Goal: Information Seeking & Learning: Find specific fact

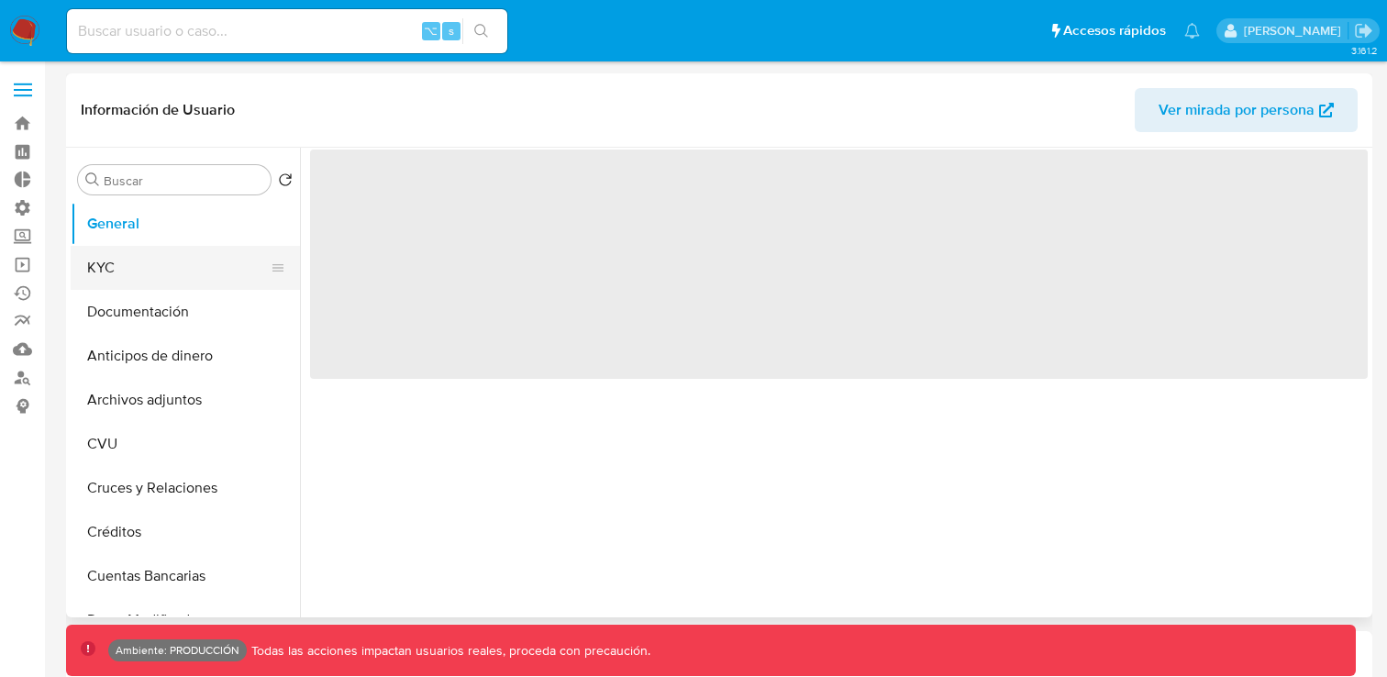
select select "10"
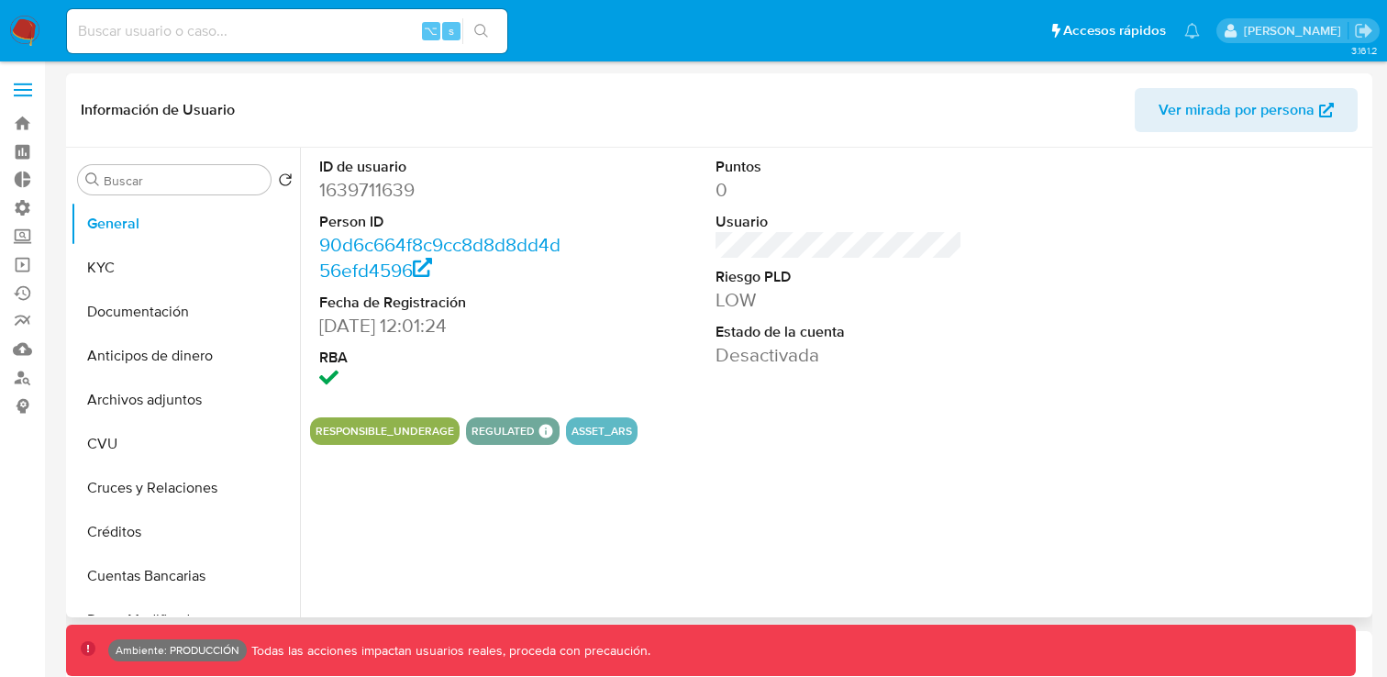
click at [358, 193] on dd "1639711639" at bounding box center [442, 190] width 246 height 26
click at [344, 40] on input at bounding box center [287, 31] width 440 height 24
paste input "202930141"
type input "202930141"
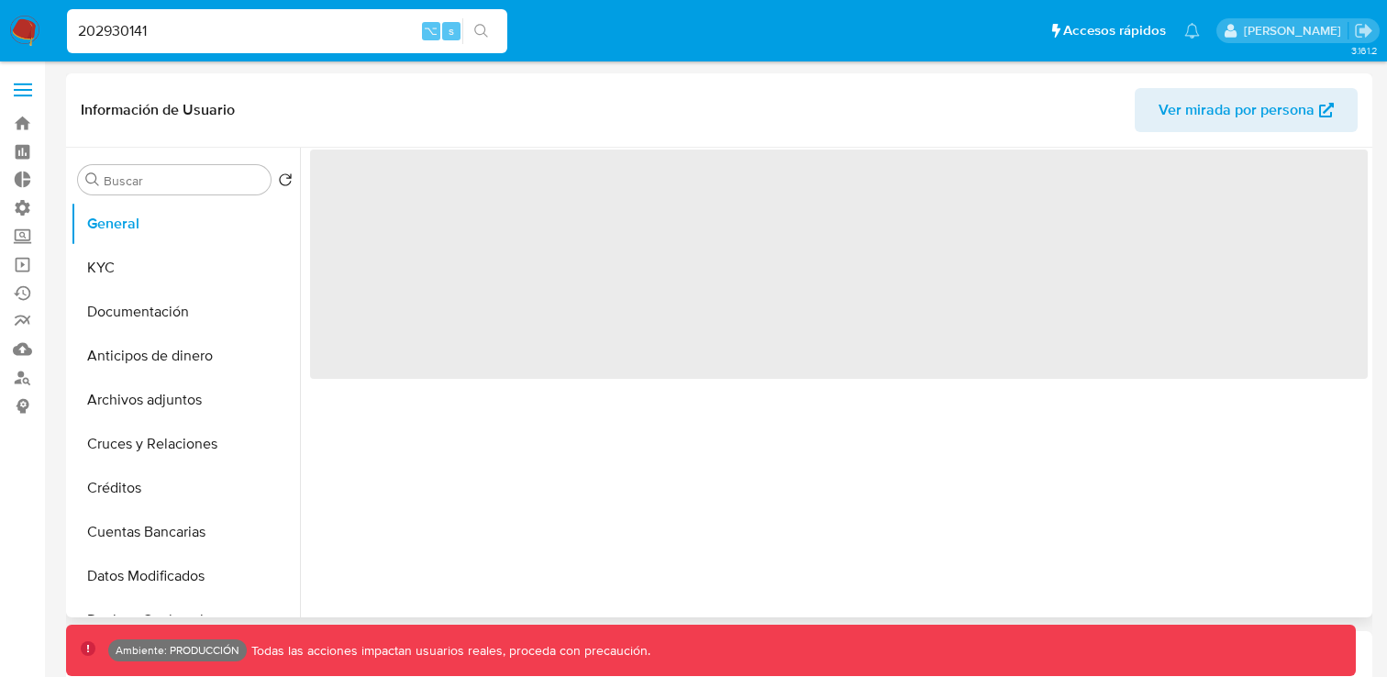
select select "10"
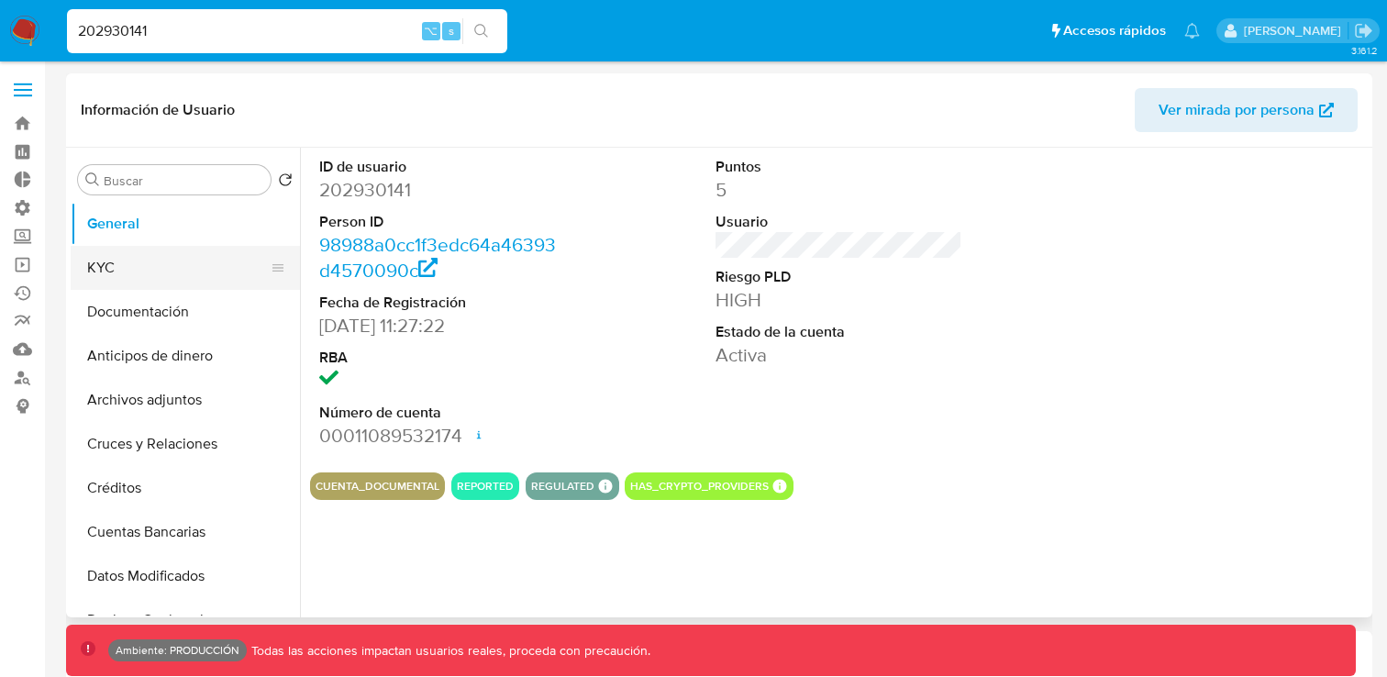
click at [183, 283] on button "KYC" at bounding box center [178, 268] width 215 height 44
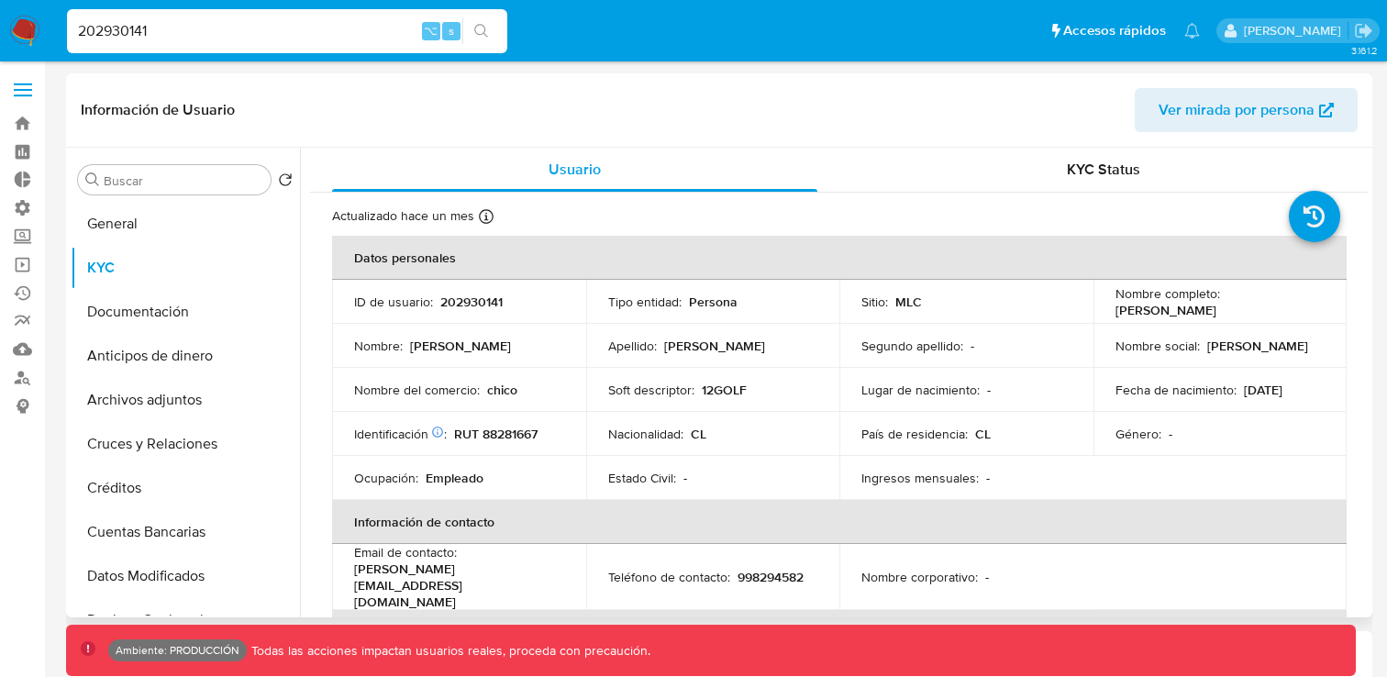
click at [492, 431] on p "RUT 88281667" at bounding box center [495, 434] width 83 height 17
copy p "88281667"
click at [185, 235] on button "General" at bounding box center [178, 224] width 215 height 44
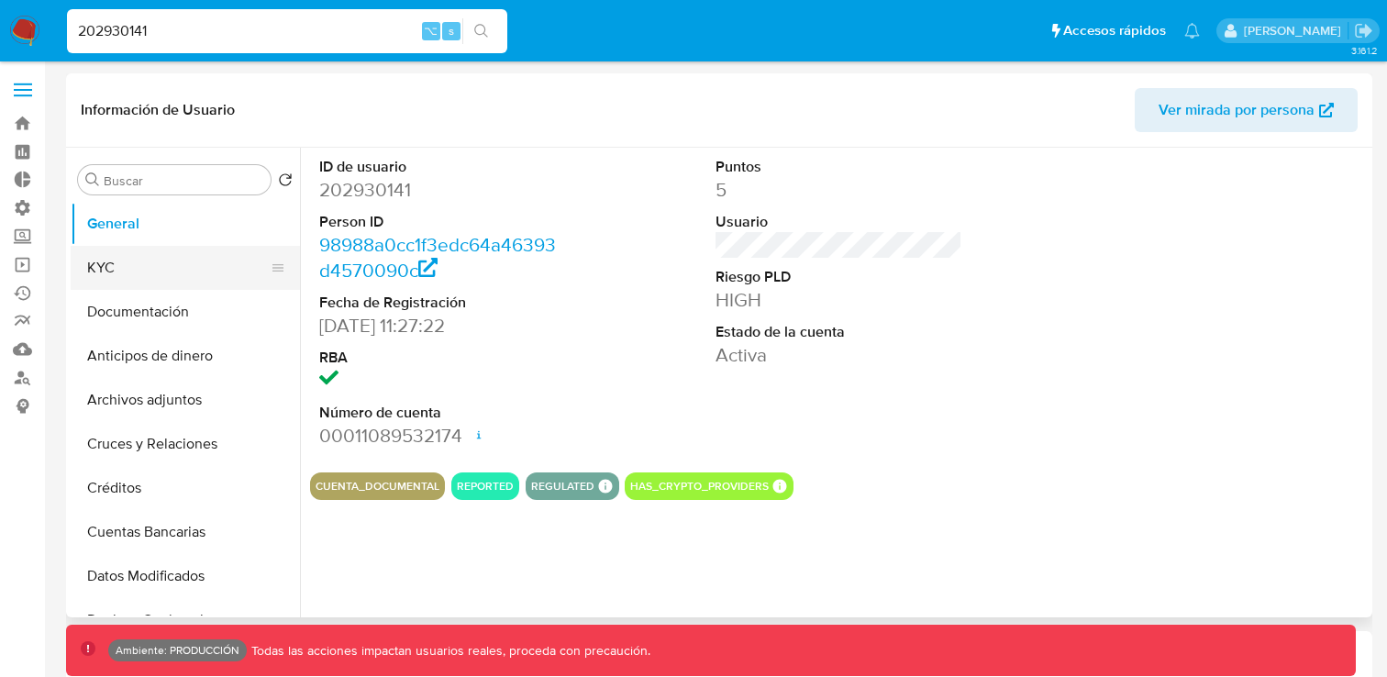
click at [123, 277] on button "KYC" at bounding box center [178, 268] width 215 height 44
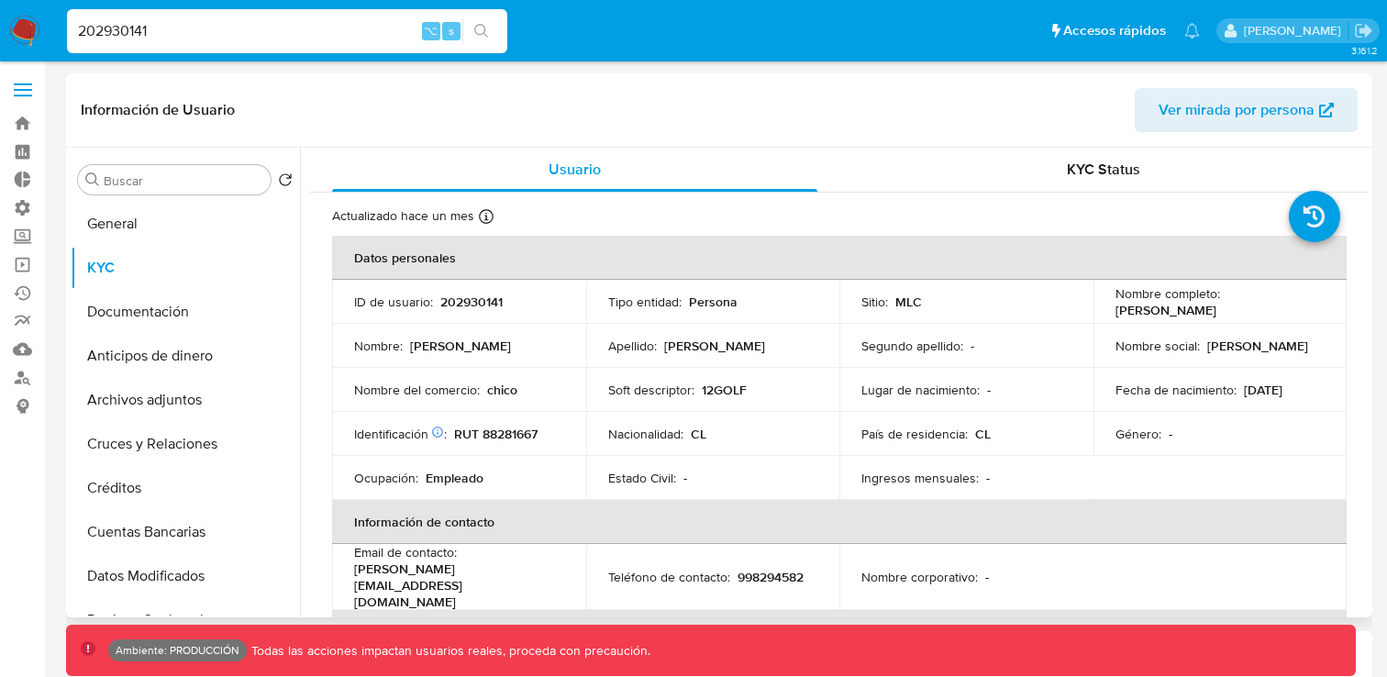
click at [462, 428] on p "RUT 88281667" at bounding box center [495, 434] width 83 height 17
click at [440, 436] on icon at bounding box center [437, 432] width 13 height 13
click at [433, 430] on icon at bounding box center [437, 432] width 11 height 11
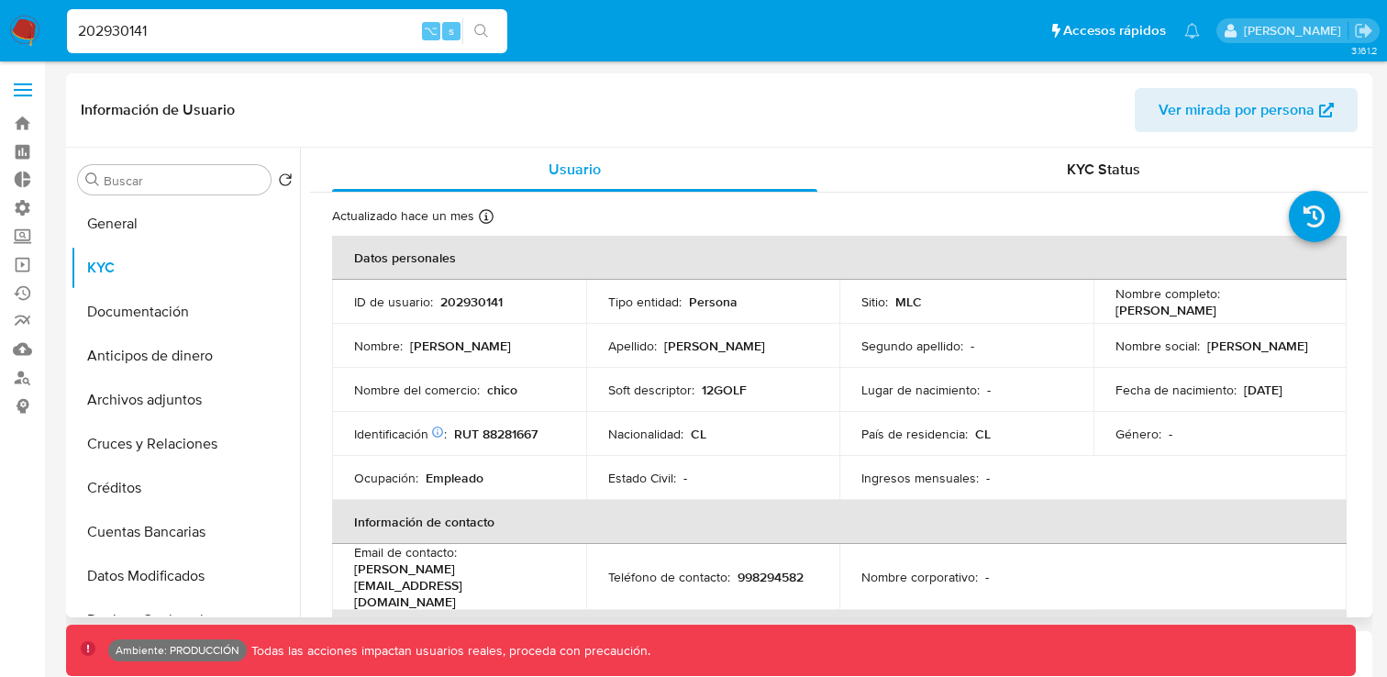
click at [486, 304] on p "202930141" at bounding box center [471, 302] width 62 height 17
click at [1217, 309] on p "Cristóbal Aninat Urrejola" at bounding box center [1166, 310] width 101 height 17
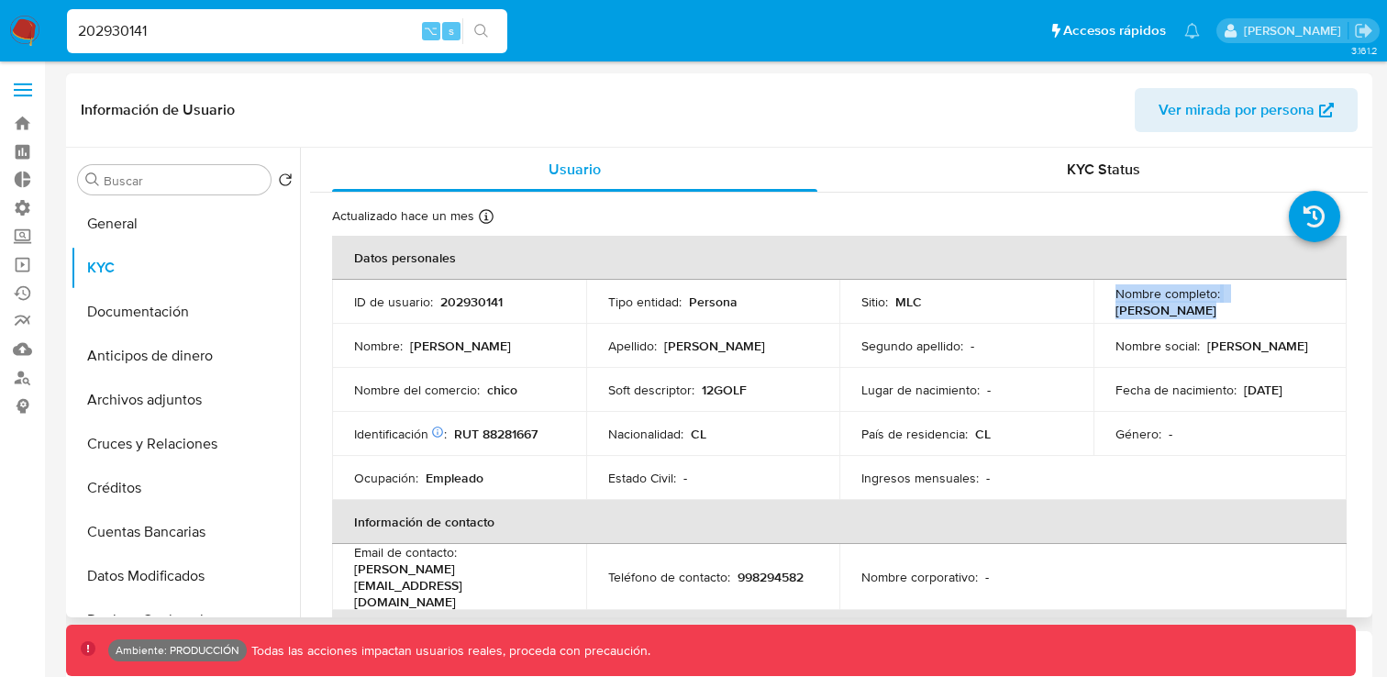
click at [1256, 306] on div "Nombre completo : Cristóbal Aninat Urrejola" at bounding box center [1221, 301] width 210 height 33
drag, startPoint x: 1256, startPoint y: 306, endPoint x: 1127, endPoint y: 306, distance: 129.4
click at [1127, 306] on div "Nombre completo : Cristóbal Aninat Urrejola" at bounding box center [1221, 301] width 210 height 33
copy p "Cristóbal Aninat Urrejola"
click at [21, 97] on label at bounding box center [23, 90] width 46 height 39
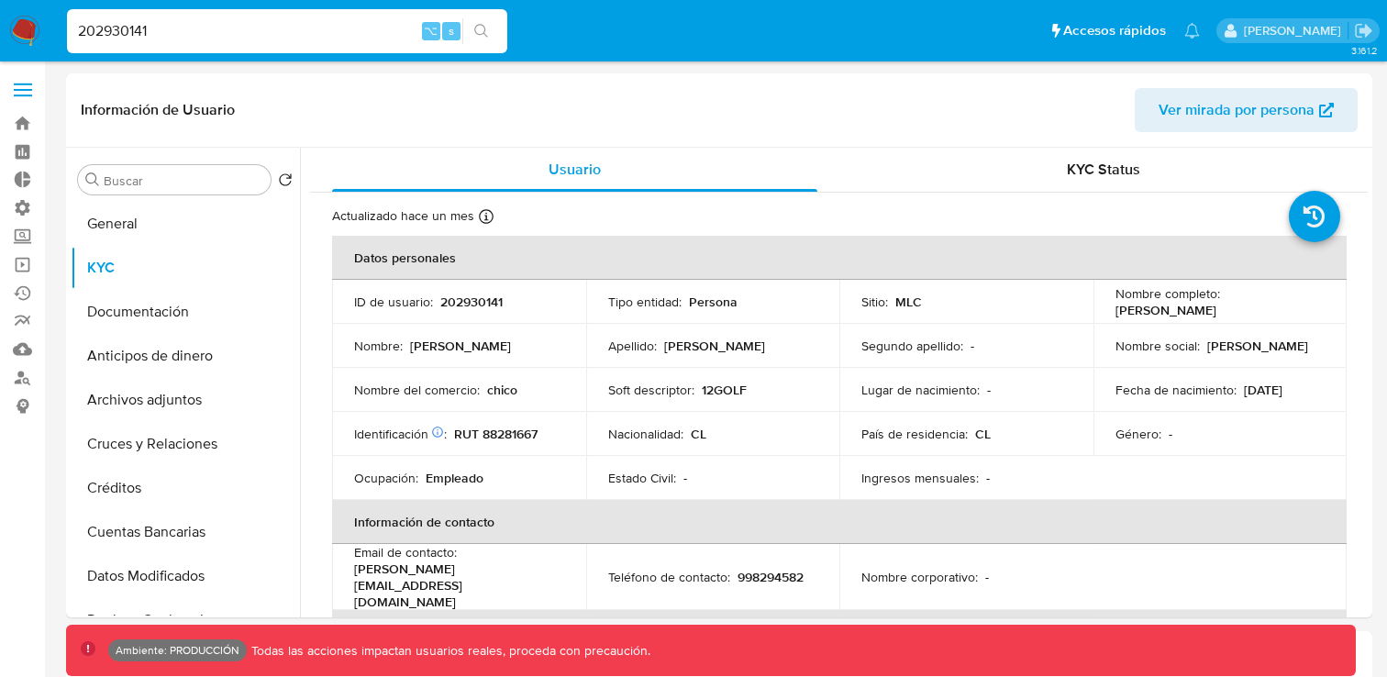
click at [0, 0] on input "checkbox" at bounding box center [0, 0] width 0 height 0
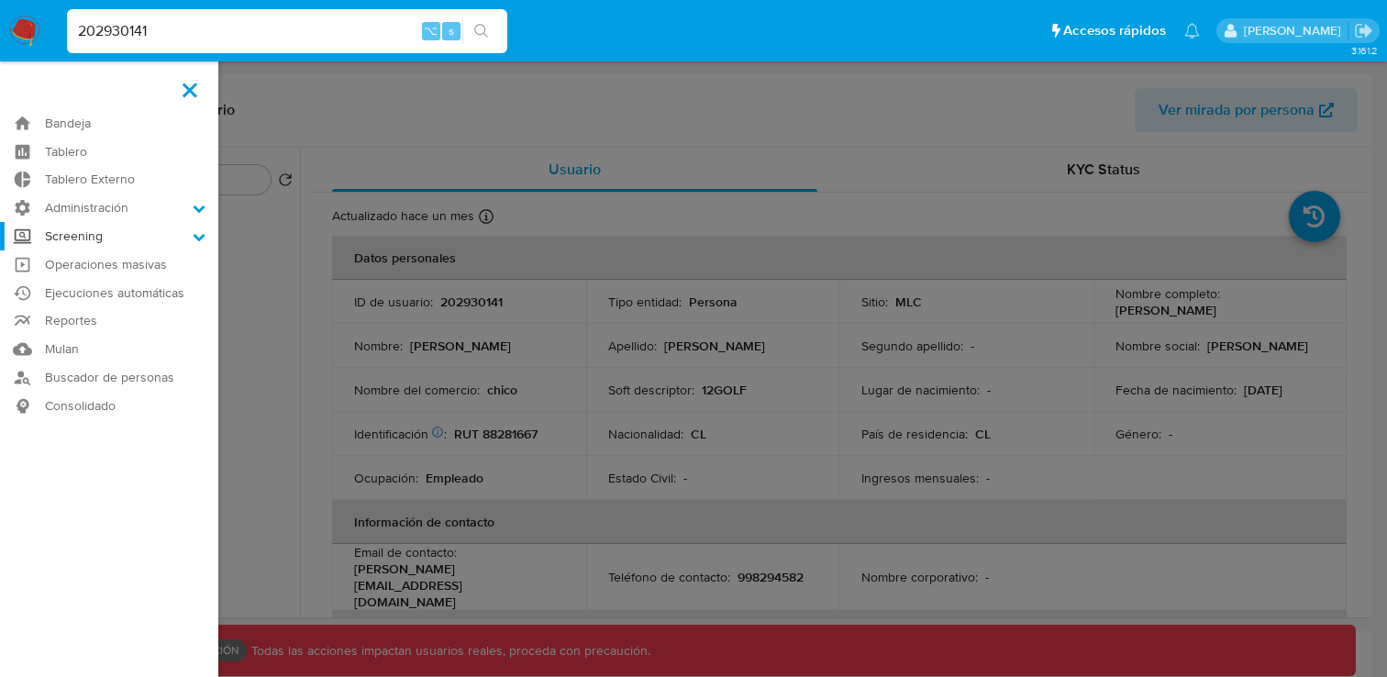
click at [136, 228] on label "Screening" at bounding box center [109, 236] width 218 height 28
click at [0, 0] on input "Screening" at bounding box center [0, 0] width 0 height 0
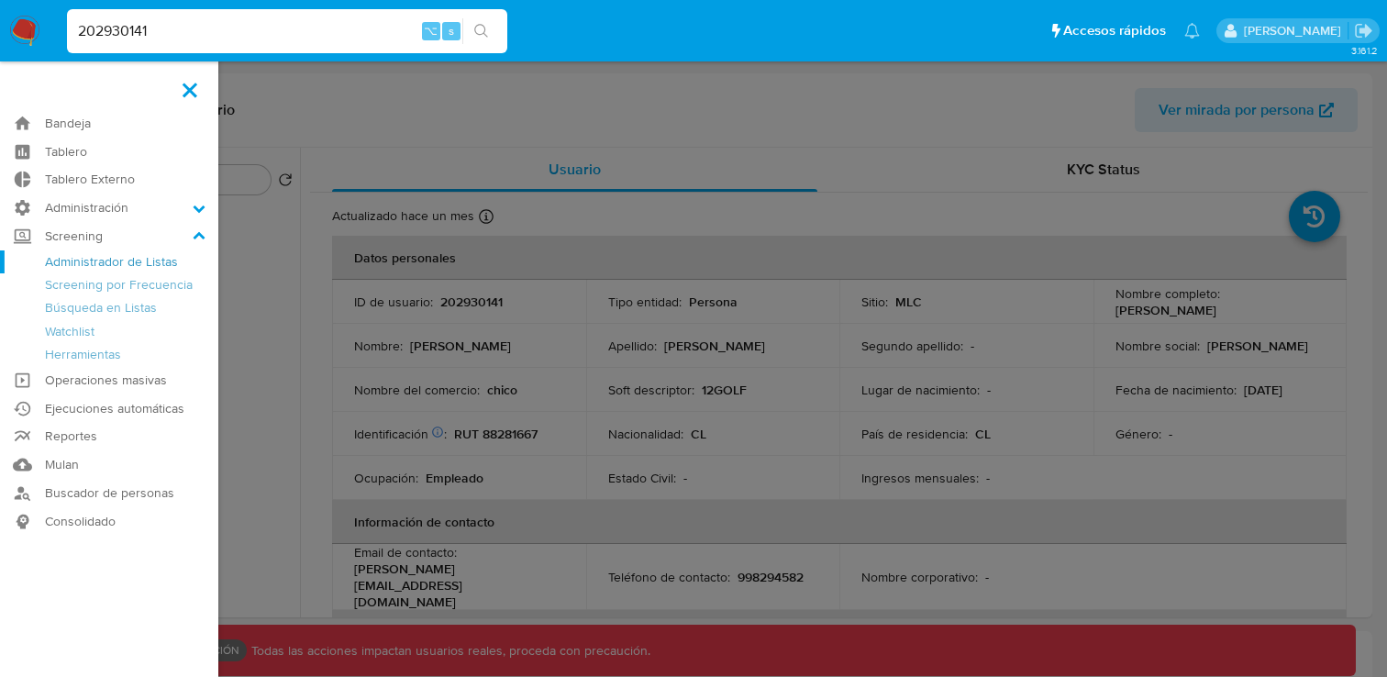
click at [112, 259] on link "Administrador de Listas" at bounding box center [109, 261] width 218 height 23
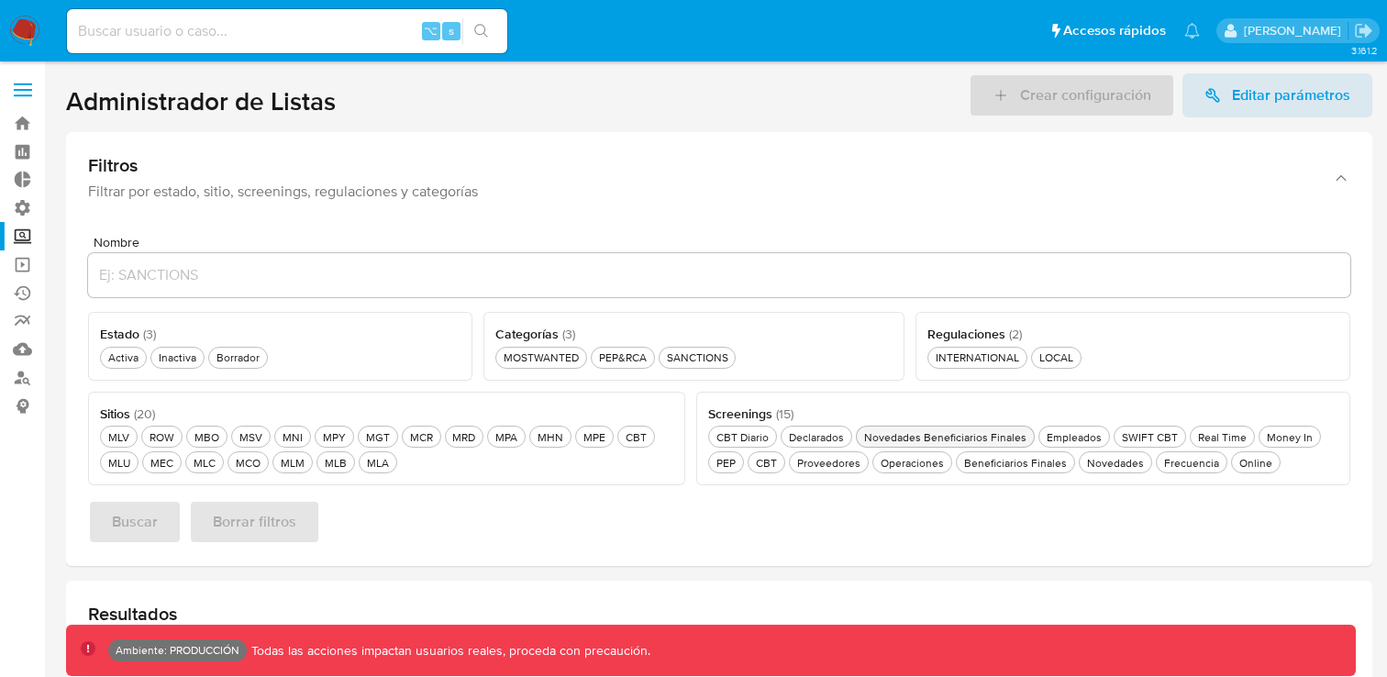
click at [1005, 434] on div "Novedades Beneficiarios Finales Novedades Beneficiarios Finales" at bounding box center [946, 437] width 170 height 16
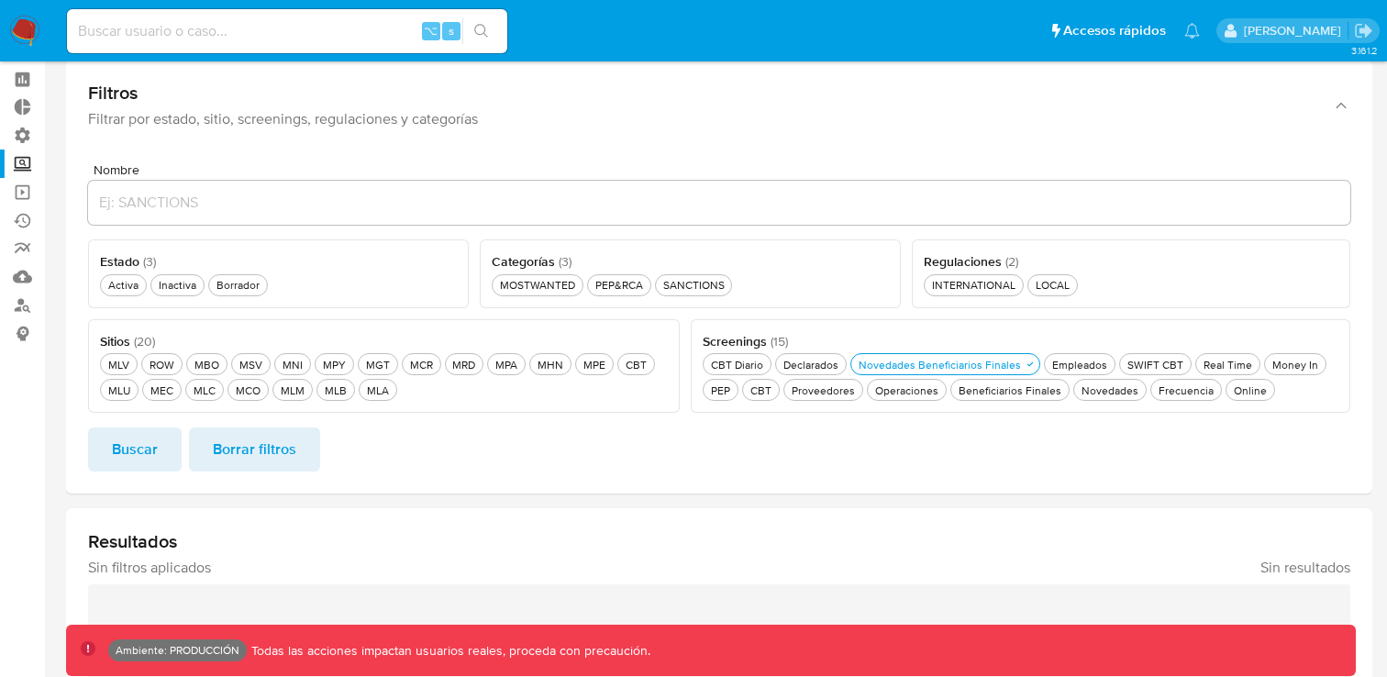
scroll to position [106, 0]
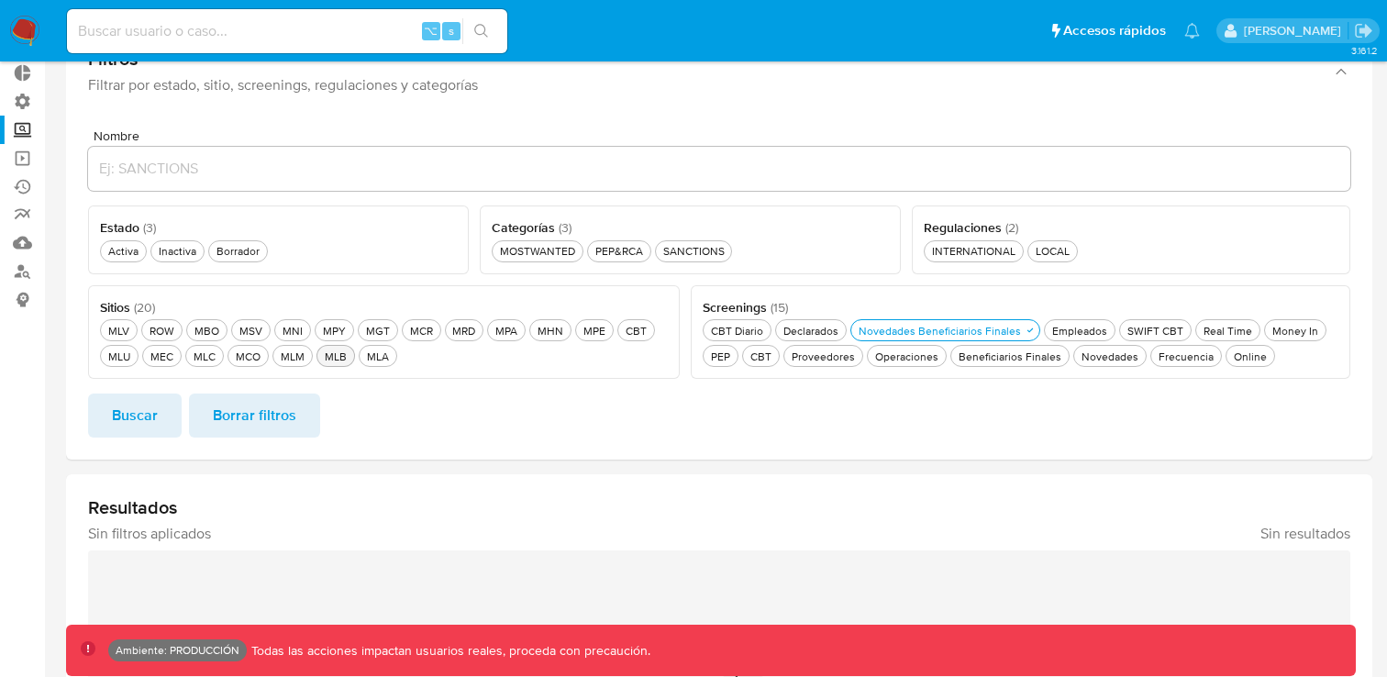
click at [333, 363] on div "MLB MLB" at bounding box center [335, 357] width 29 height 16
click at [138, 413] on span "Buscar" at bounding box center [135, 415] width 46 height 40
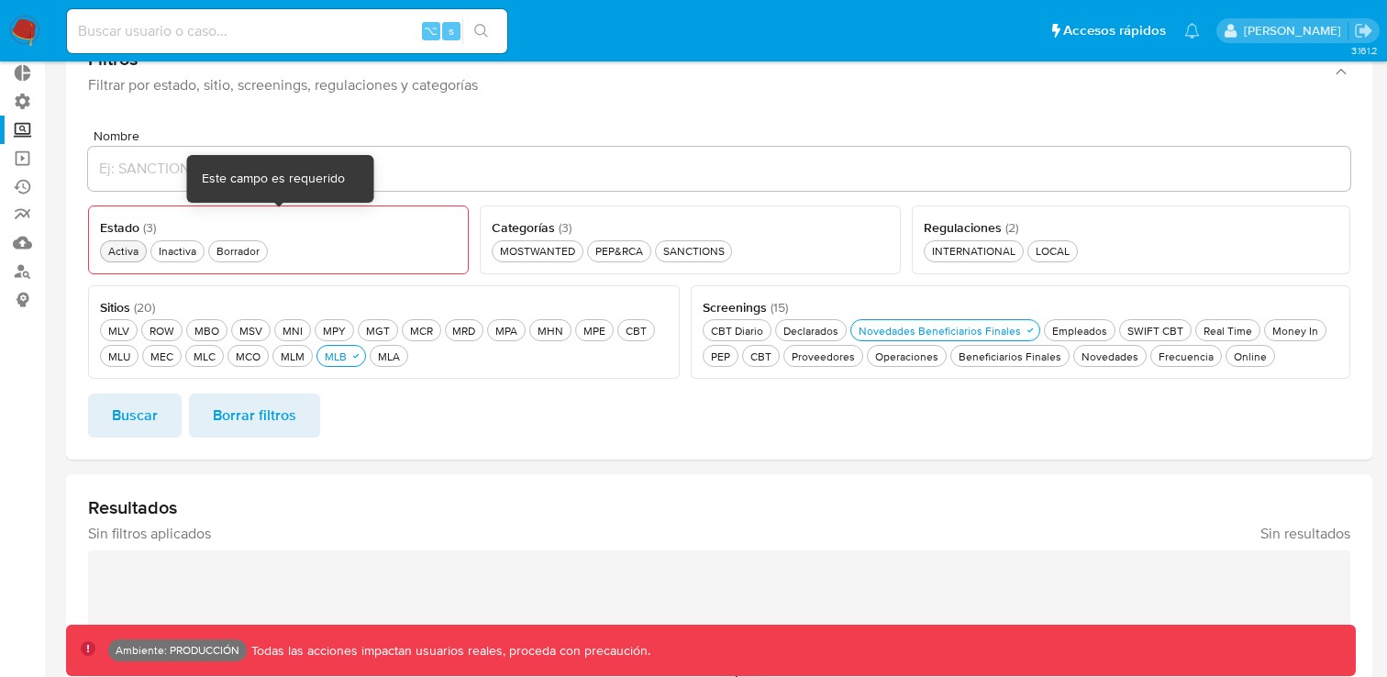
click at [128, 250] on div "Activa Activa" at bounding box center [124, 251] width 38 height 16
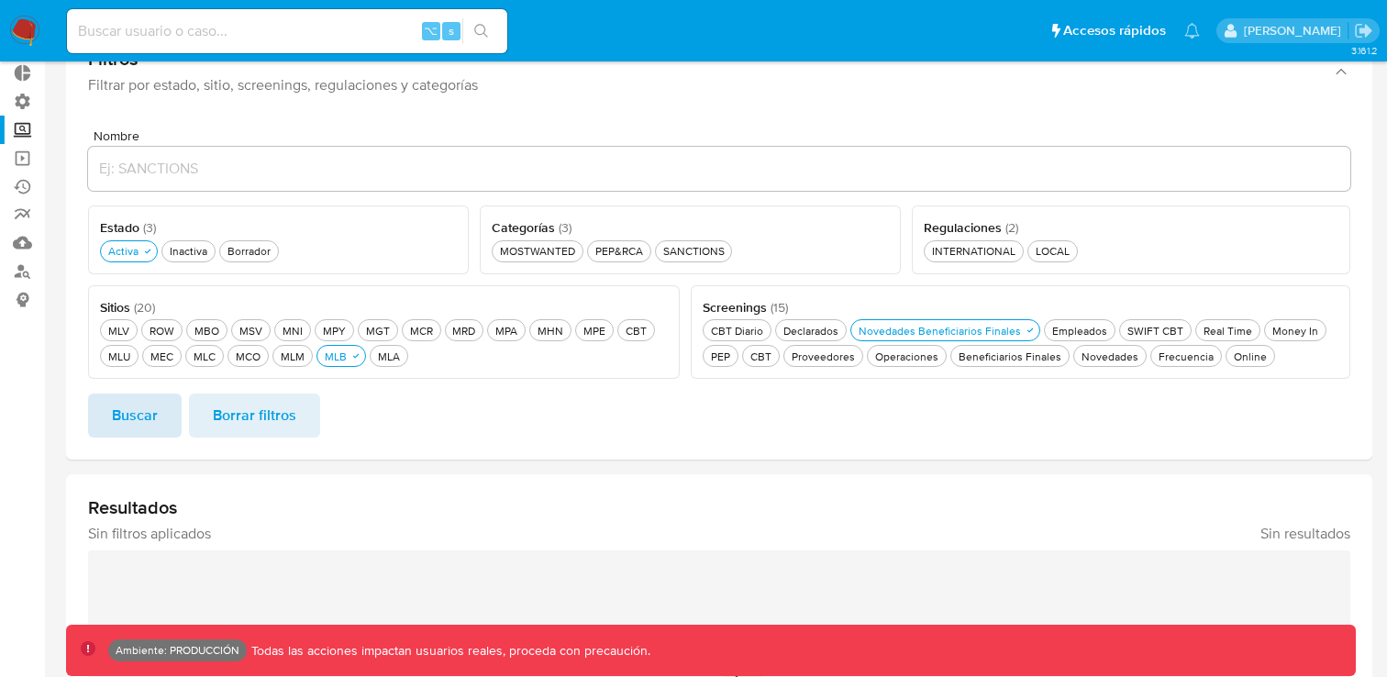
click at [162, 428] on button "Buscar" at bounding box center [135, 416] width 94 height 44
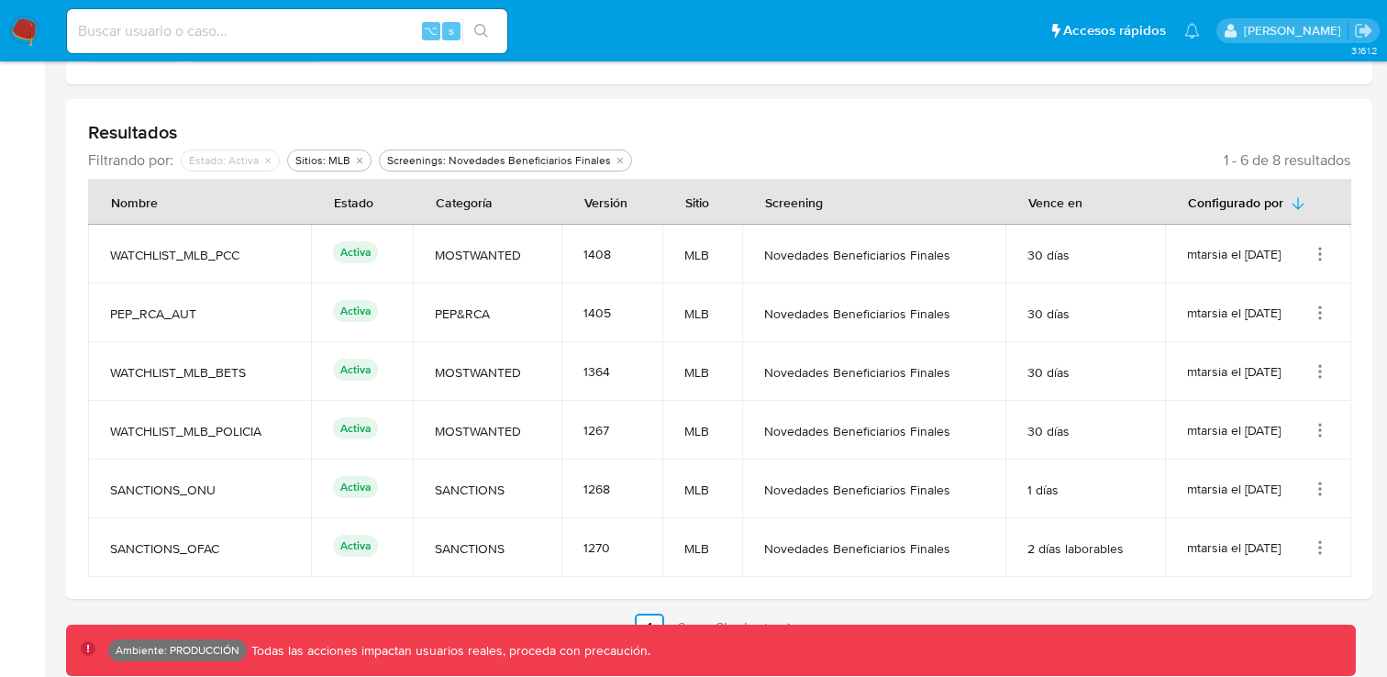
scroll to position [526, 0]
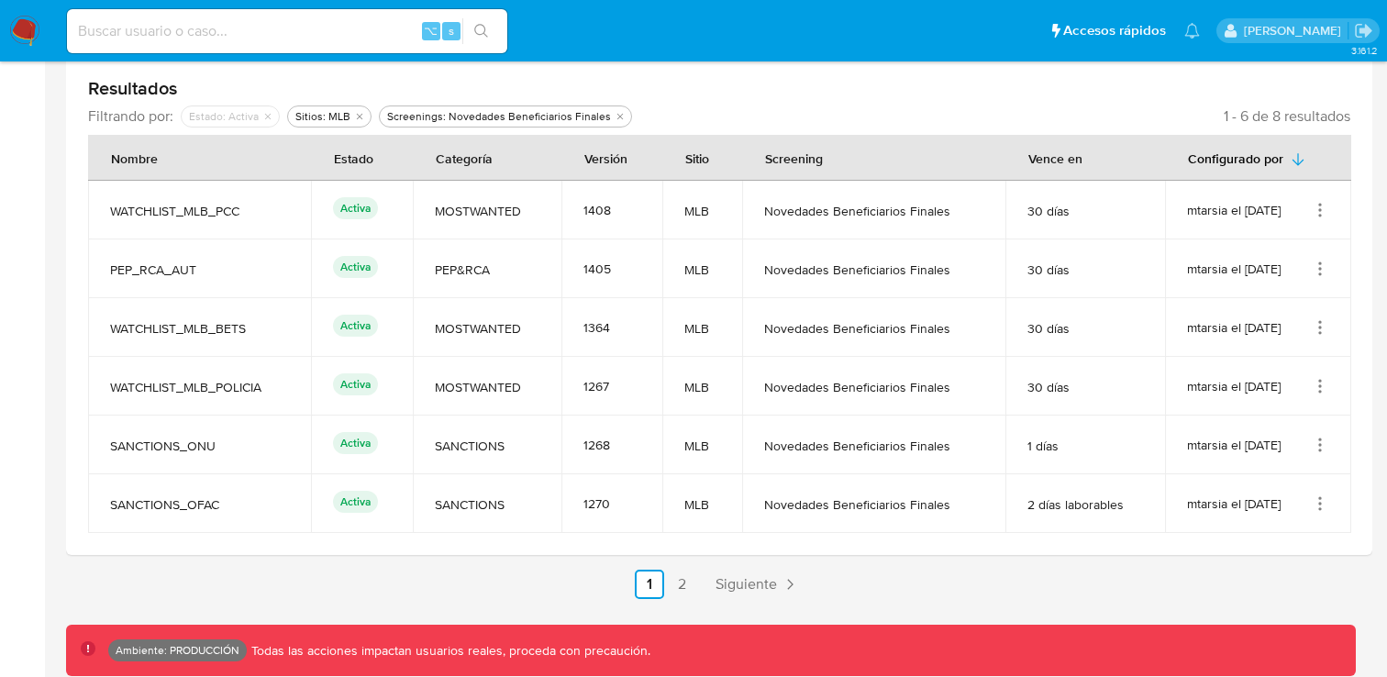
click at [1315, 265] on icon "Acciones" at bounding box center [1320, 269] width 18 height 18
click at [1247, 301] on button "Ver detalles" at bounding box center [1246, 311] width 165 height 49
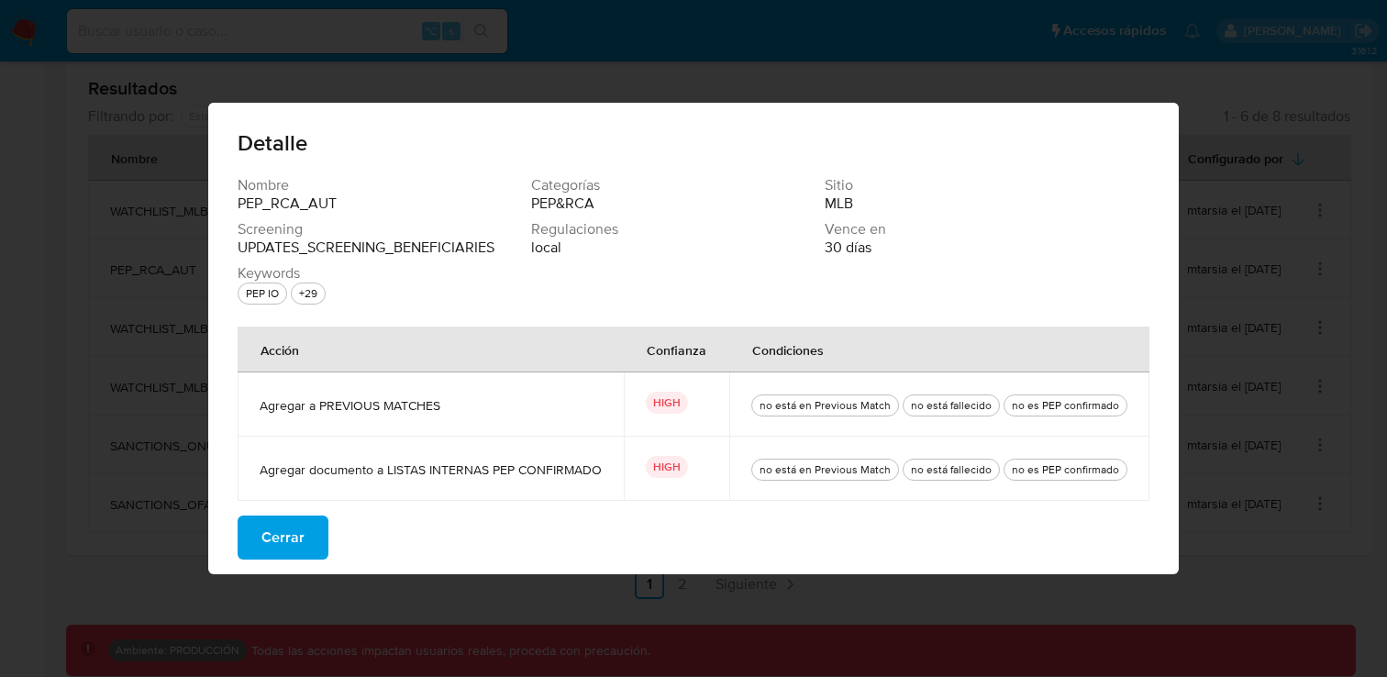
click at [395, 403] on span "Agregar a PREVIOUS MATCHES" at bounding box center [431, 405] width 342 height 17
click at [409, 470] on span "Agregar documento a LISTAS INTERNAS PEP CONFIRMADO" at bounding box center [431, 469] width 342 height 17
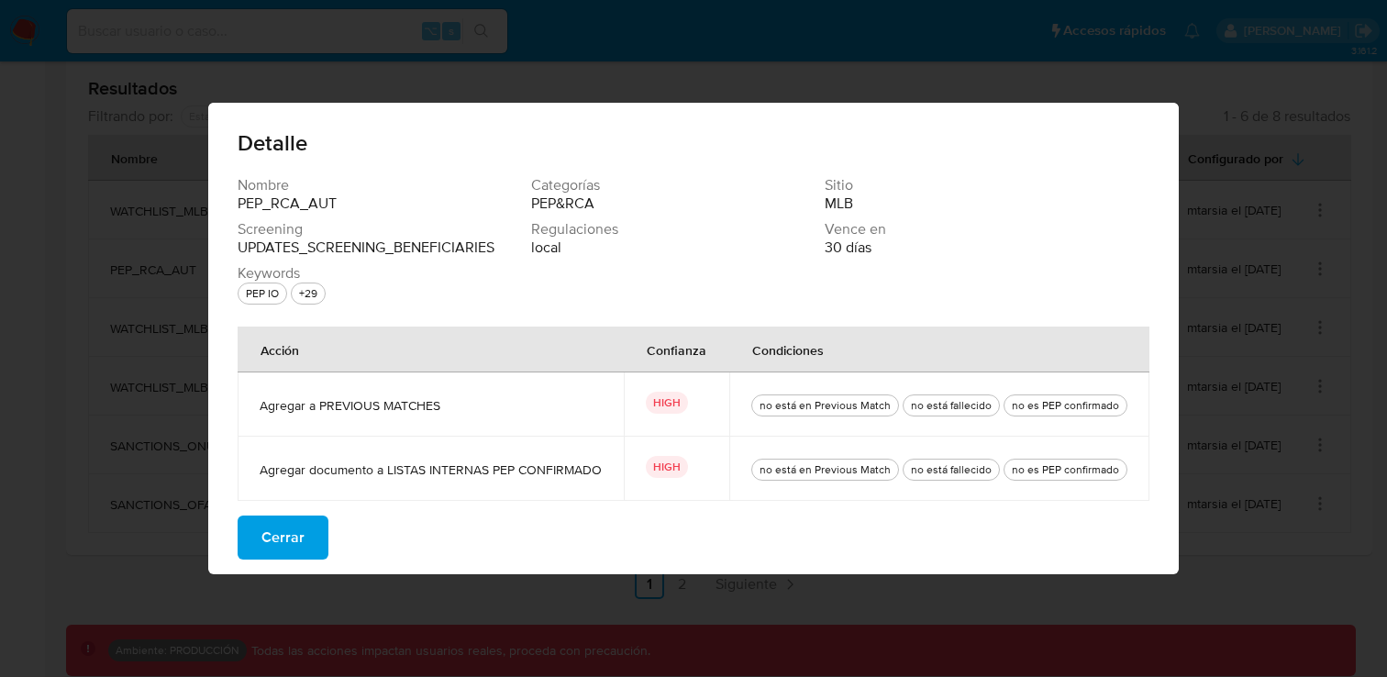
click at [409, 470] on span "Agregar documento a LISTAS INTERNAS PEP CONFIRMADO" at bounding box center [431, 469] width 342 height 17
click at [839, 466] on div "no está en Previous Match" at bounding box center [825, 469] width 139 height 17
click at [954, 473] on div "no está fallecido" at bounding box center [951, 469] width 88 height 17
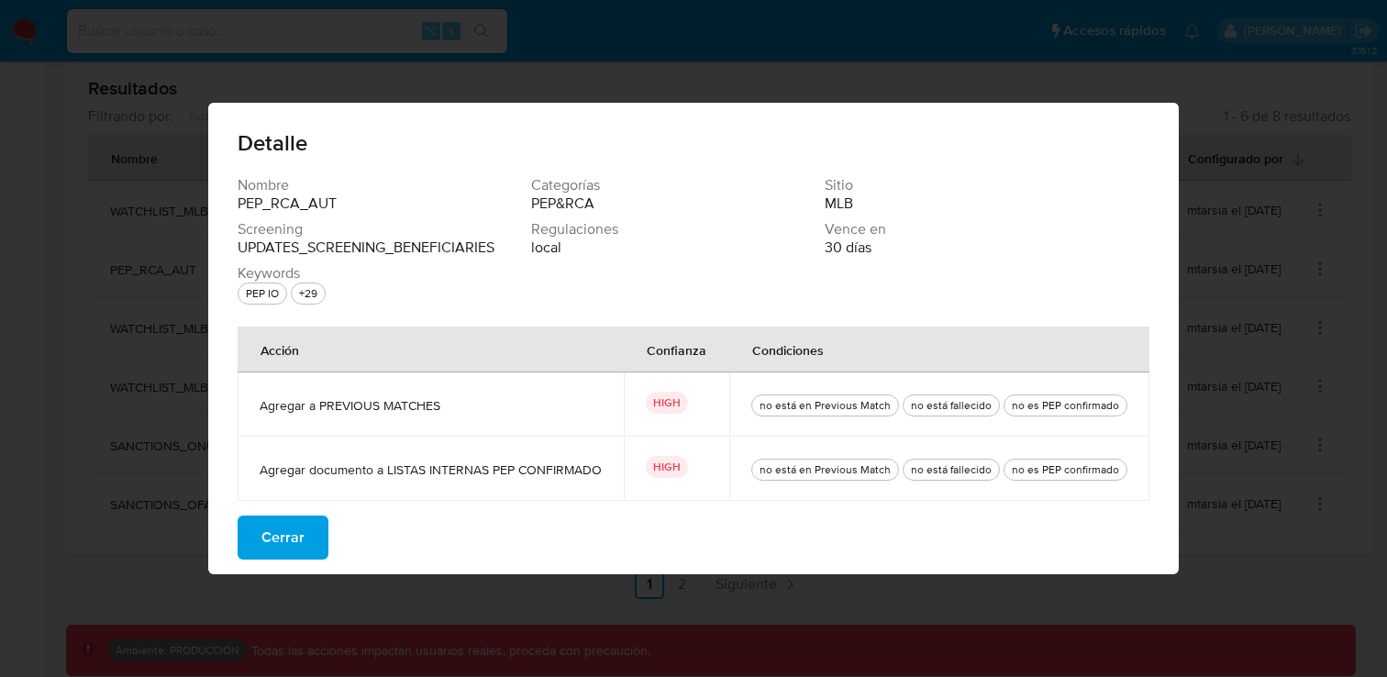
click at [1066, 471] on div "no es PEP confirmado" at bounding box center [1065, 469] width 115 height 17
click at [300, 541] on span "Cerrar" at bounding box center [282, 537] width 43 height 40
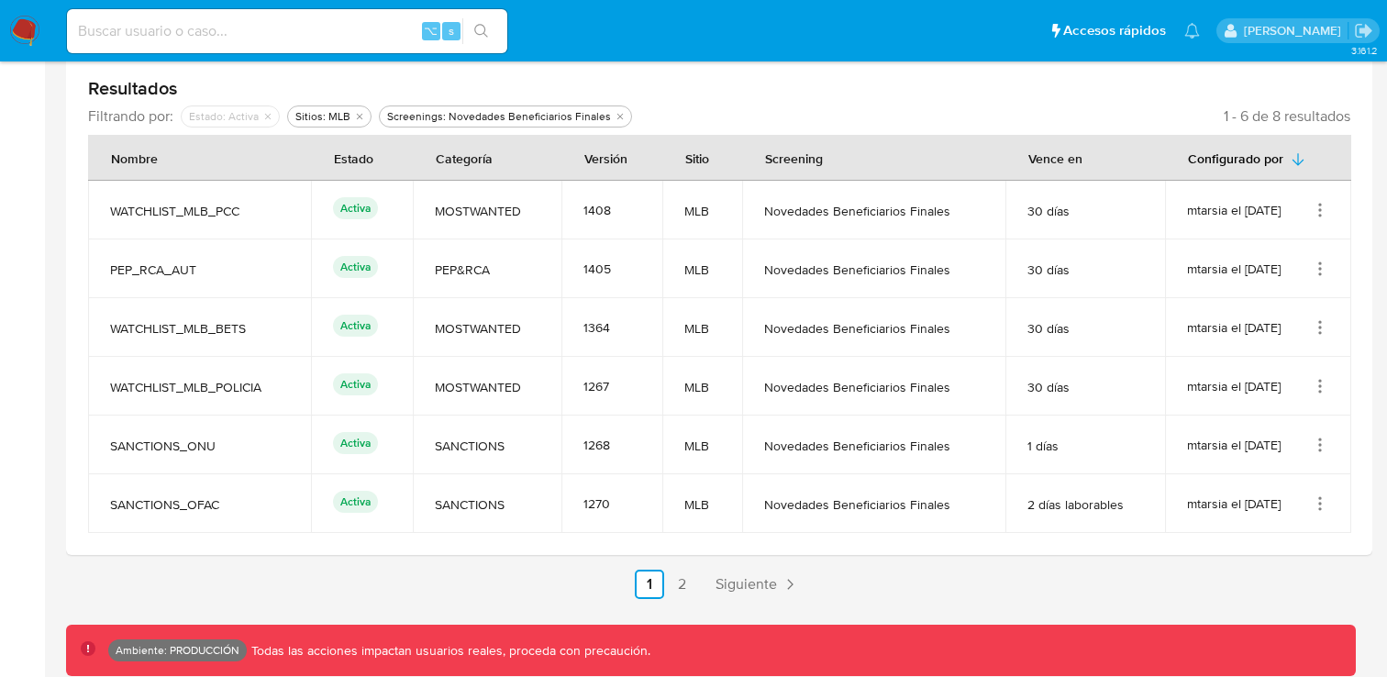
click at [1322, 272] on icon "Acciones" at bounding box center [1320, 269] width 18 height 18
click at [1225, 306] on button "Ver detalles" at bounding box center [1246, 311] width 165 height 49
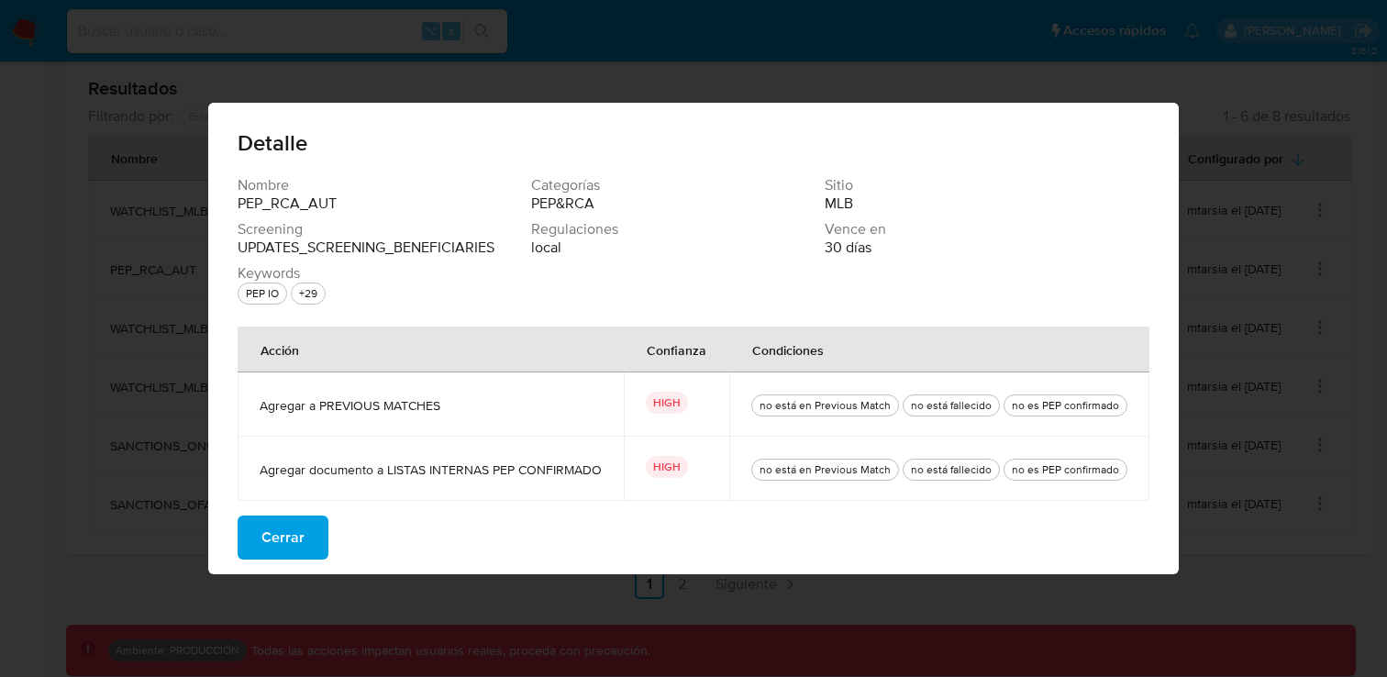
click at [1061, 411] on div "no es PEP confirmado" at bounding box center [1065, 405] width 115 height 17
drag, startPoint x: 453, startPoint y: 468, endPoint x: 559, endPoint y: 473, distance: 105.7
click at [559, 473] on span "Agregar documento a LISTAS INTERNAS PEP CONFIRMADO" at bounding box center [431, 469] width 342 height 17
click at [566, 472] on span "Agregar documento a LISTAS INTERNAS PEP CONFIRMADO" at bounding box center [431, 469] width 342 height 17
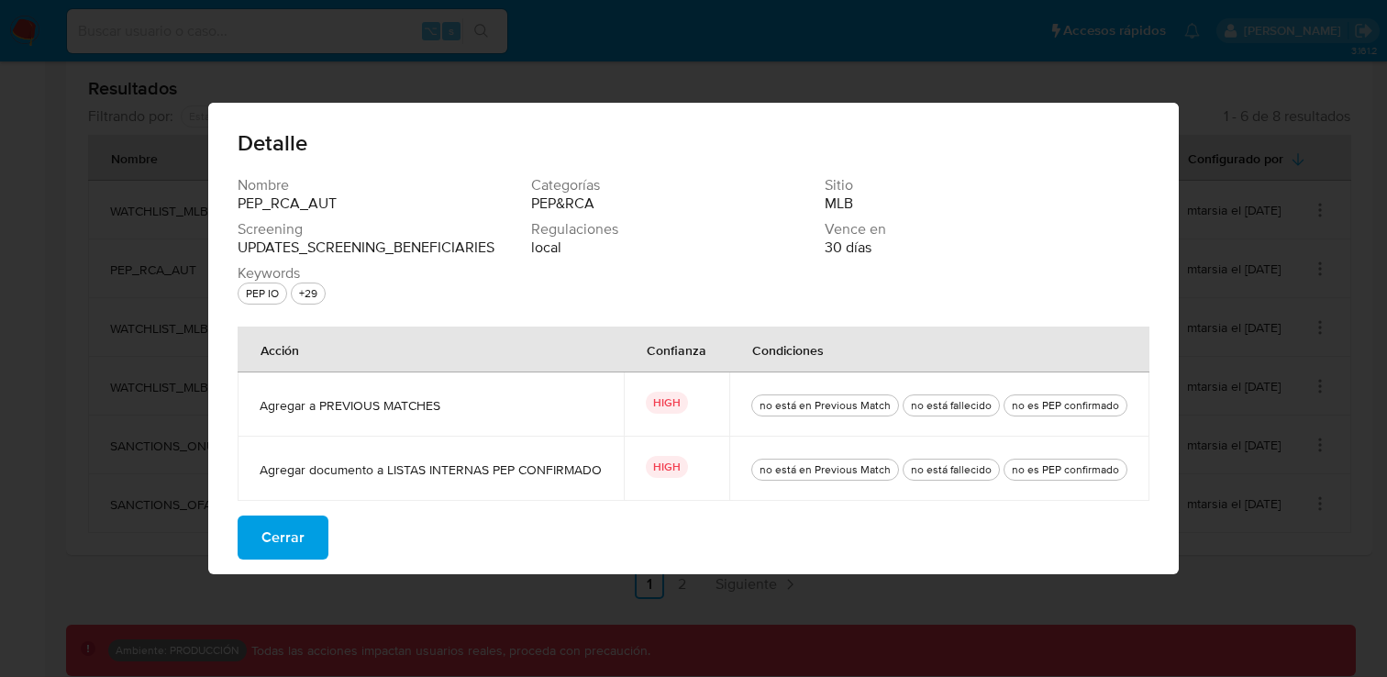
click at [566, 472] on span "Agregar documento a LISTAS INTERNAS PEP CONFIRMADO" at bounding box center [431, 469] width 342 height 17
click at [297, 541] on span "Cerrar" at bounding box center [282, 537] width 43 height 40
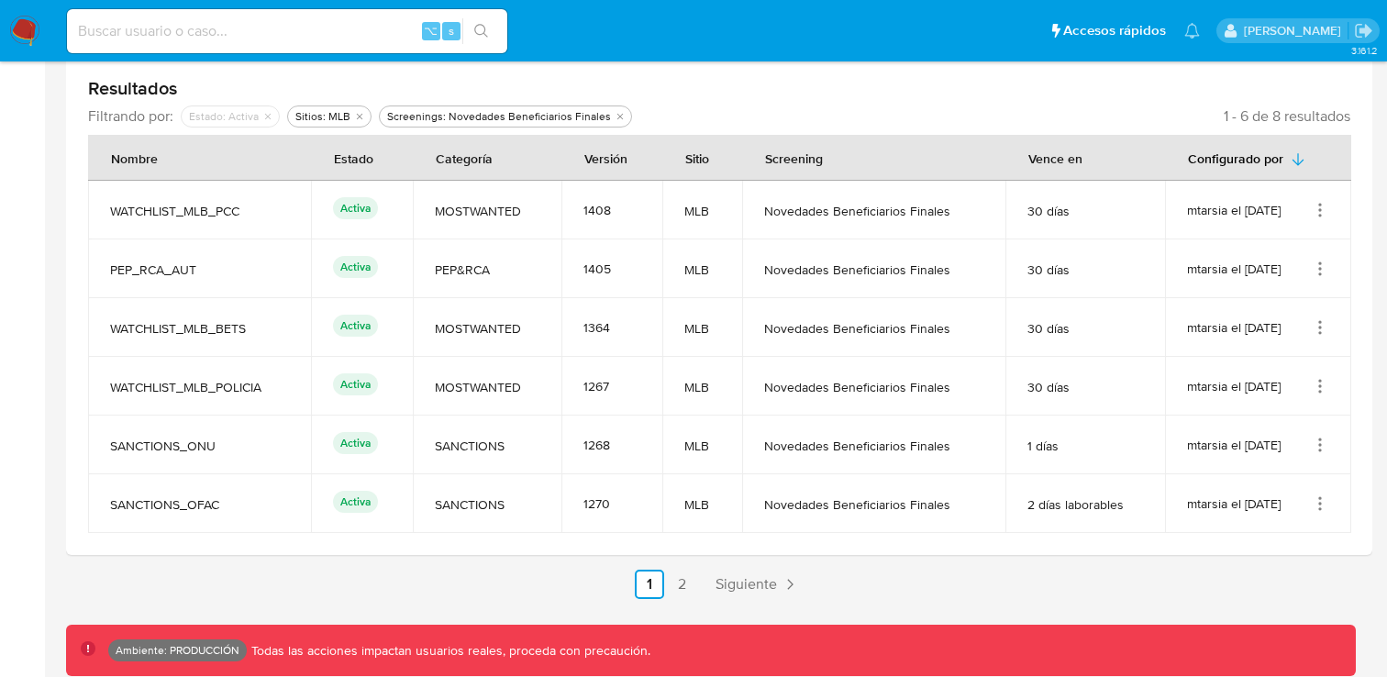
click at [1312, 269] on icon "Acciones" at bounding box center [1320, 269] width 18 height 18
click at [1264, 307] on button "Ver detalles" at bounding box center [1246, 311] width 165 height 49
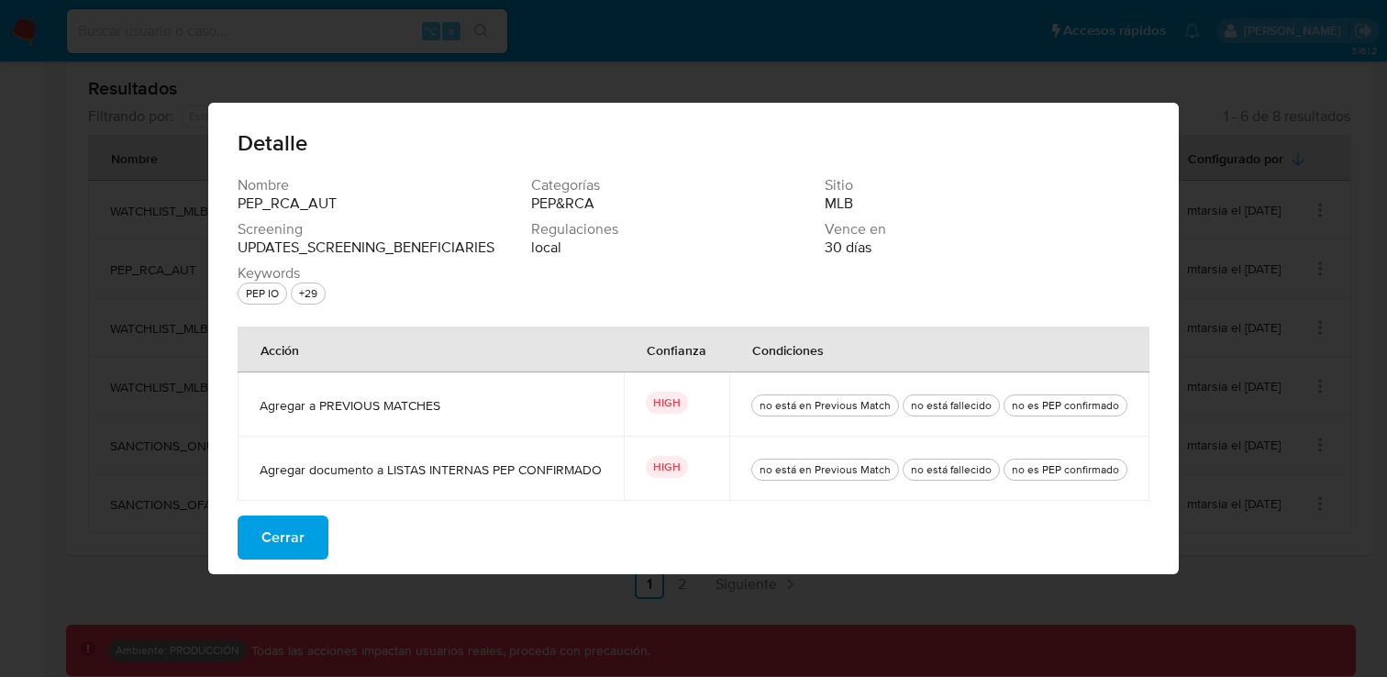
click at [283, 547] on span "Cerrar" at bounding box center [282, 537] width 43 height 40
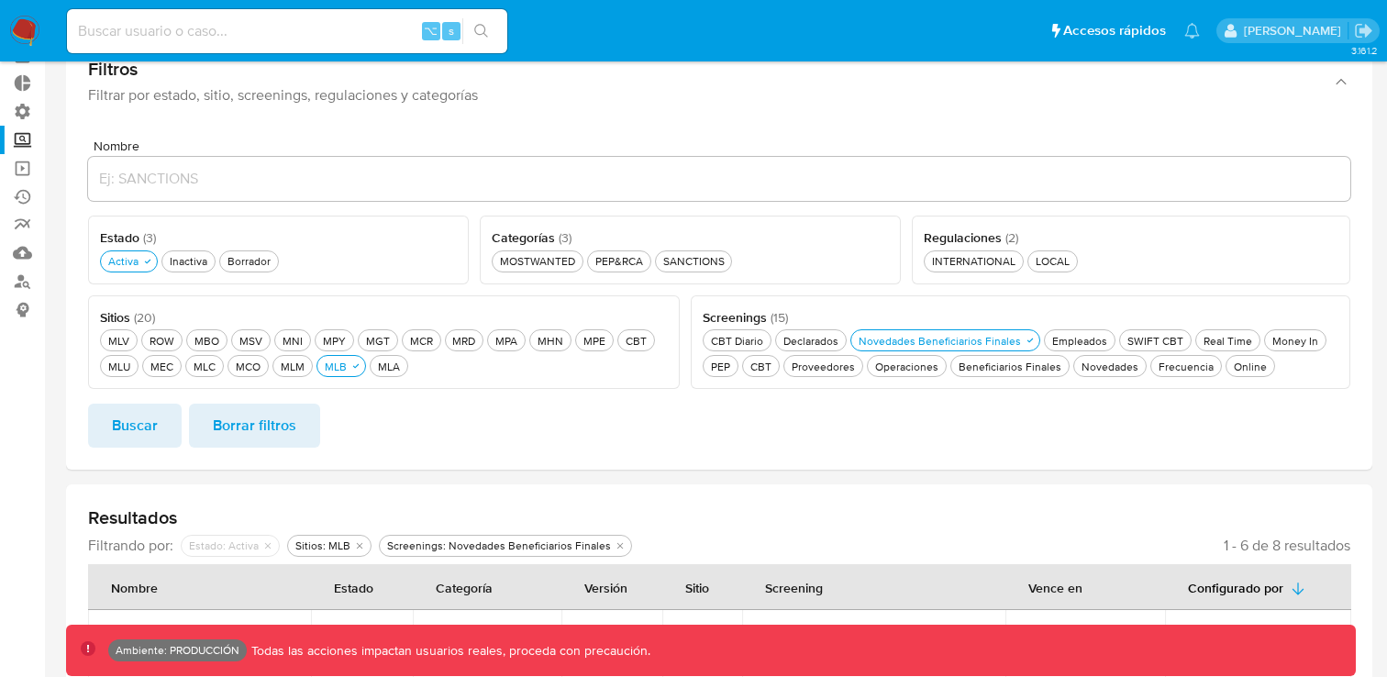
scroll to position [0, 0]
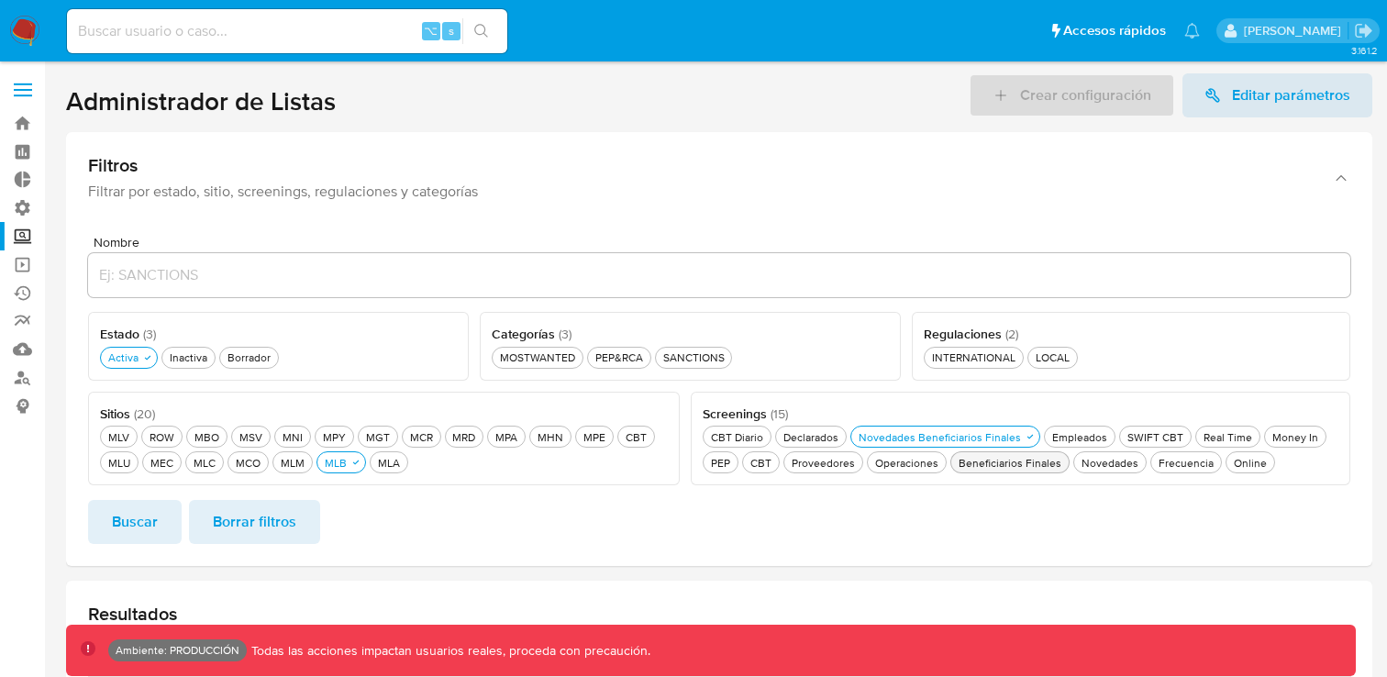
click at [1031, 460] on div "Beneficiarios Finales Beneficiarios Finales" at bounding box center [1010, 463] width 110 height 16
click at [1006, 435] on div "Novedades Beneficiarios Finales Novedades Beneficiarios Finales" at bounding box center [940, 437] width 170 height 16
click at [142, 534] on span "Buscar" at bounding box center [135, 522] width 46 height 40
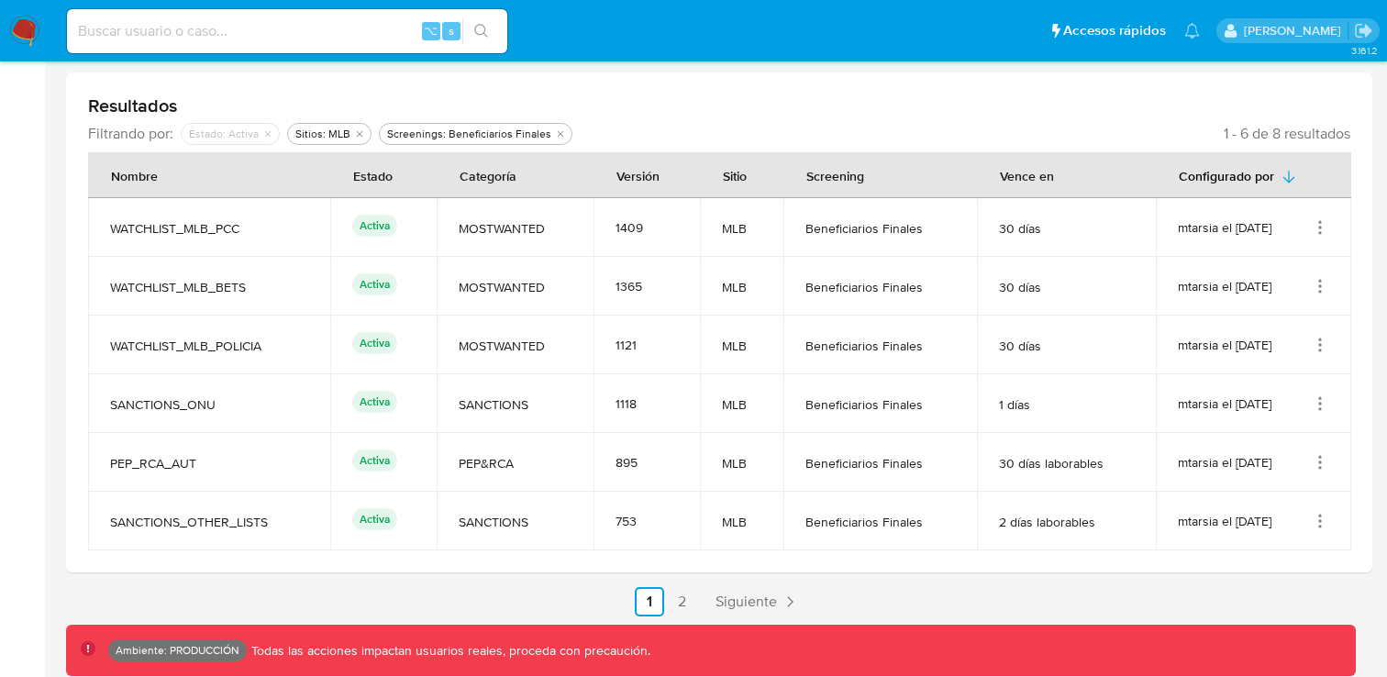
scroll to position [517, 0]
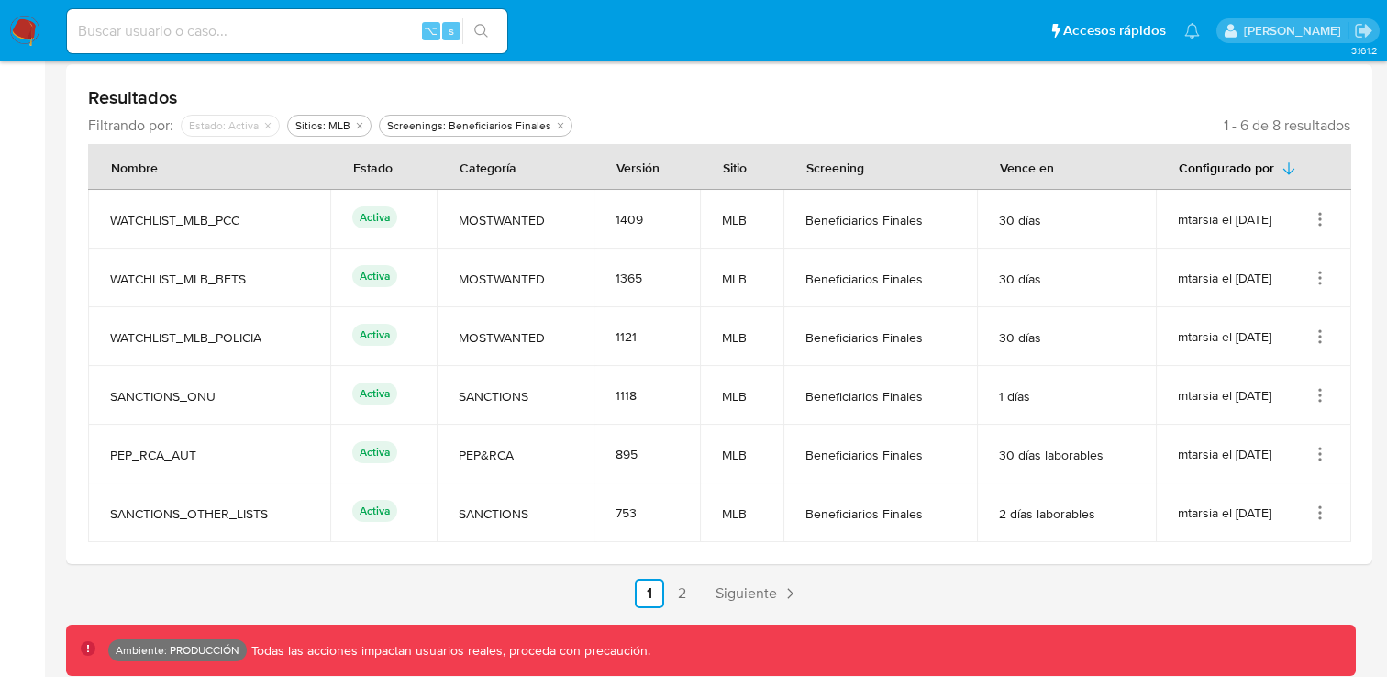
click at [1317, 454] on icon "Acciones" at bounding box center [1320, 454] width 18 height 18
click at [1245, 488] on button "Ver detalles" at bounding box center [1246, 496] width 165 height 49
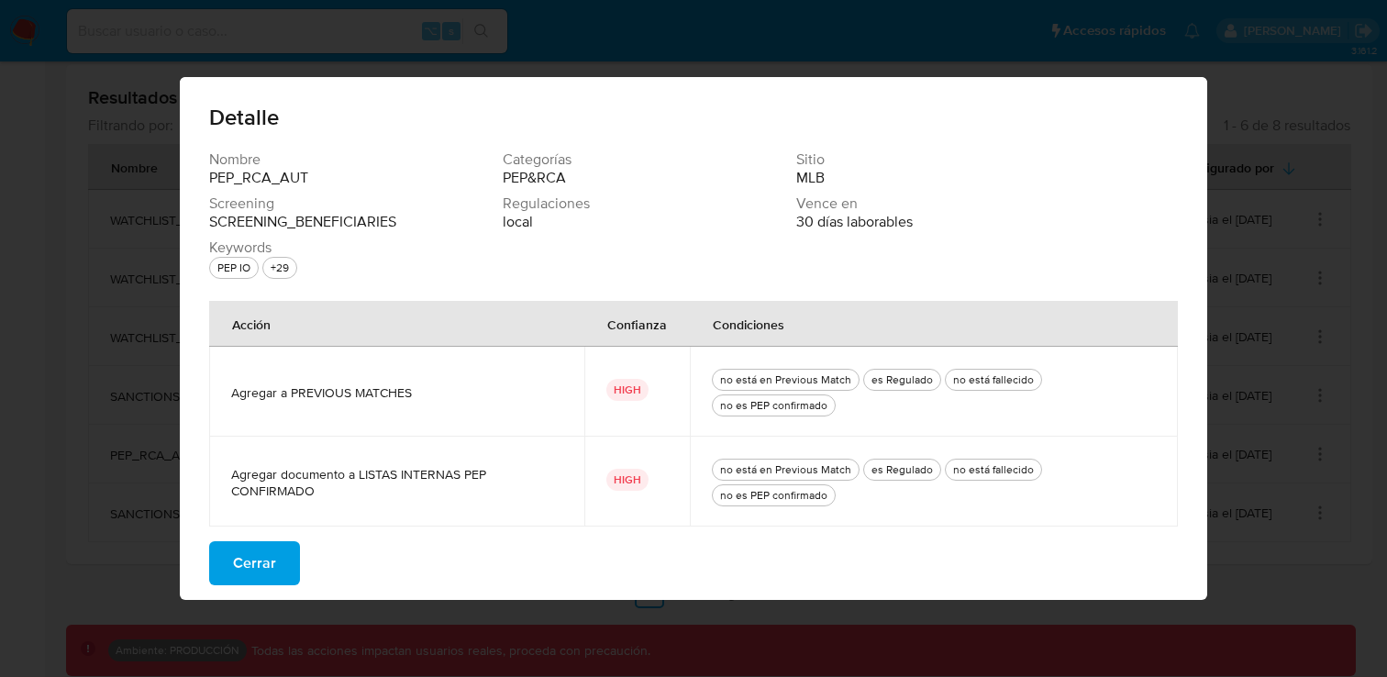
click at [426, 480] on span "Agregar documento a LISTAS INTERNAS PEP CONFIRMADO" at bounding box center [396, 482] width 331 height 33
click at [787, 494] on div "no es PEP confirmado" at bounding box center [774, 495] width 115 height 17
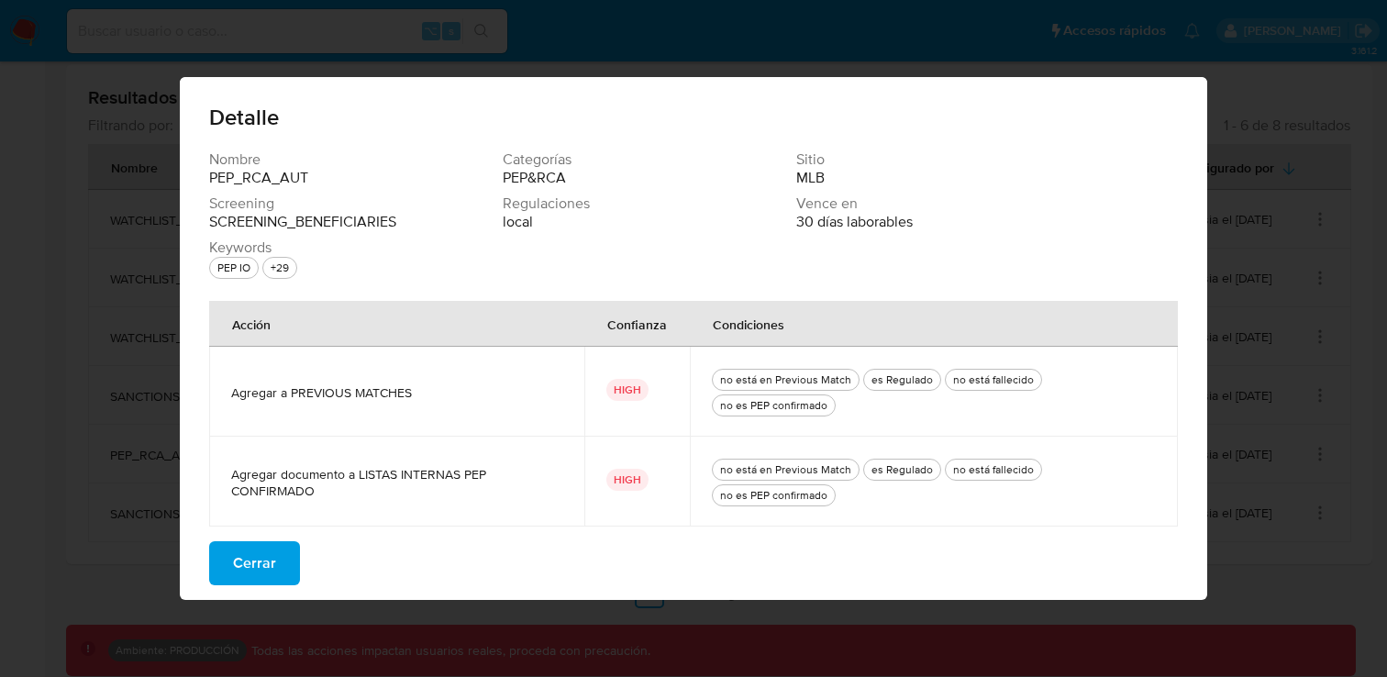
click at [787, 494] on div "no es PEP confirmado" at bounding box center [774, 495] width 115 height 17
click at [269, 557] on span "Cerrar" at bounding box center [254, 563] width 43 height 40
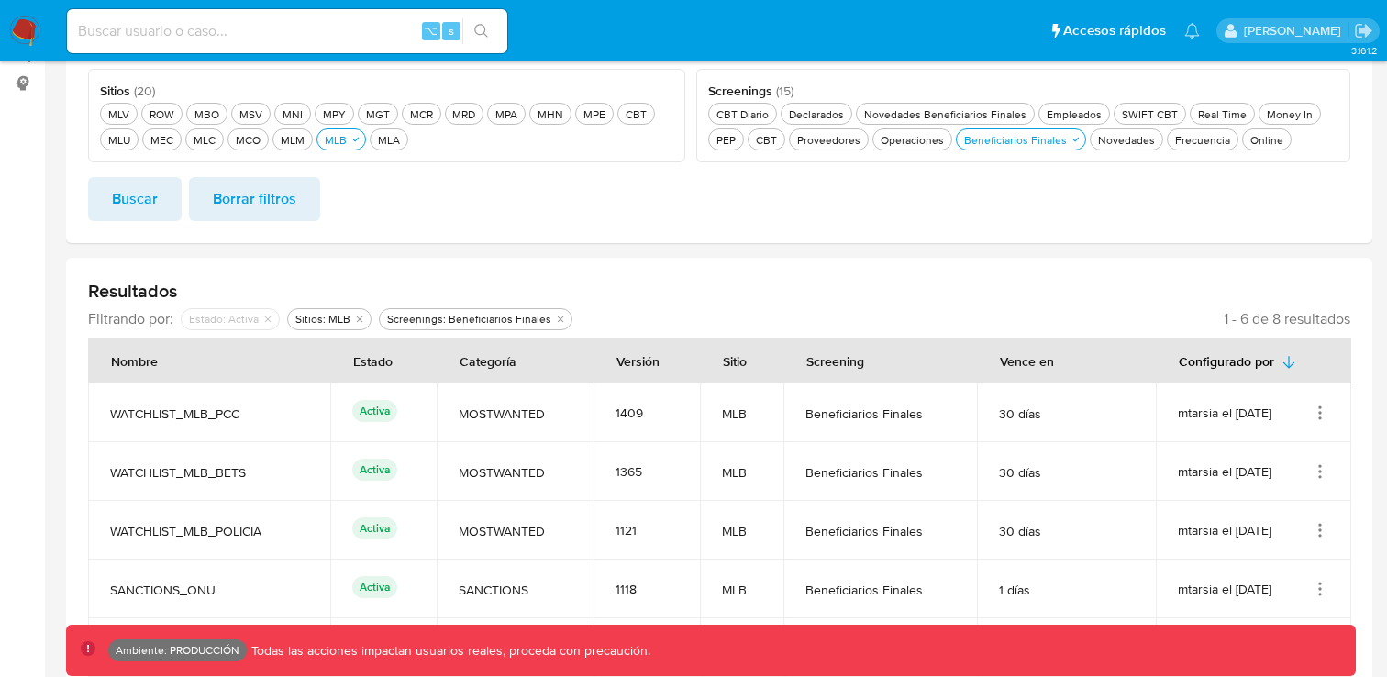
scroll to position [0, 0]
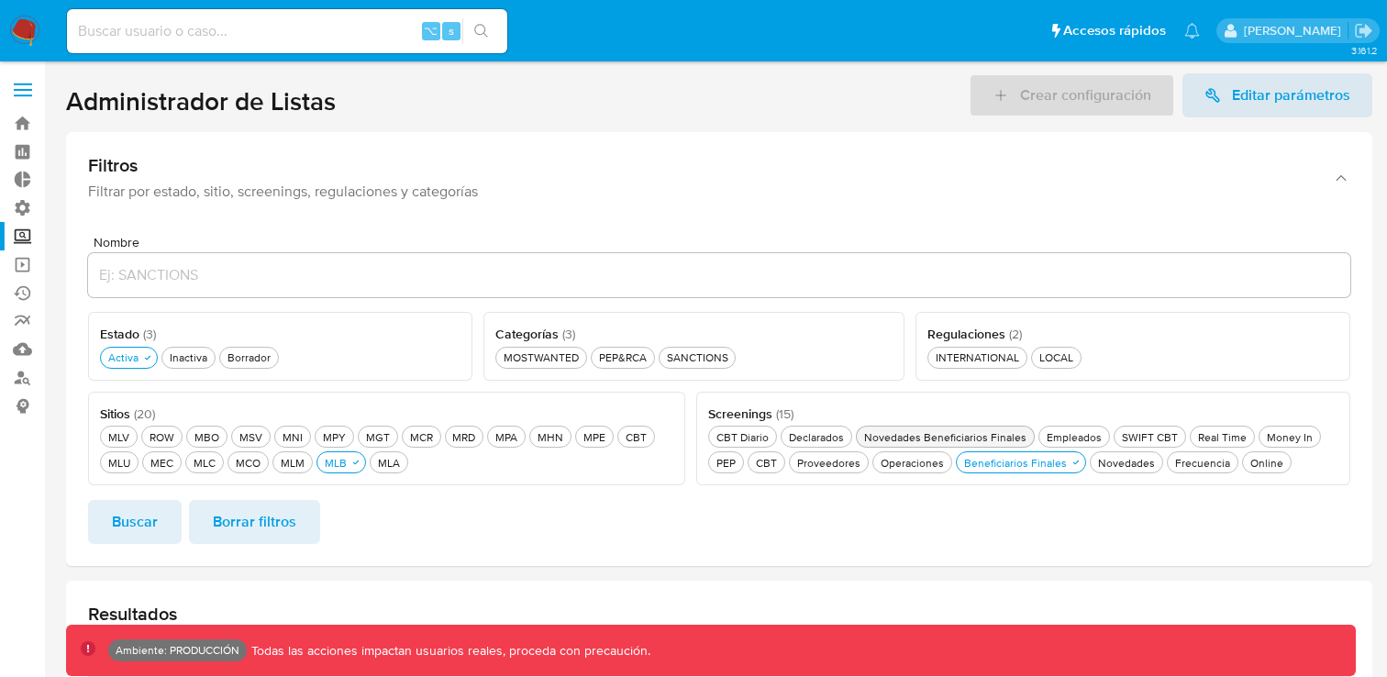
click at [967, 430] on div "Novedades Beneficiarios Finales Novedades Beneficiarios Finales" at bounding box center [946, 437] width 170 height 16
click at [1050, 469] on div "Beneficiarios Finales Beneficiarios Finales" at bounding box center [1010, 463] width 110 height 16
click at [112, 525] on span "Buscar" at bounding box center [135, 522] width 46 height 40
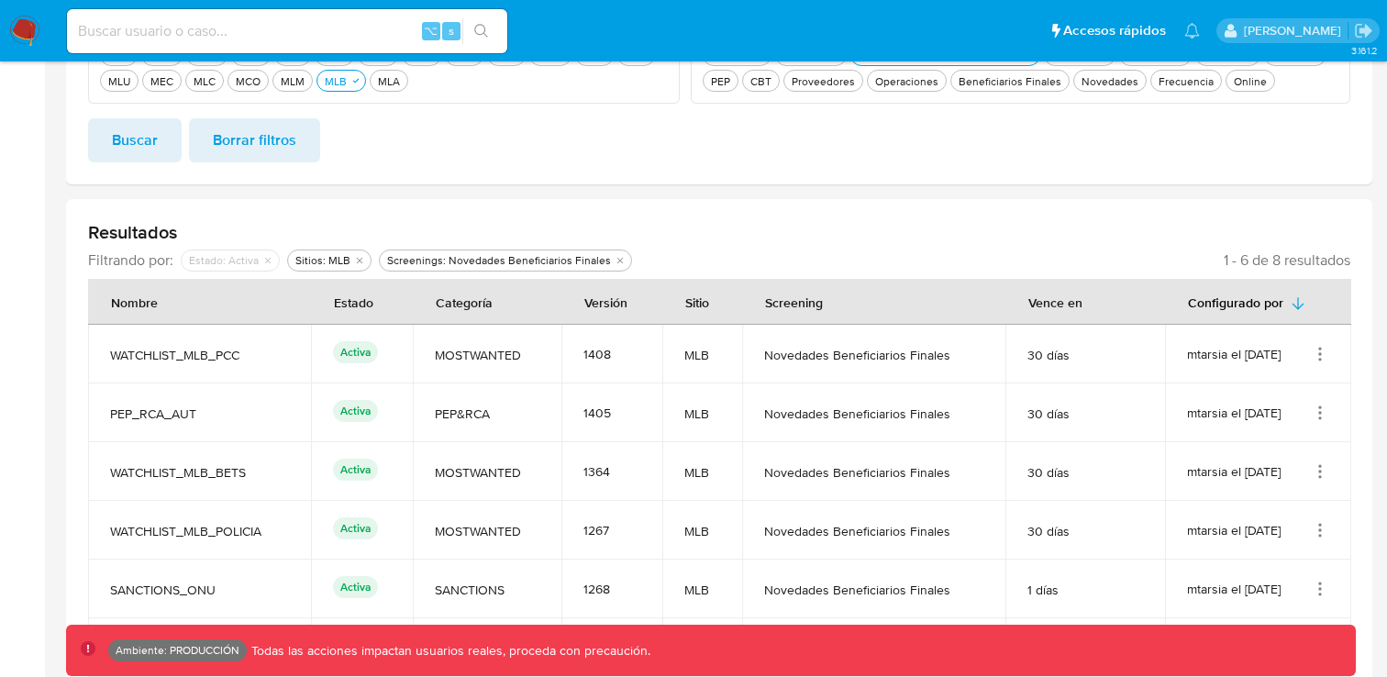
scroll to position [526, 0]
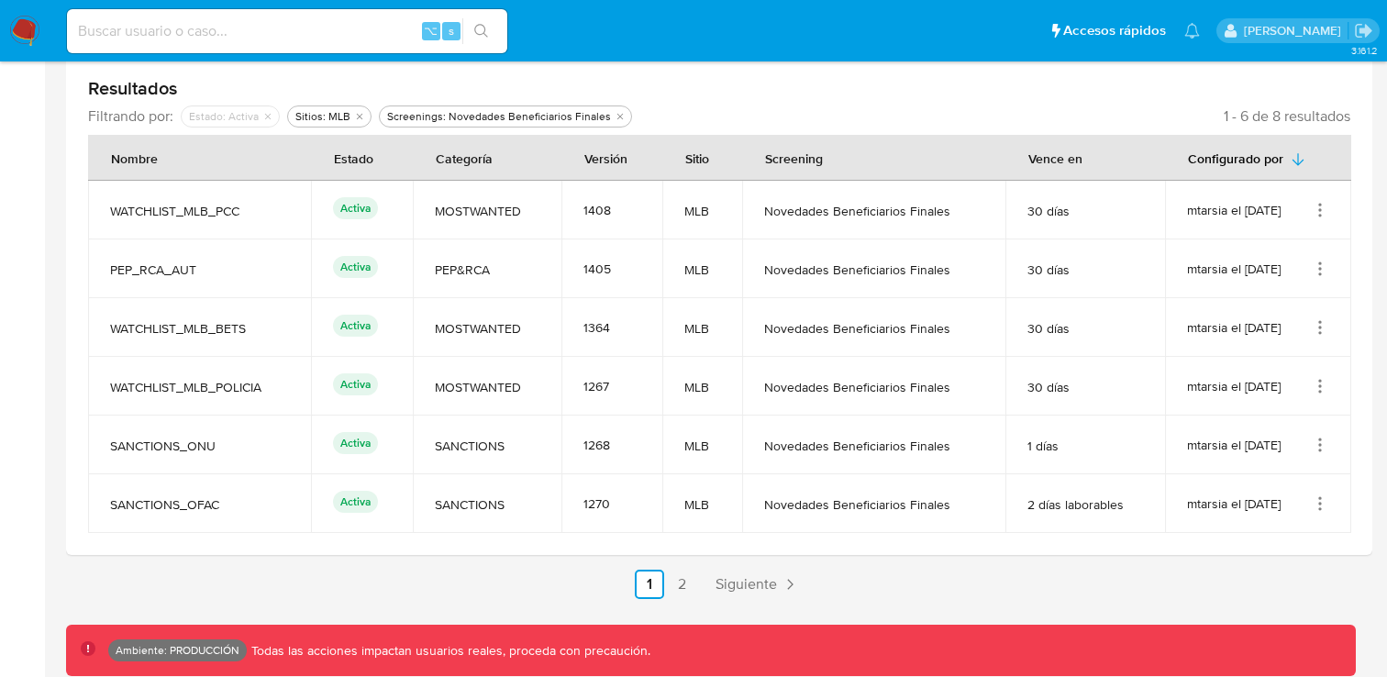
click at [1321, 271] on icon "Acciones" at bounding box center [1320, 269] width 18 height 18
click at [1287, 304] on button "Ver detalles" at bounding box center [1246, 311] width 165 height 49
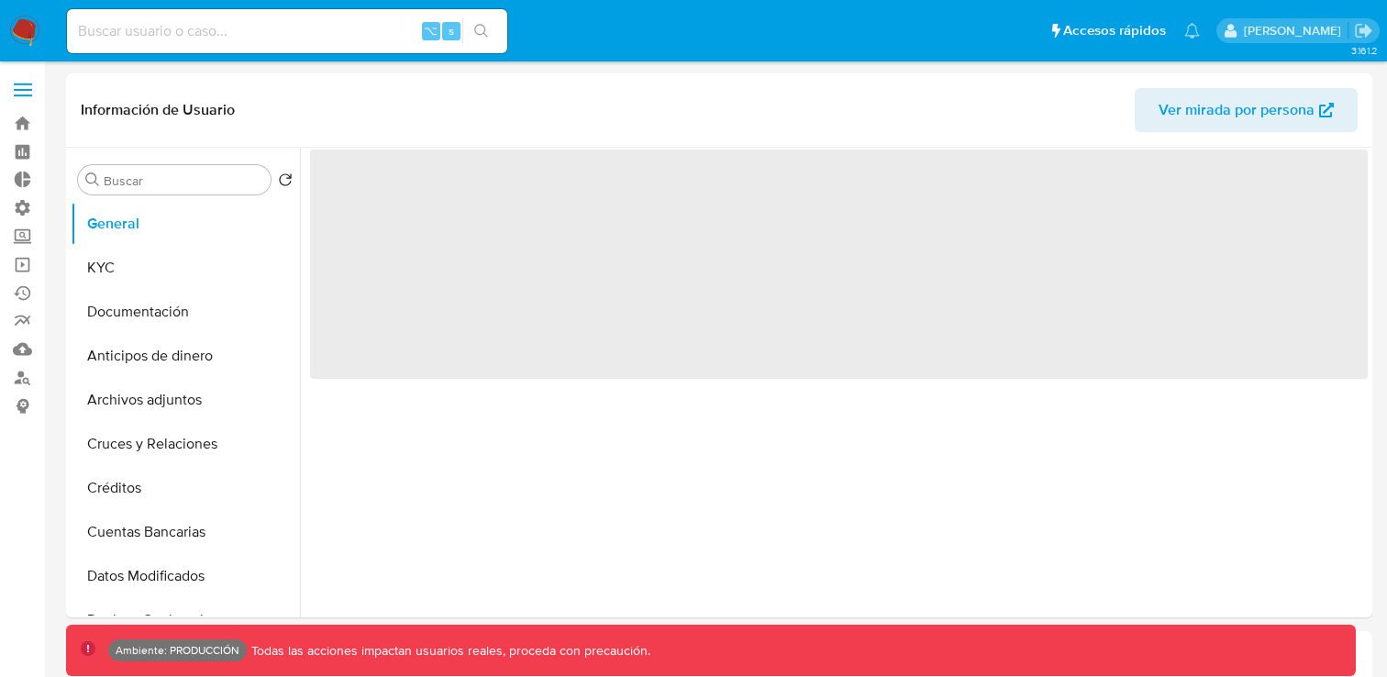
select select "10"
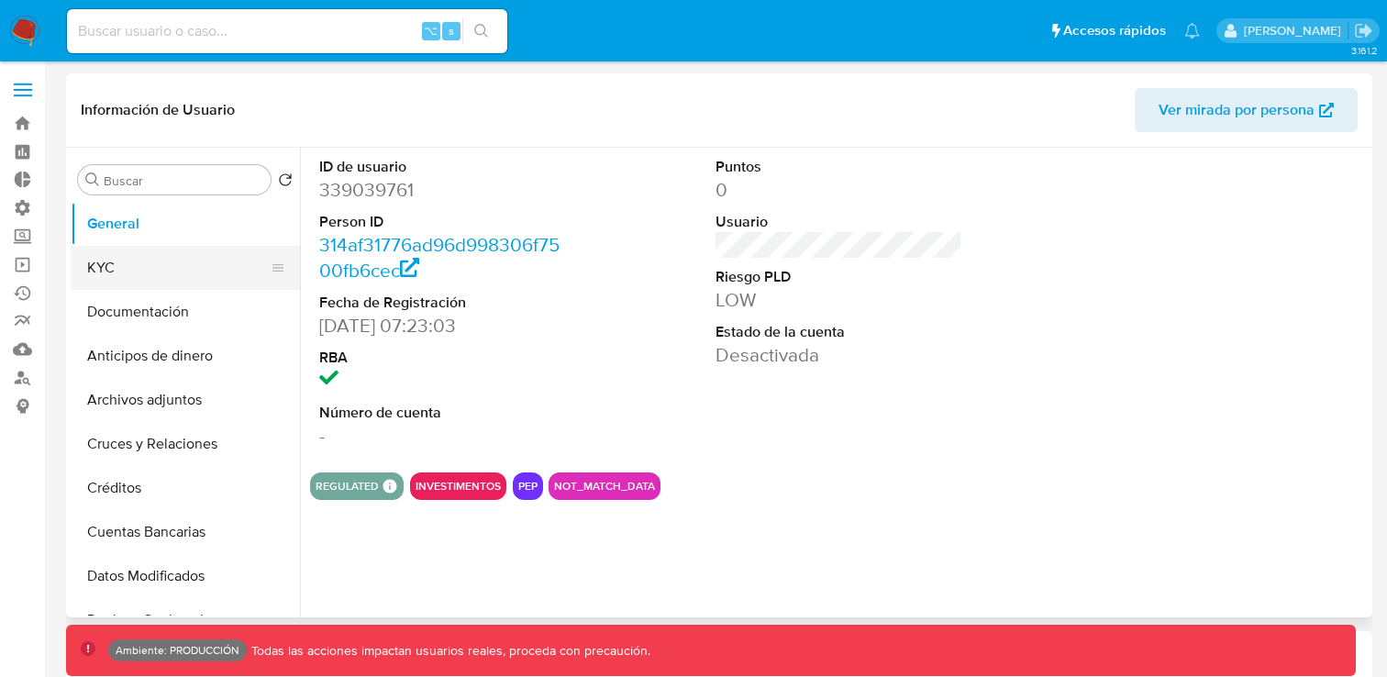
click at [122, 254] on button "KYC" at bounding box center [178, 268] width 215 height 44
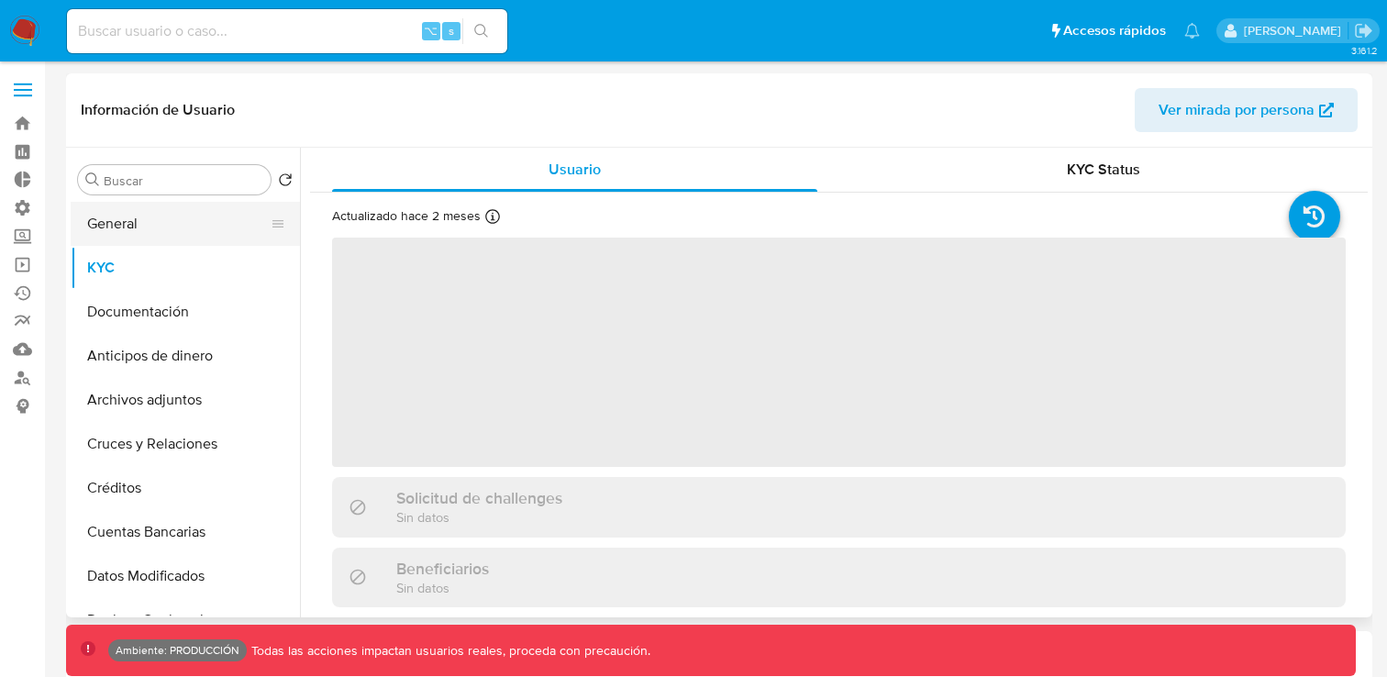
click at [160, 227] on button "General" at bounding box center [178, 224] width 215 height 44
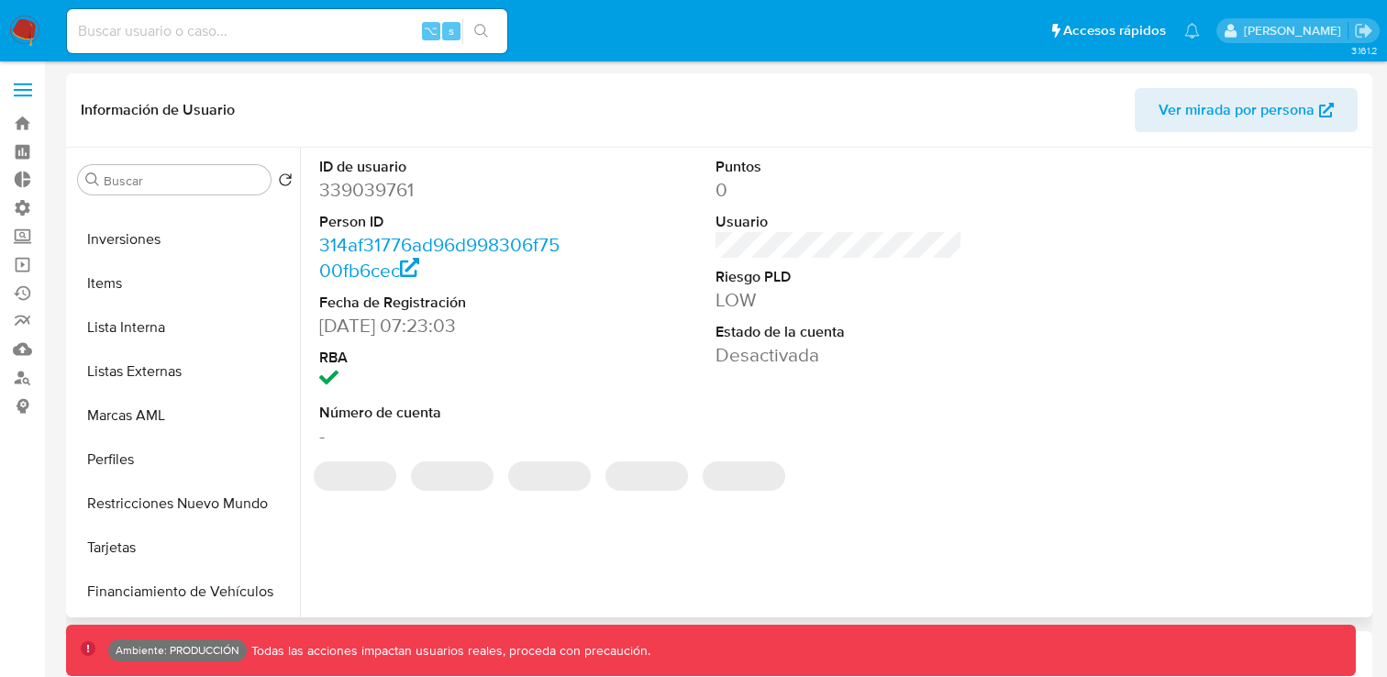
scroll to position [835, 0]
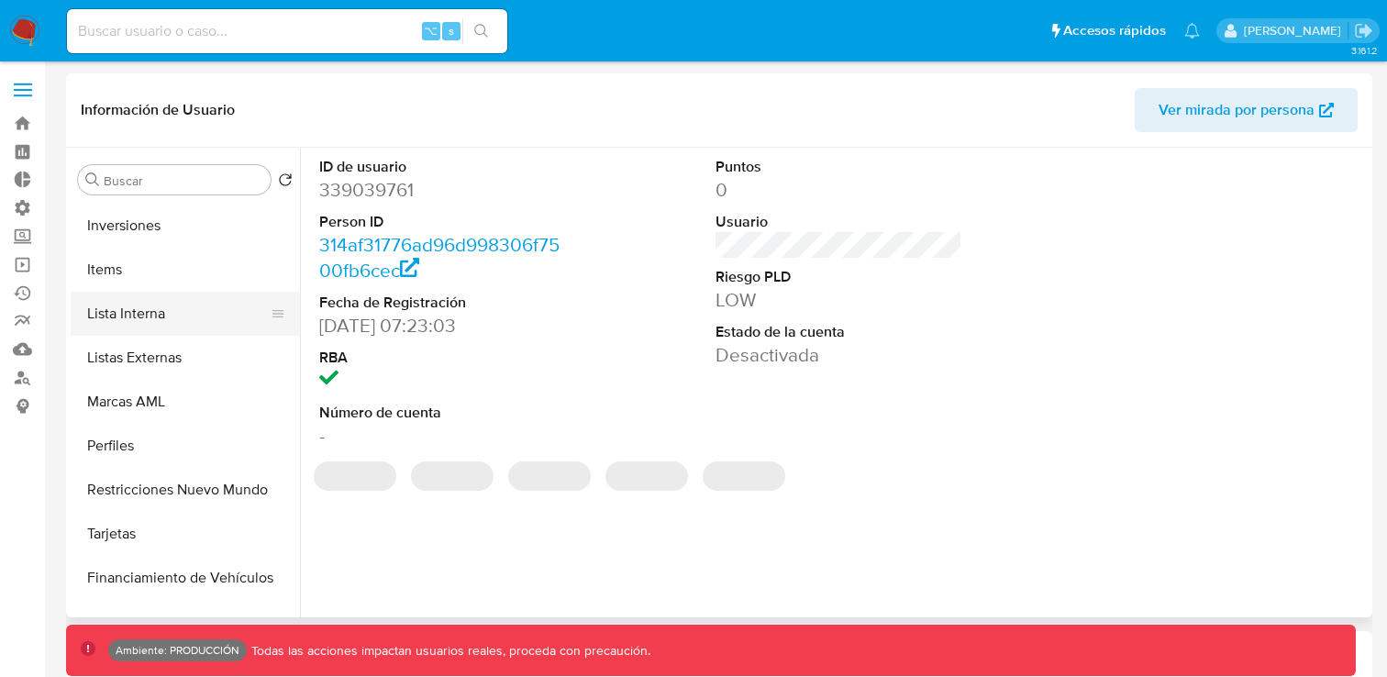
click at [167, 315] on button "Lista Interna" at bounding box center [178, 314] width 215 height 44
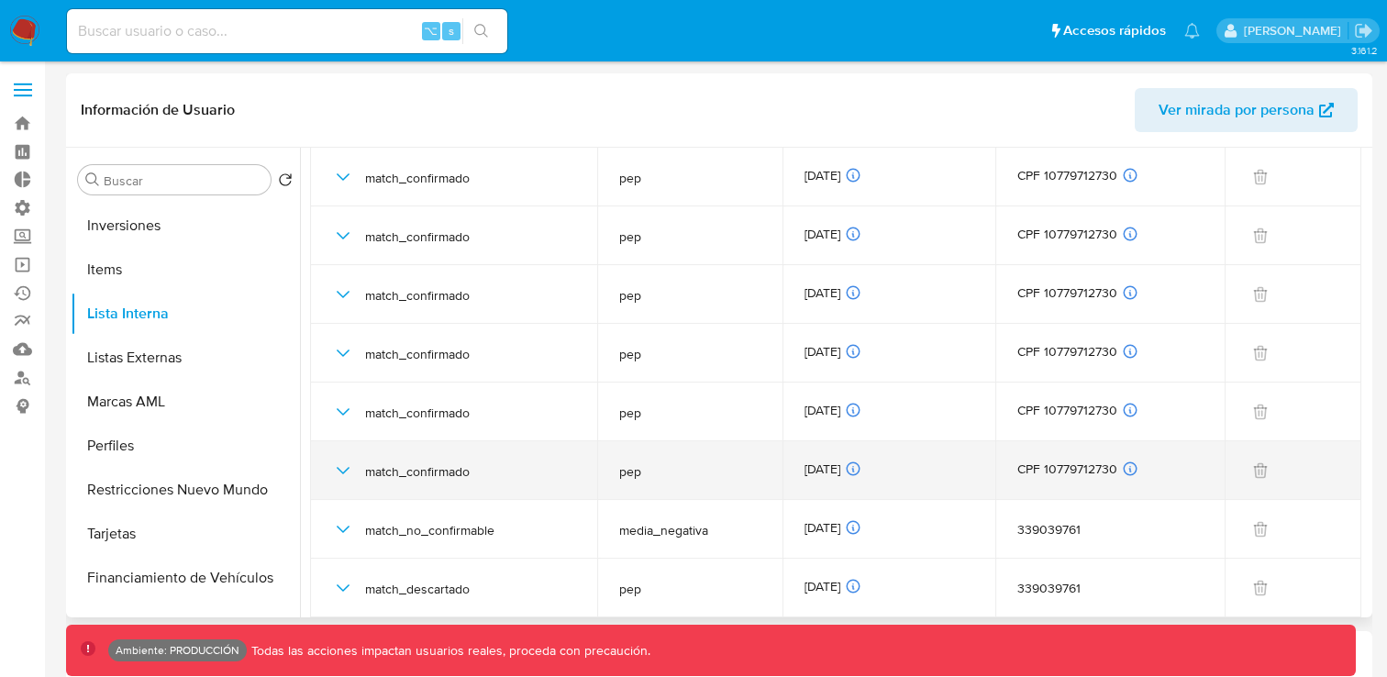
scroll to position [0, 0]
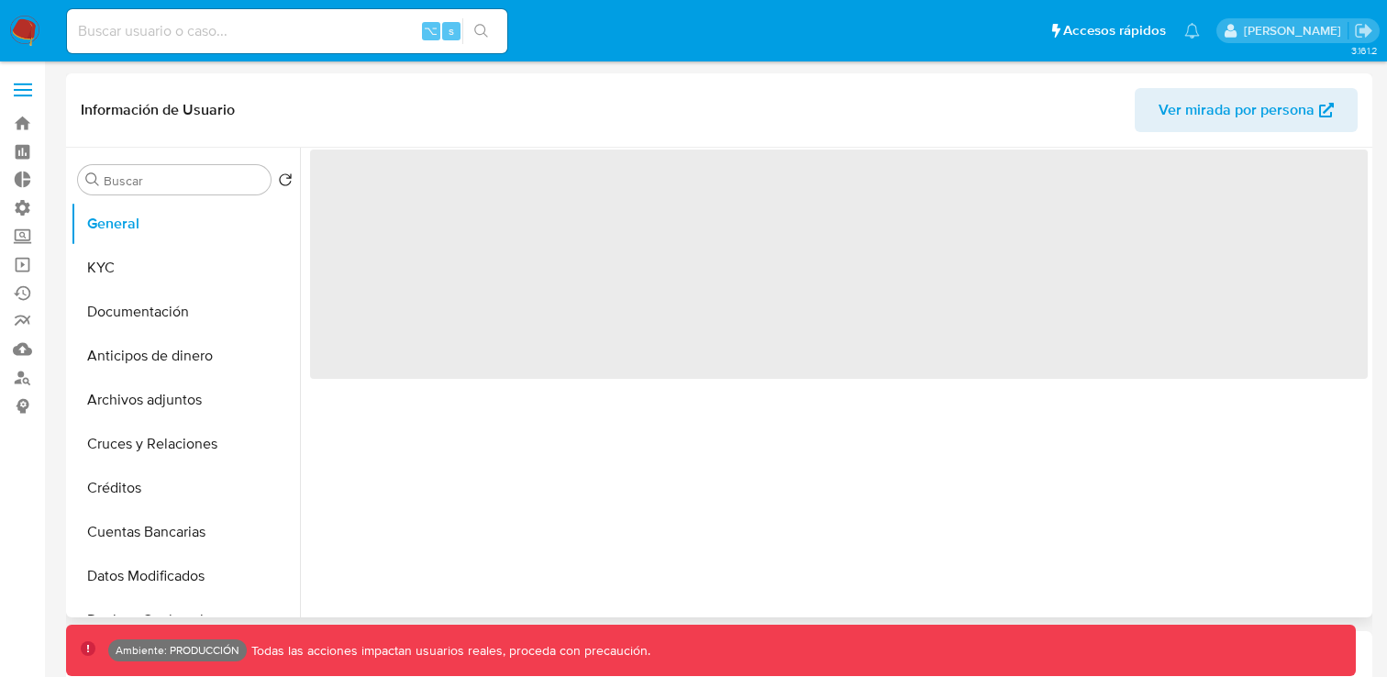
select select "10"
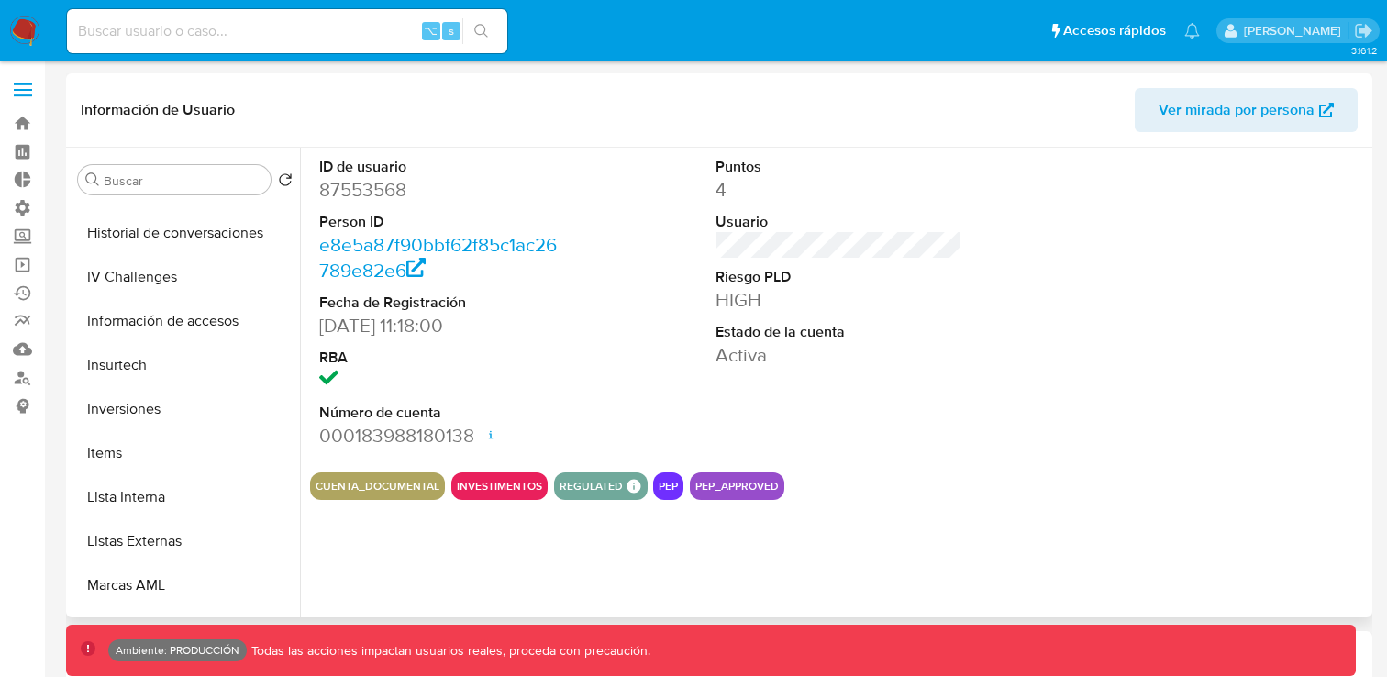
scroll to position [667, 0]
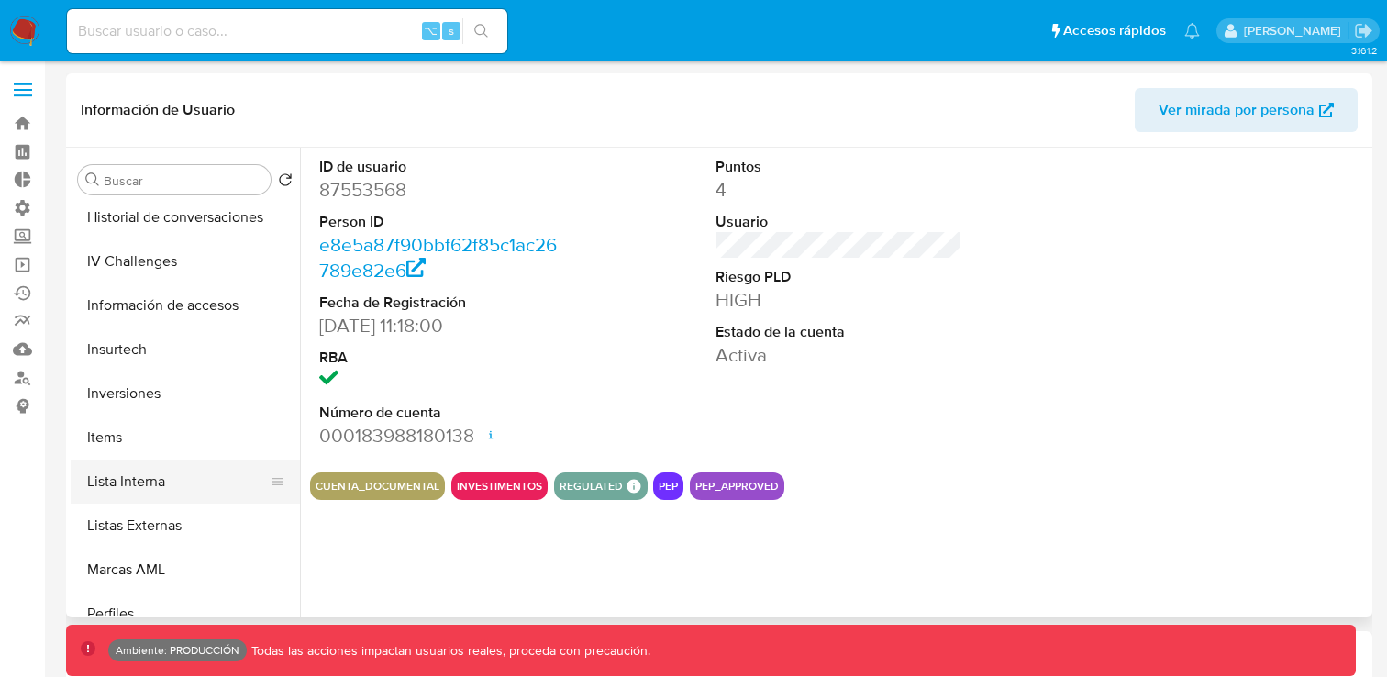
click at [161, 481] on button "Lista Interna" at bounding box center [178, 482] width 215 height 44
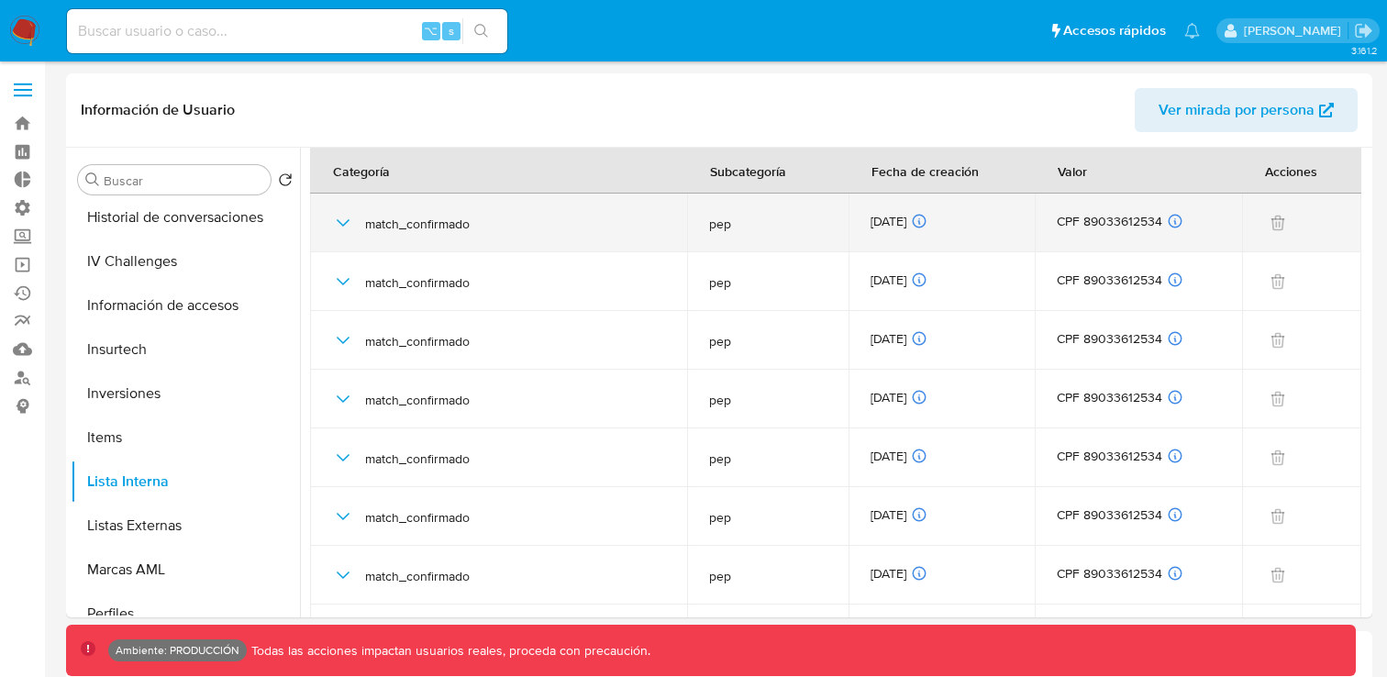
click at [349, 218] on icon "button" at bounding box center [343, 223] width 22 height 22
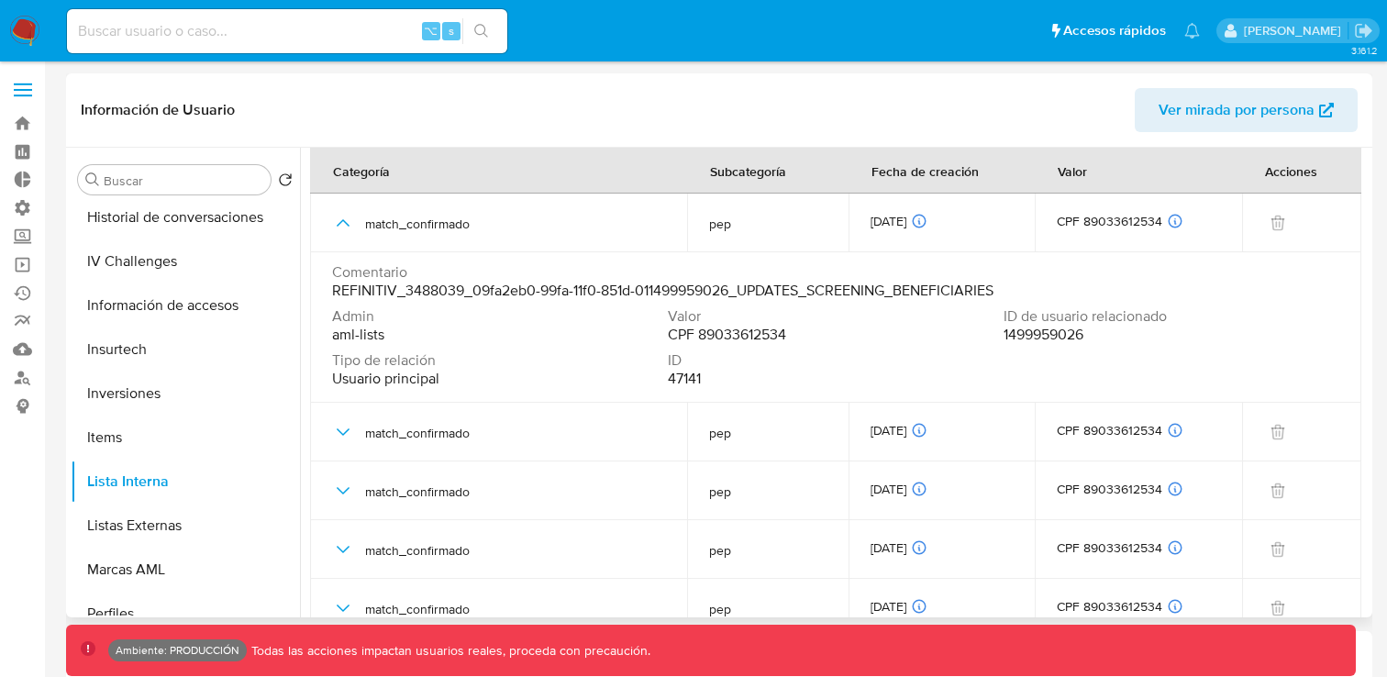
scroll to position [40, 0]
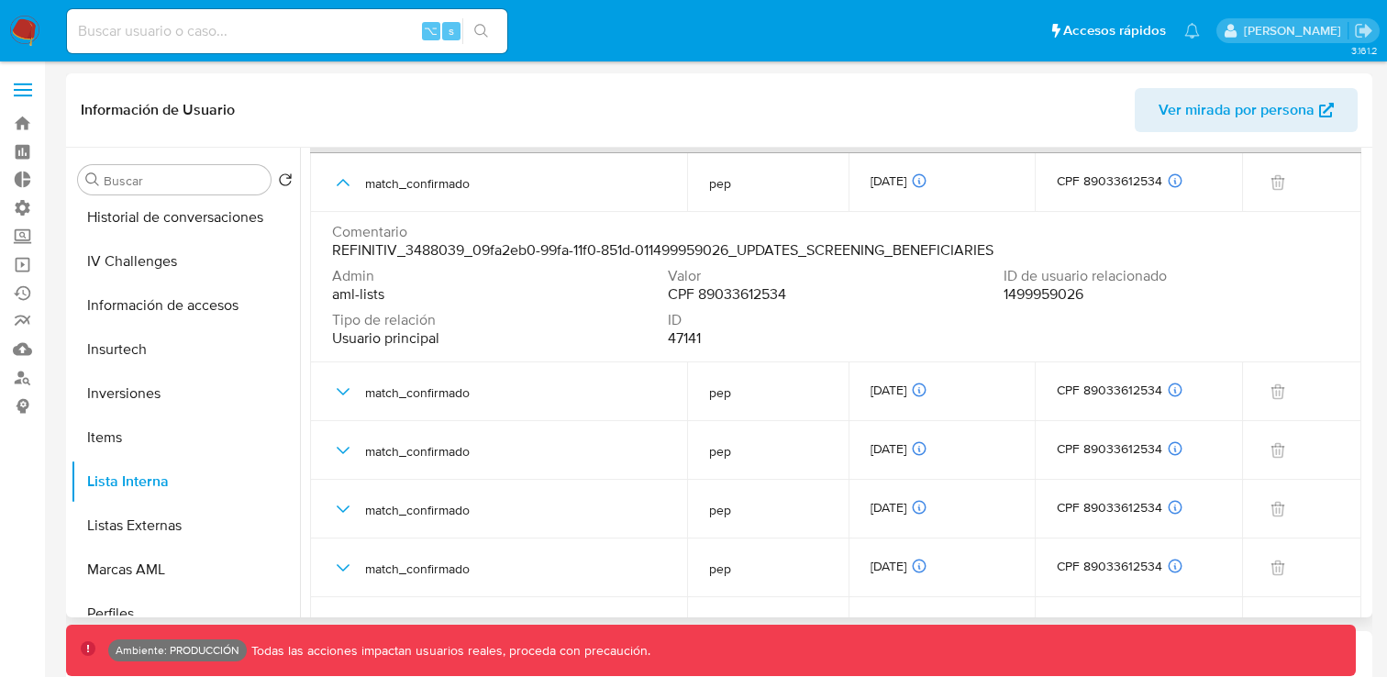
click at [757, 298] on span "CPF 89033612534" at bounding box center [727, 294] width 118 height 18
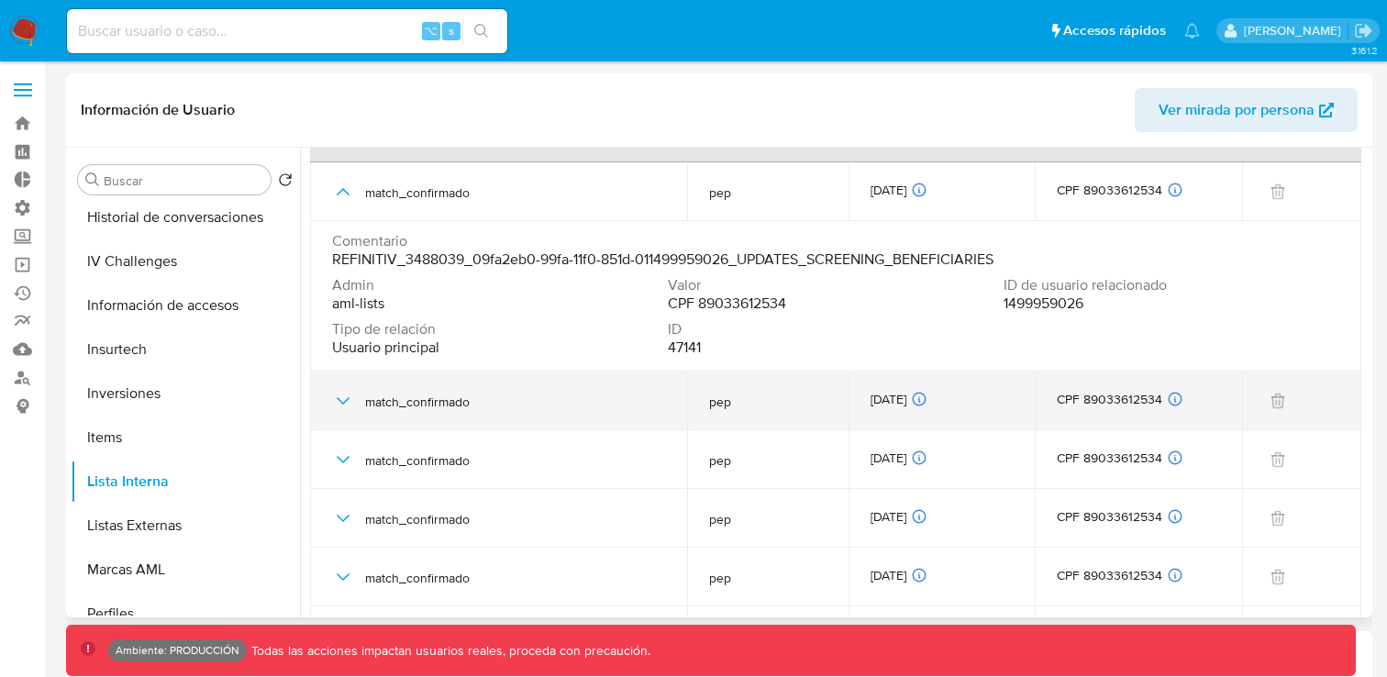
scroll to position [80, 0]
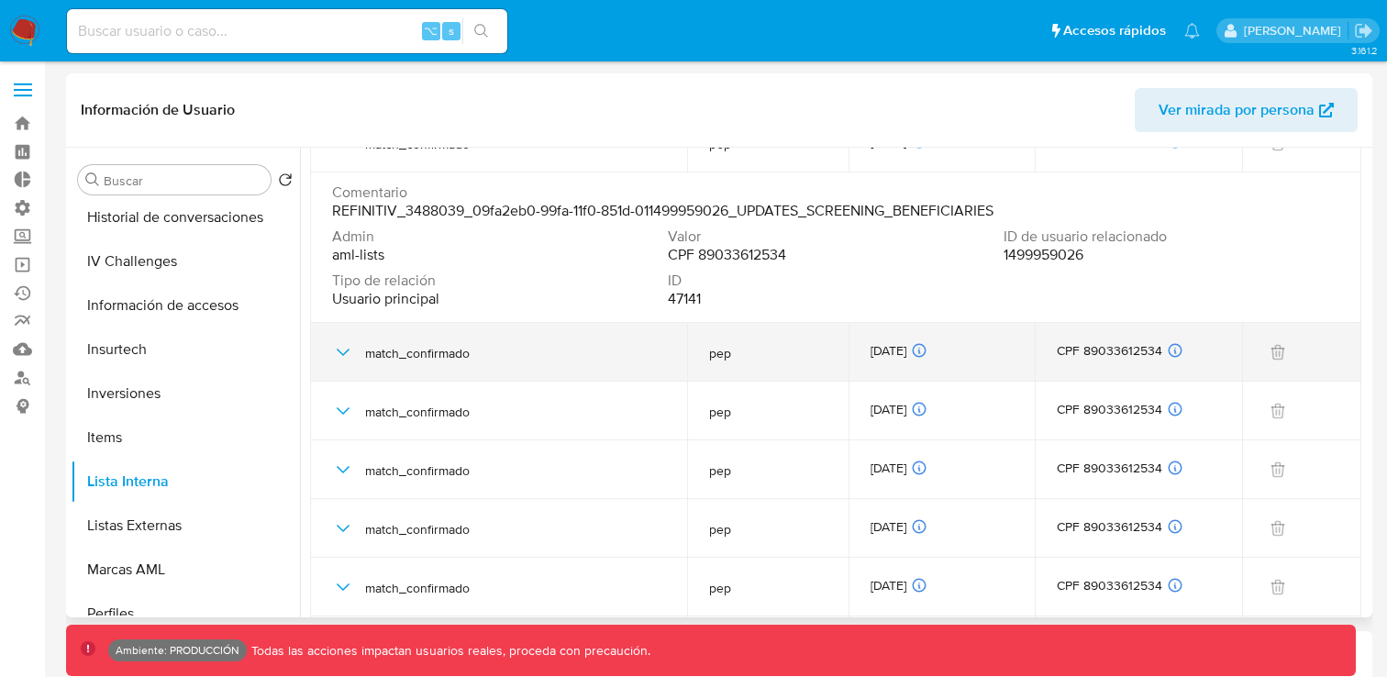
click at [342, 351] on icon "button" at bounding box center [343, 352] width 22 height 22
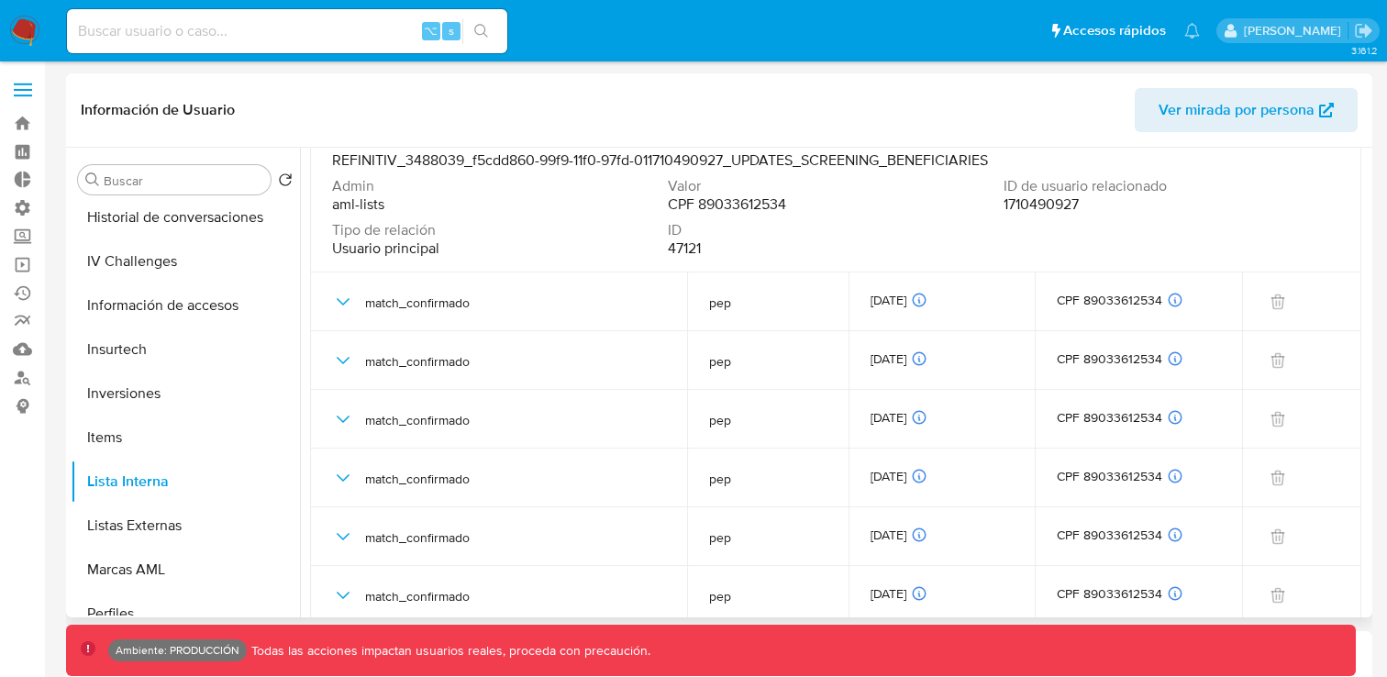
scroll to position [368, 0]
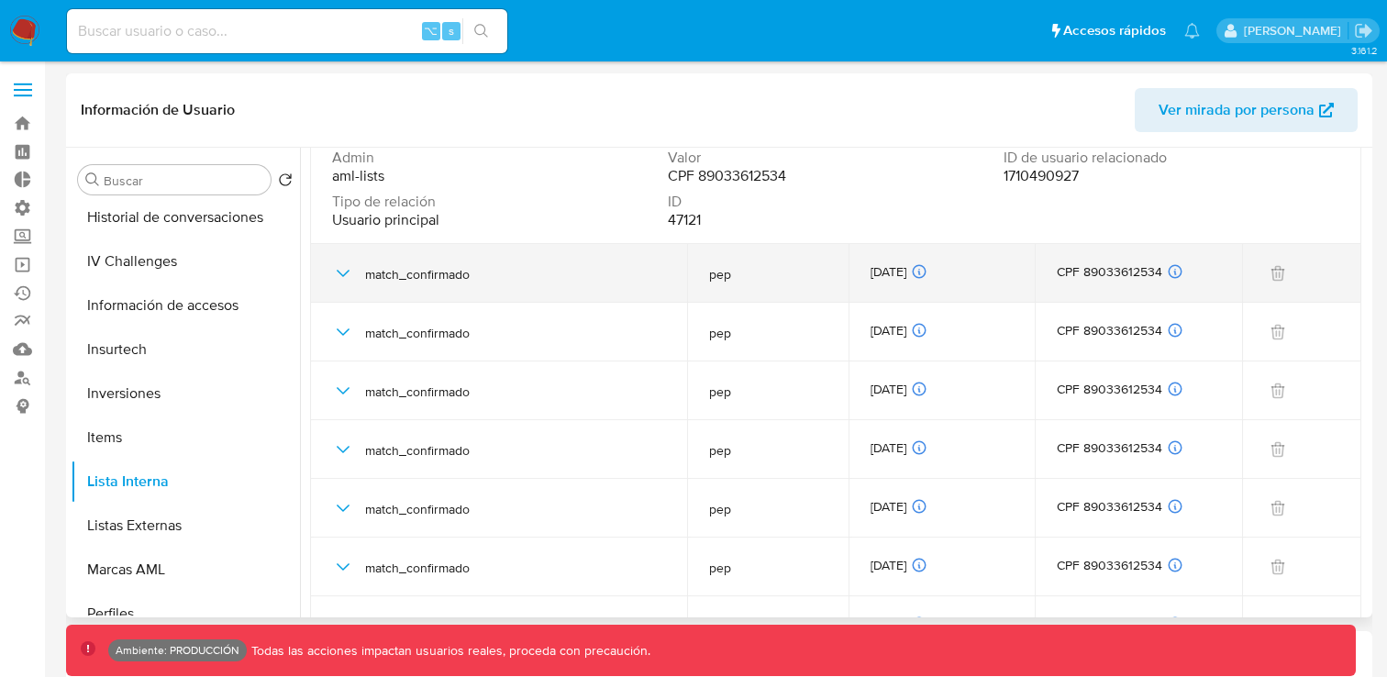
click at [341, 275] on icon "button" at bounding box center [343, 273] width 22 height 22
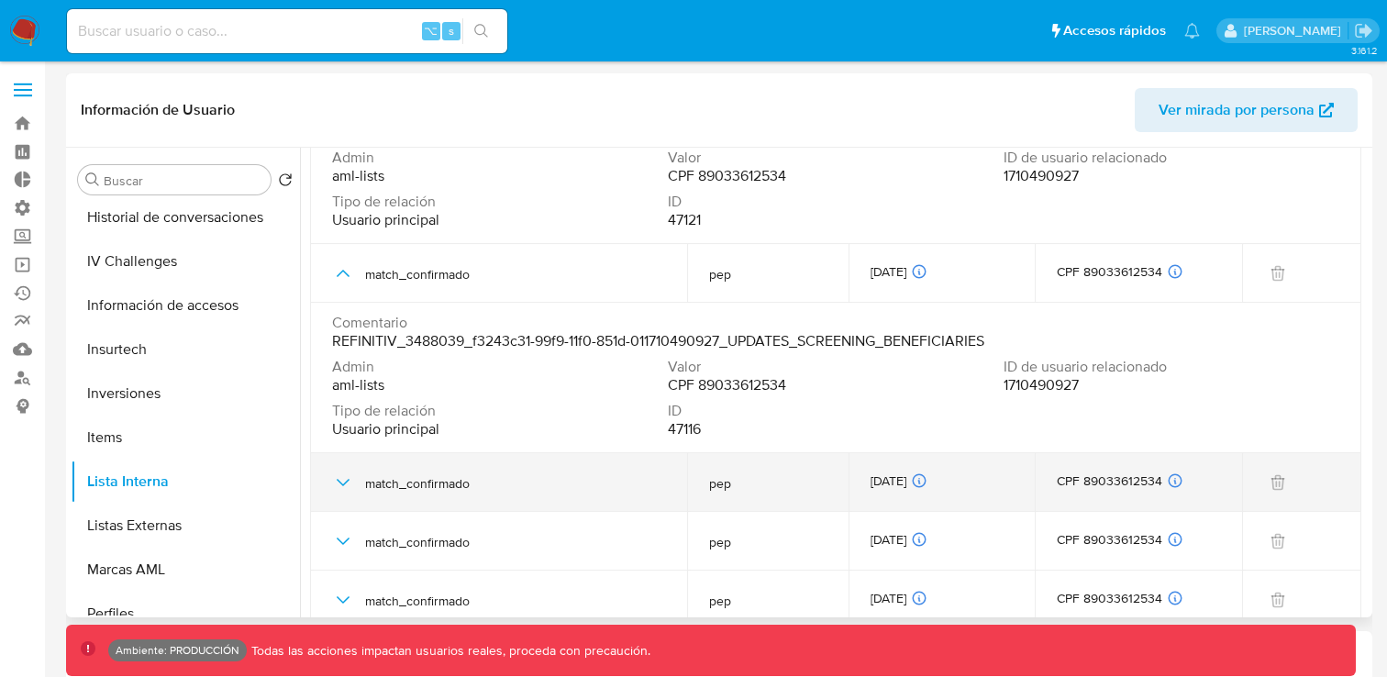
click at [340, 476] on icon "button" at bounding box center [343, 483] width 22 height 22
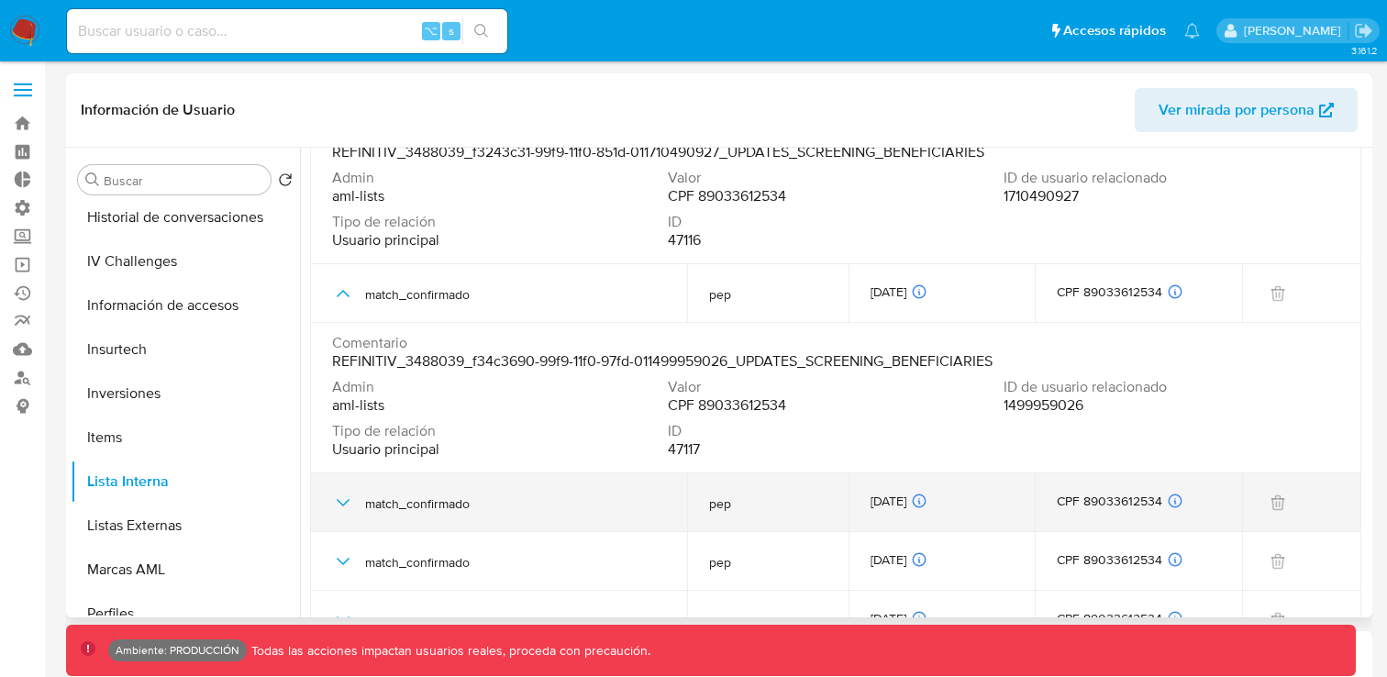
click at [338, 499] on icon "button" at bounding box center [343, 503] width 22 height 22
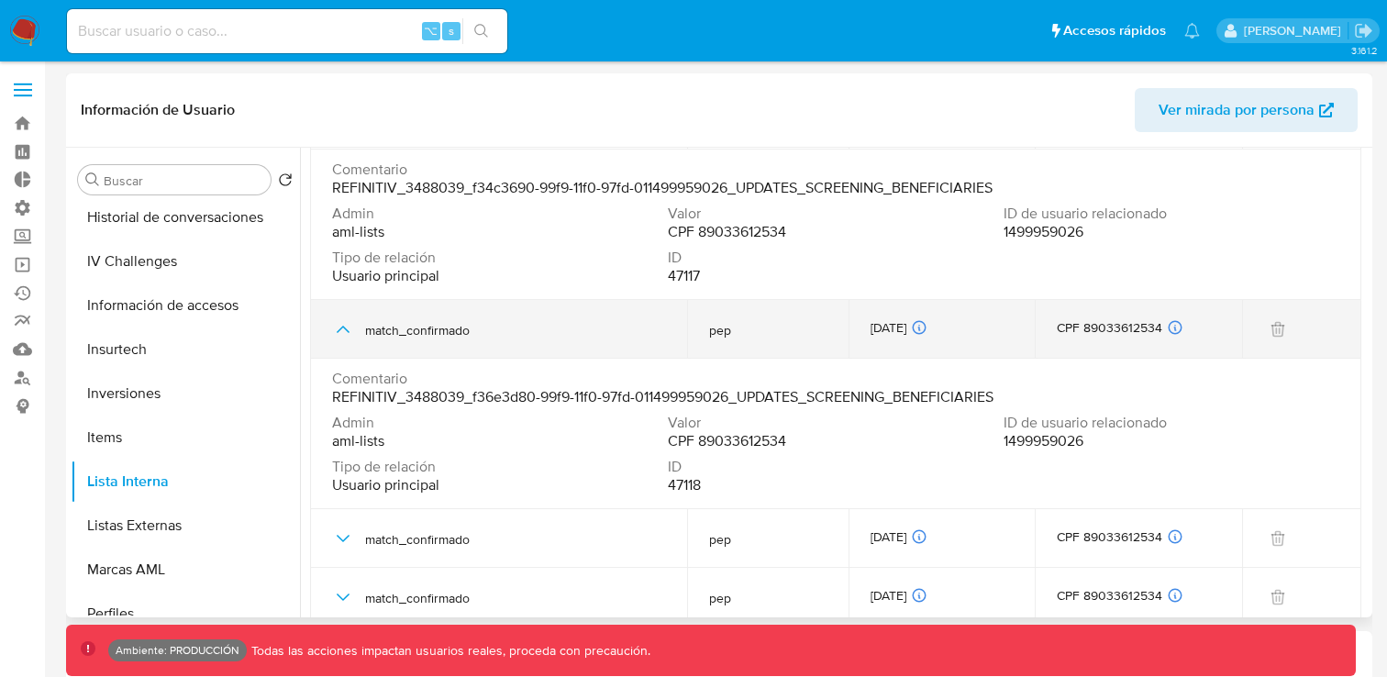
scroll to position [745, 0]
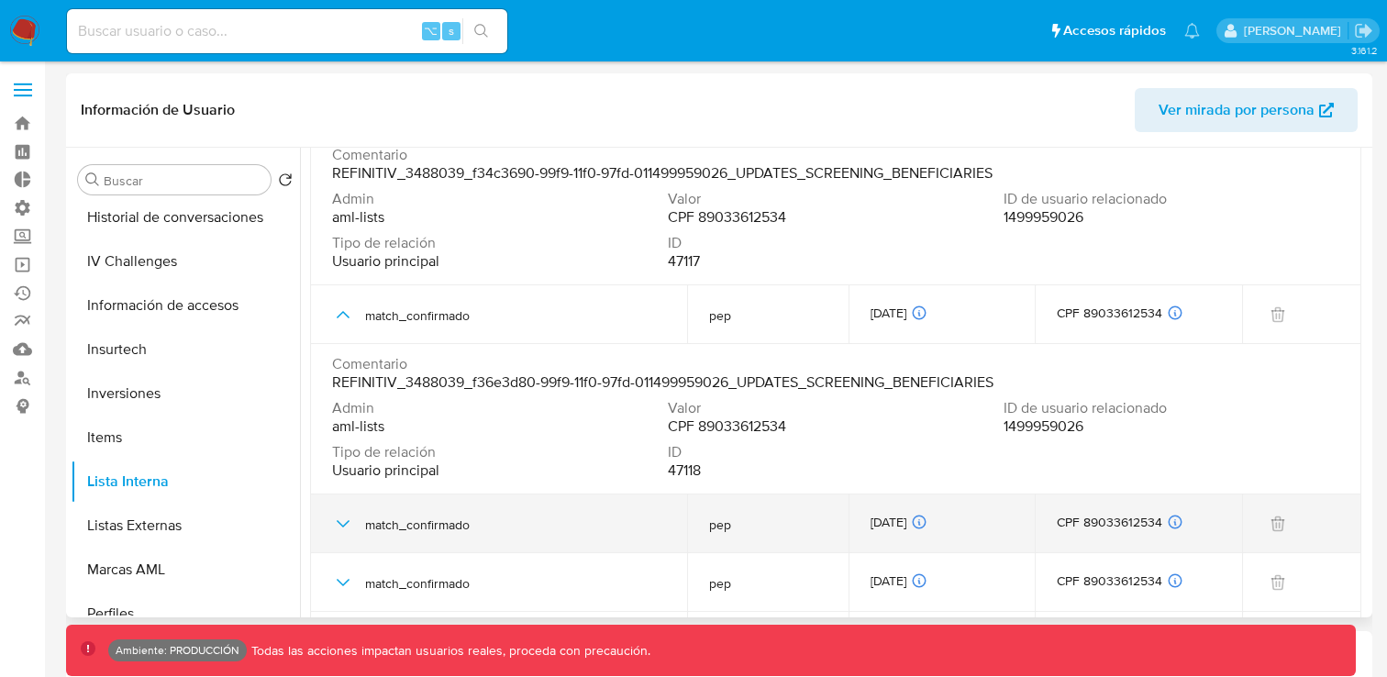
click at [339, 523] on icon "button" at bounding box center [343, 523] width 13 height 7
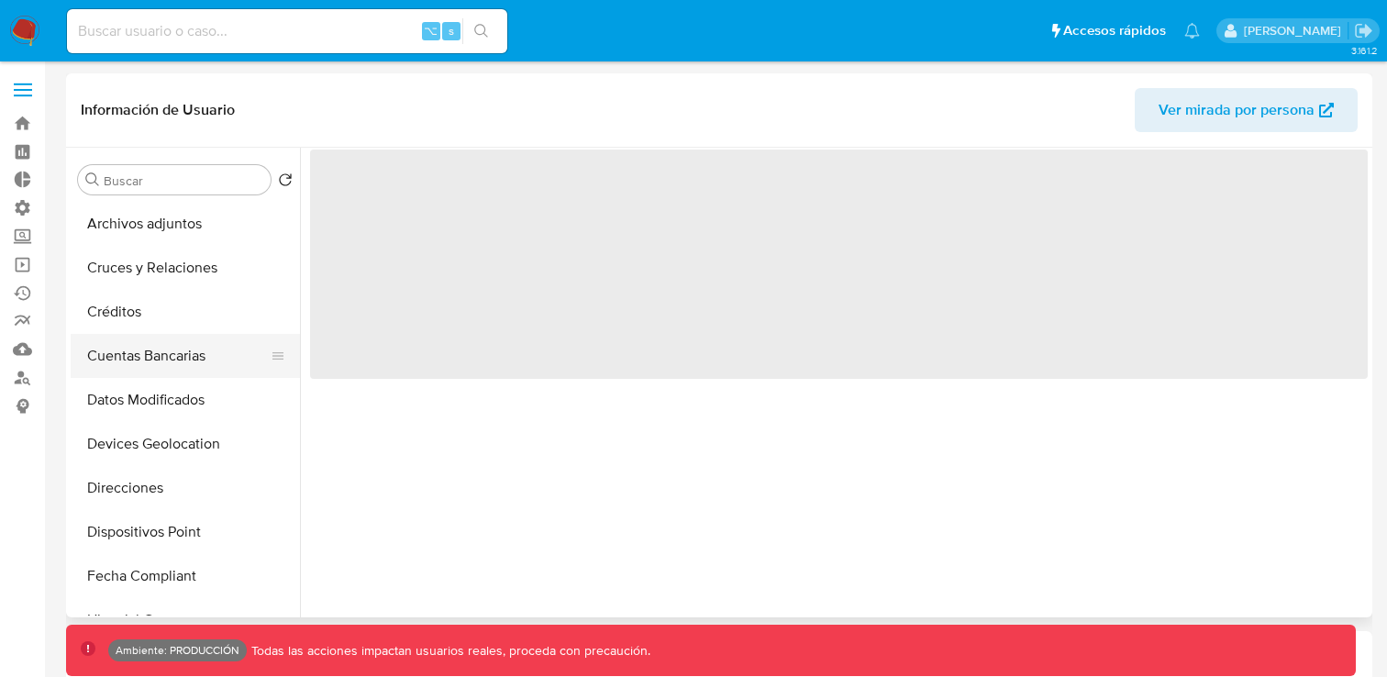
select select "10"
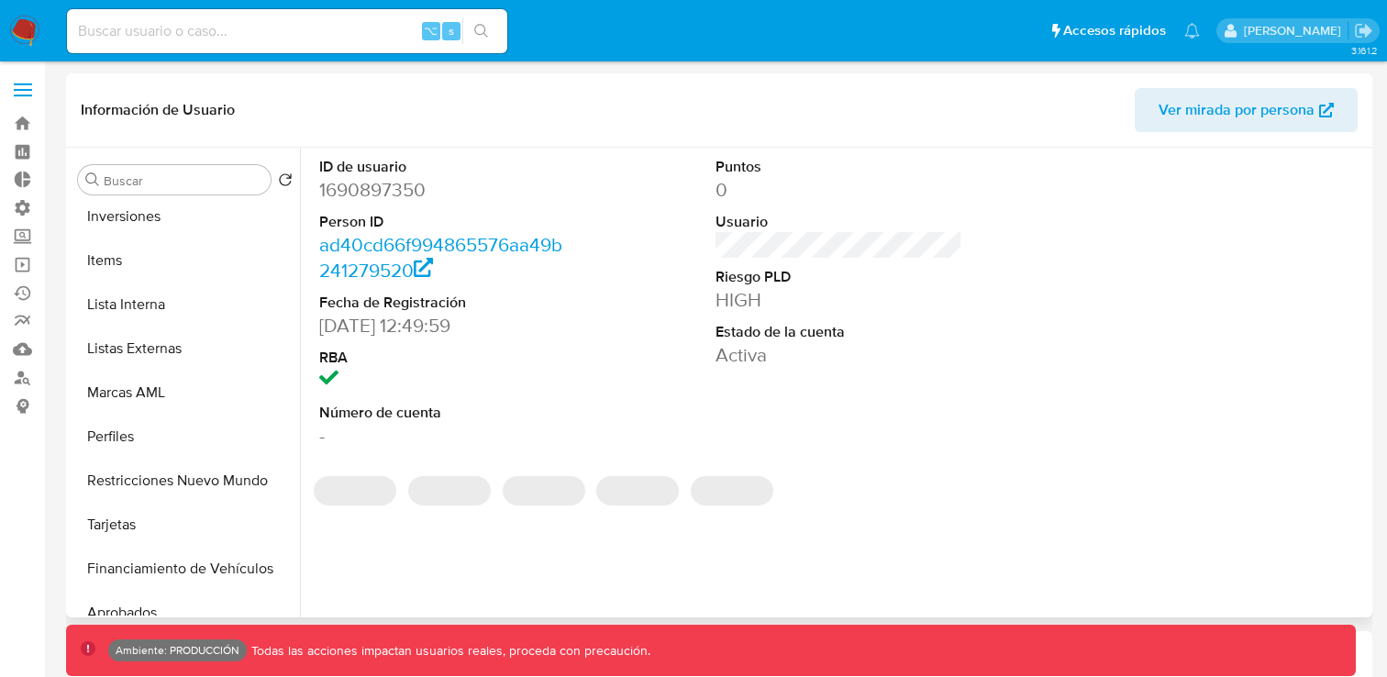
scroll to position [860, 0]
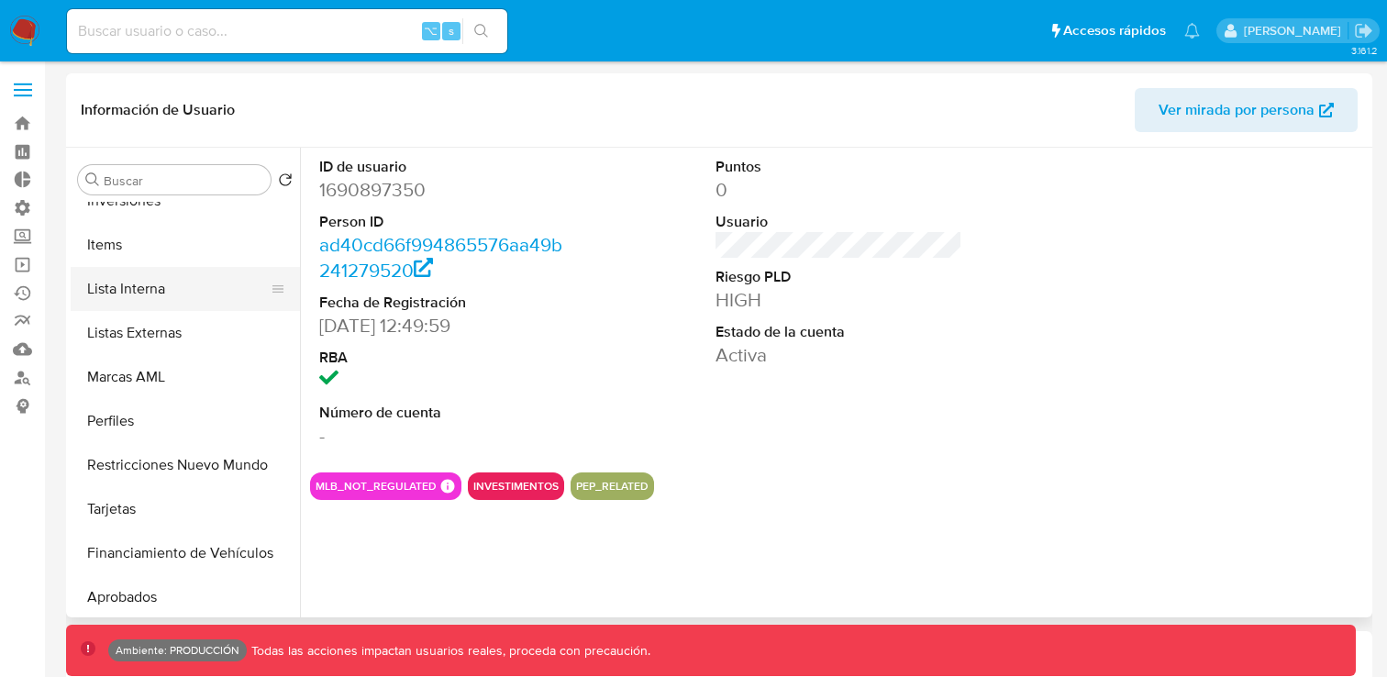
click at [182, 290] on button "Lista Interna" at bounding box center [178, 289] width 215 height 44
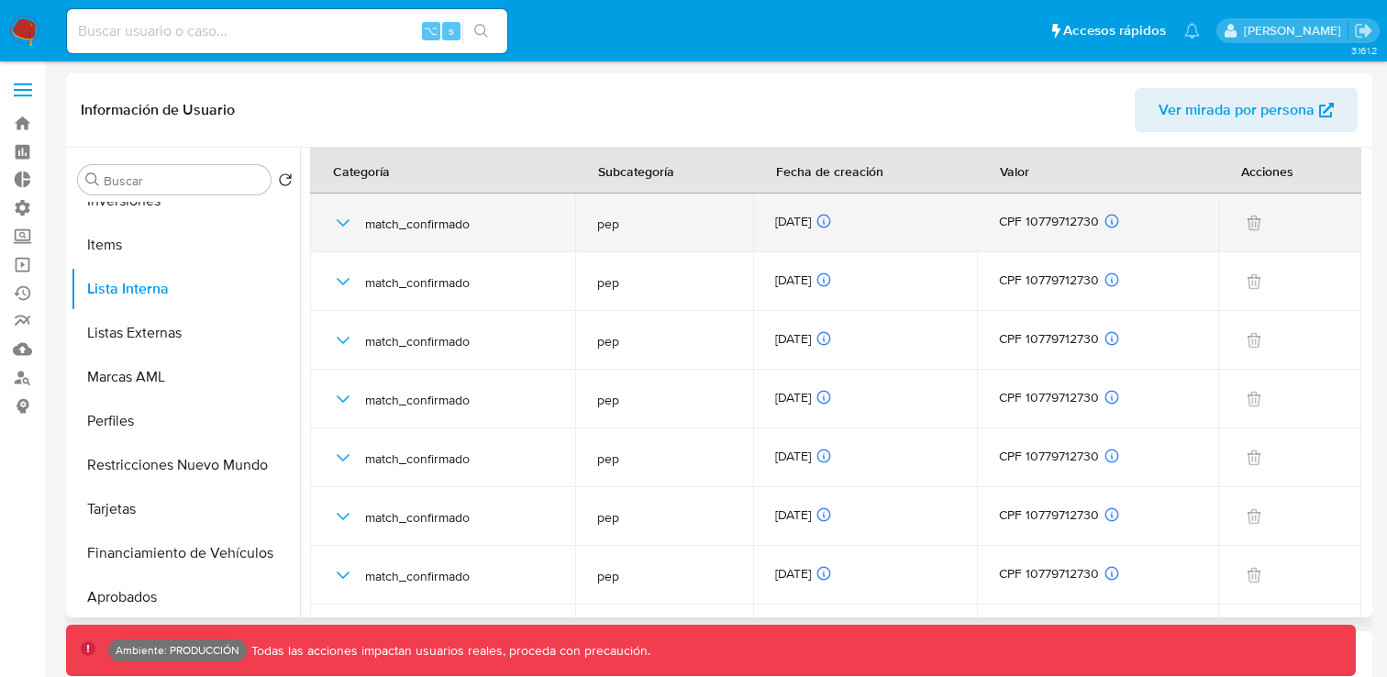
click at [339, 228] on icon "button" at bounding box center [343, 223] width 22 height 22
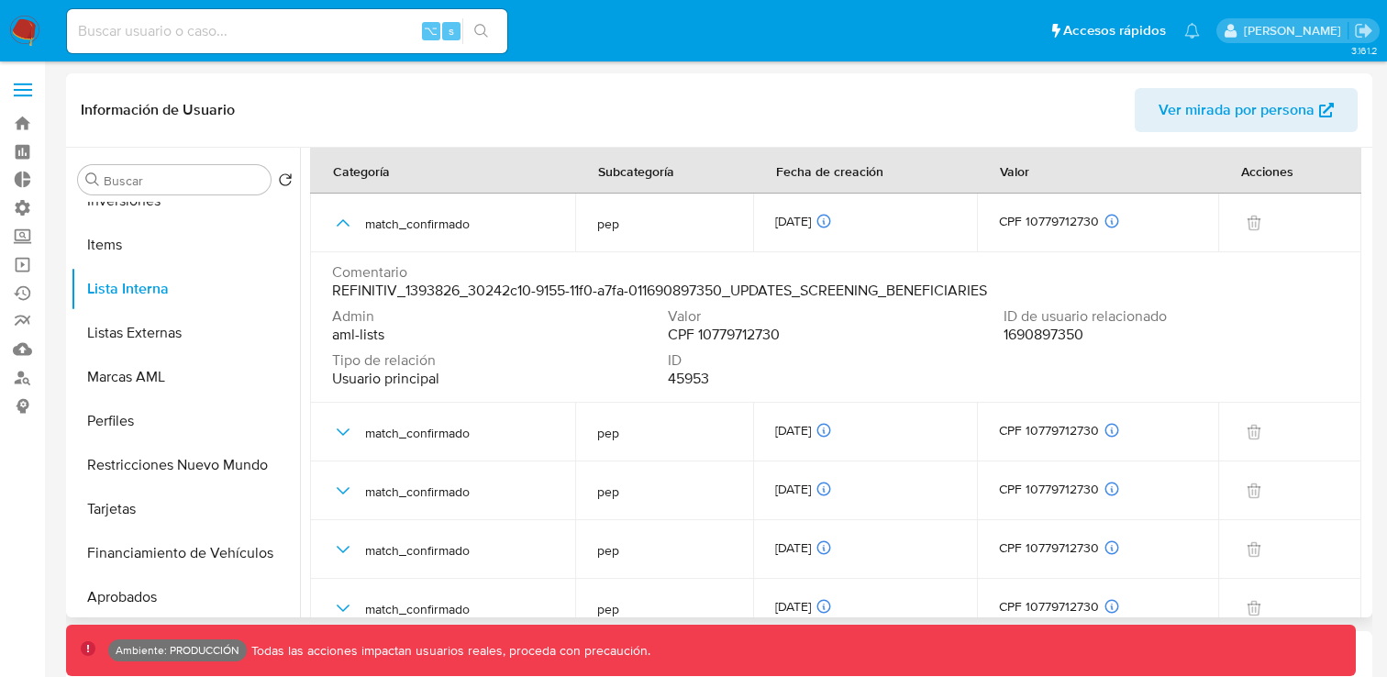
click at [760, 343] on span "CPF 10779712730" at bounding box center [724, 335] width 112 height 18
click at [427, 294] on span "REFINITIV_1393826_30242c10-9155-11f0-a7fa-011690897350_UPDATES_SCREENING_BENEFI…" at bounding box center [659, 291] width 655 height 18
click at [442, 290] on span "REFINITIV_1393826_30242c10-9155-11f0-a7fa-011690897350_UPDATES_SCREENING_BENEFI…" at bounding box center [659, 291] width 655 height 18
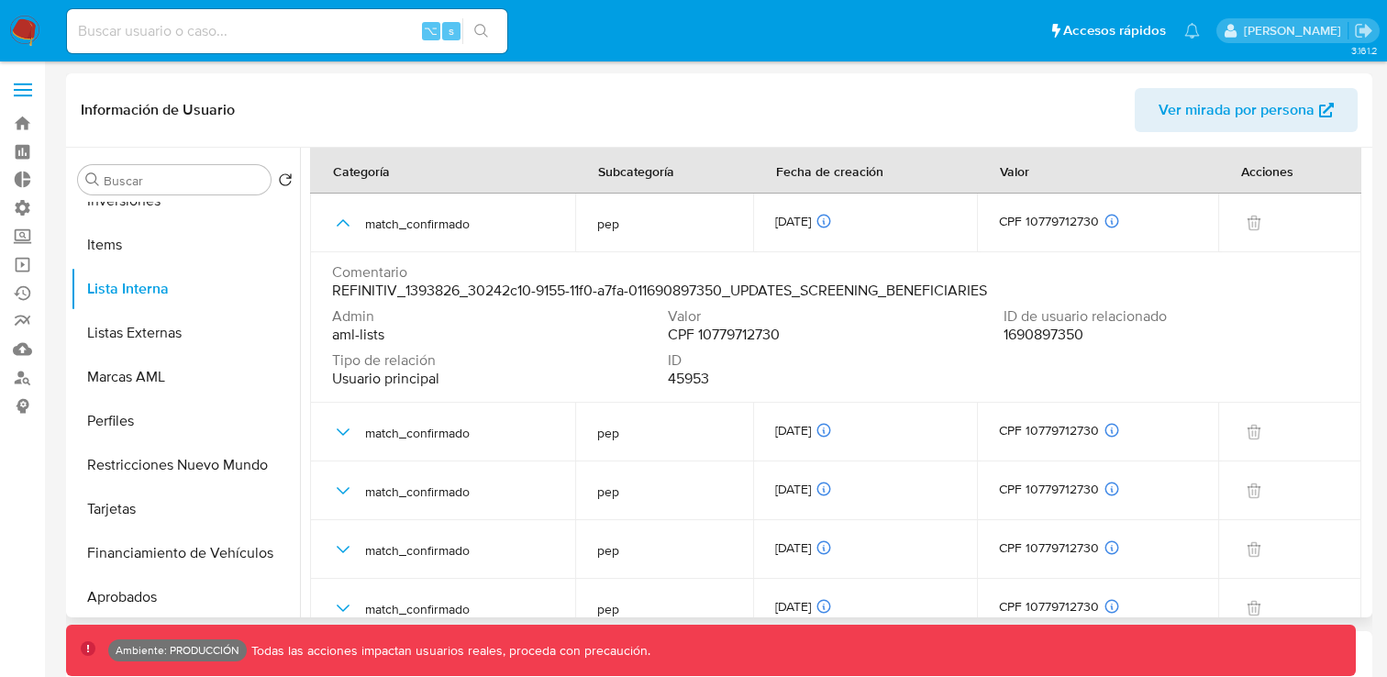
click at [442, 290] on span "REFINITIV_1393826_30242c10-9155-11f0-a7fa-011690897350_UPDATES_SCREENING_BENEFI…" at bounding box center [659, 291] width 655 height 18
click at [433, 291] on span "REFINITIV_1393826_30242c10-9155-11f0-a7fa-011690897350_UPDATES_SCREENING_BENEFI…" at bounding box center [659, 291] width 655 height 18
click at [468, 294] on span "REFINITIV_1393826_30242c10-9155-11f0-a7fa-011690897350_UPDATES_SCREENING_BENEFI…" at bounding box center [659, 291] width 655 height 18
drag, startPoint x: 459, startPoint y: 292, endPoint x: 406, endPoint y: 292, distance: 52.3
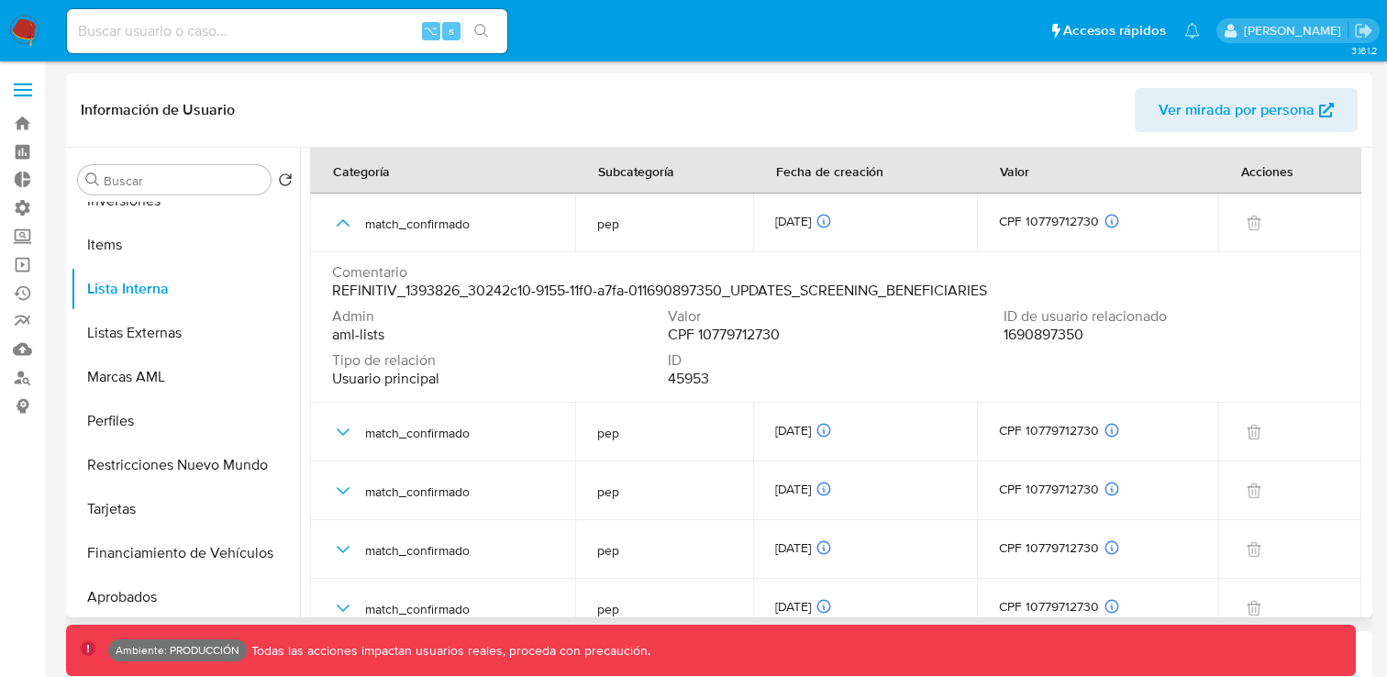
click at [406, 292] on span "REFINITIV_1393826_30242c10-9155-11f0-a7fa-011690897350_UPDATES_SCREENING_BENEFI…" at bounding box center [659, 291] width 655 height 18
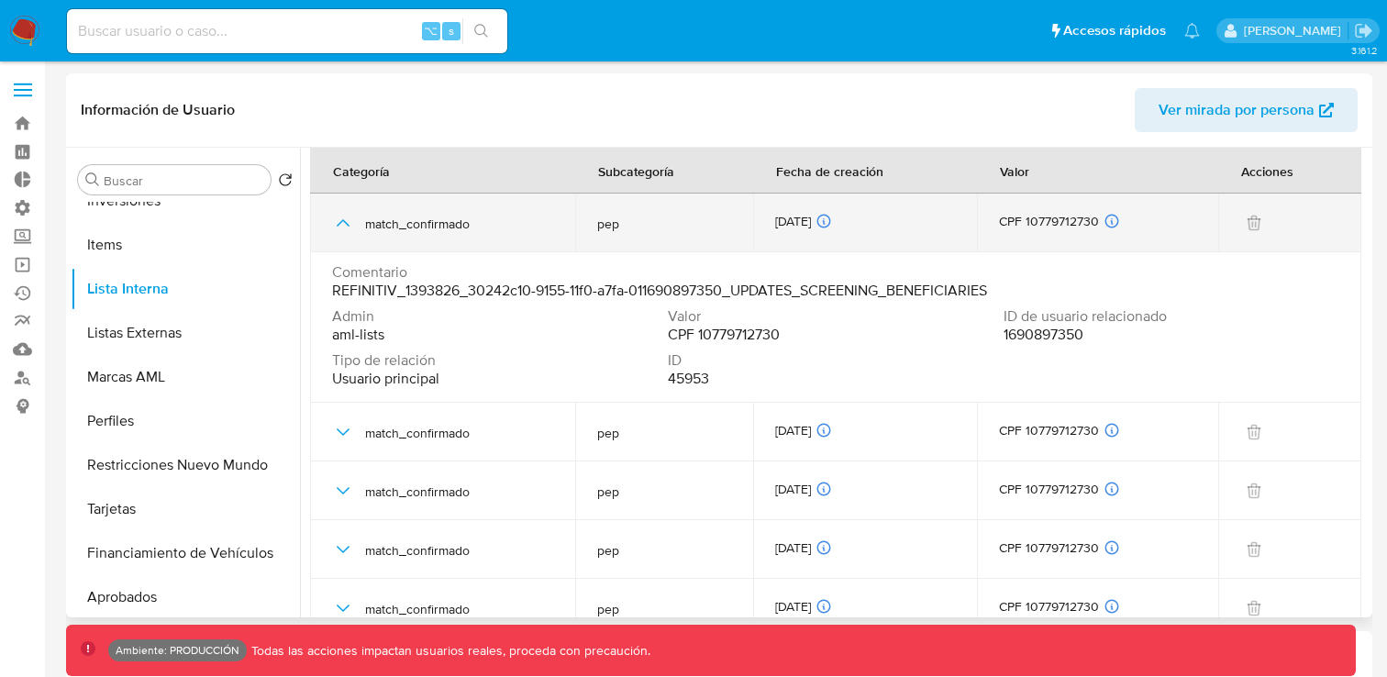
click at [341, 223] on icon "button" at bounding box center [343, 223] width 22 height 22
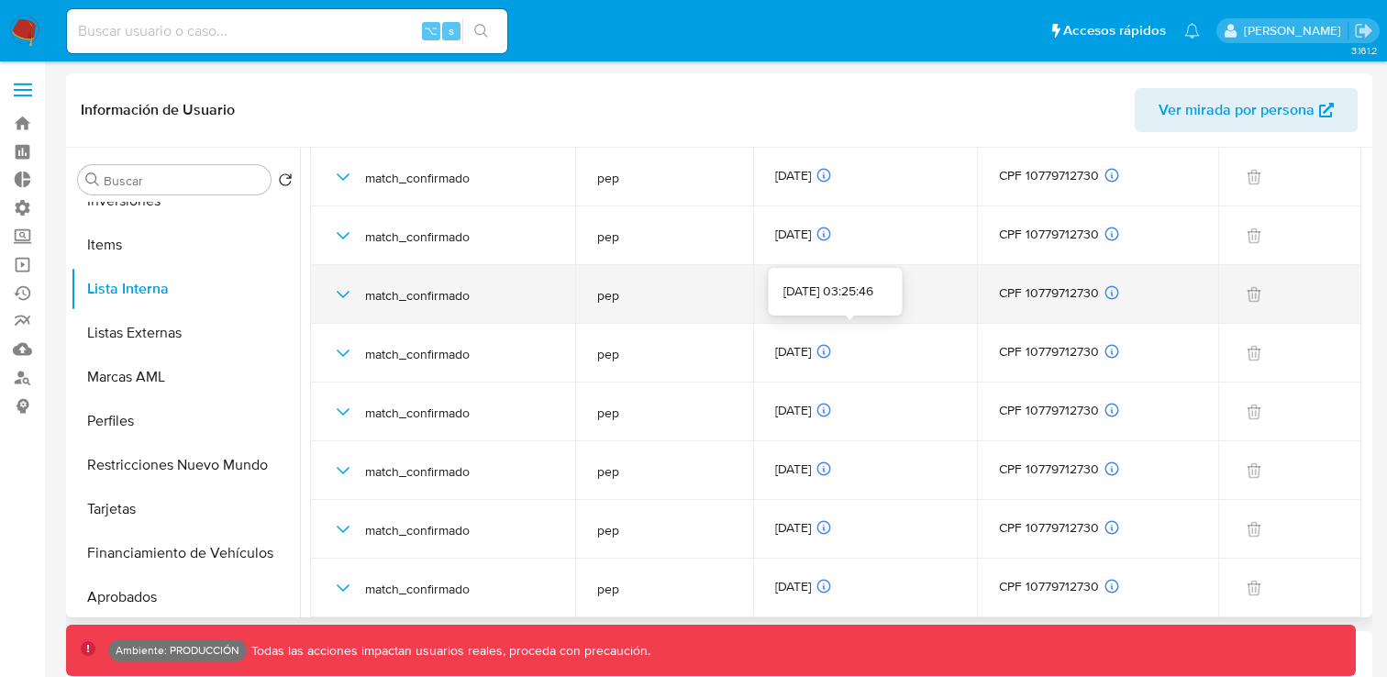
scroll to position [0, 0]
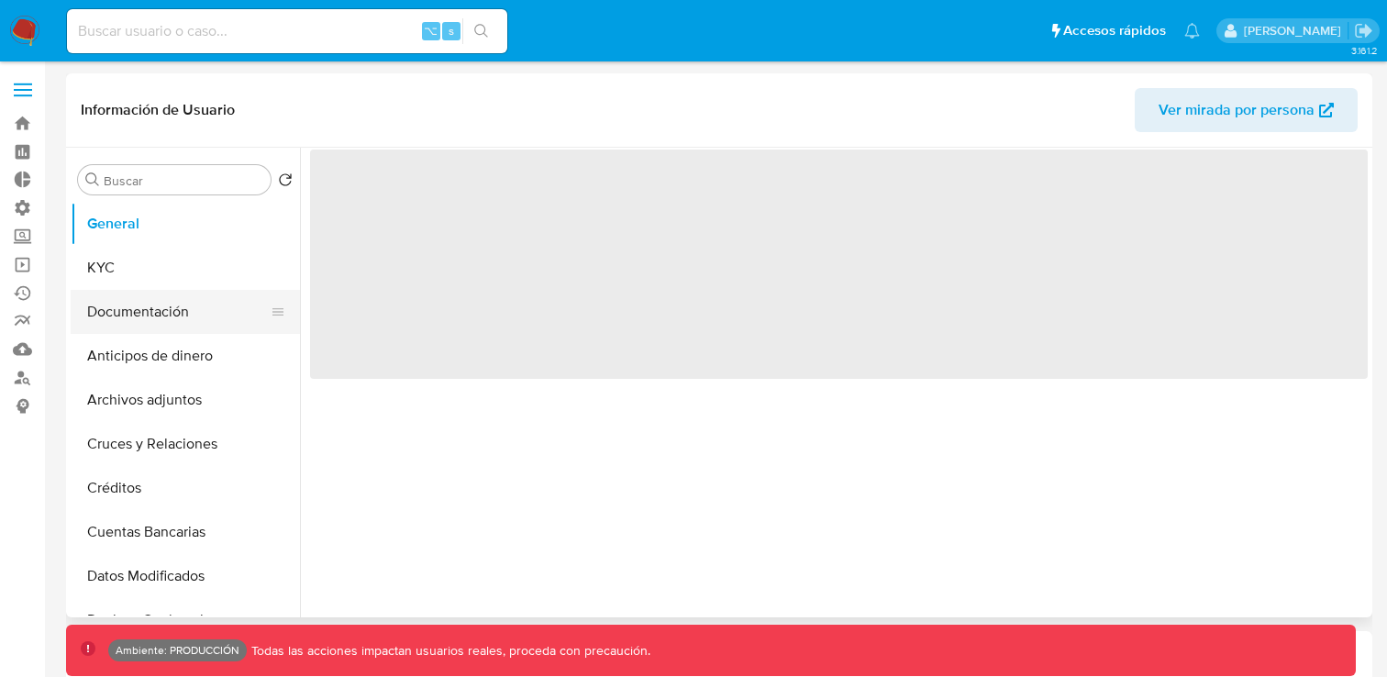
select select "10"
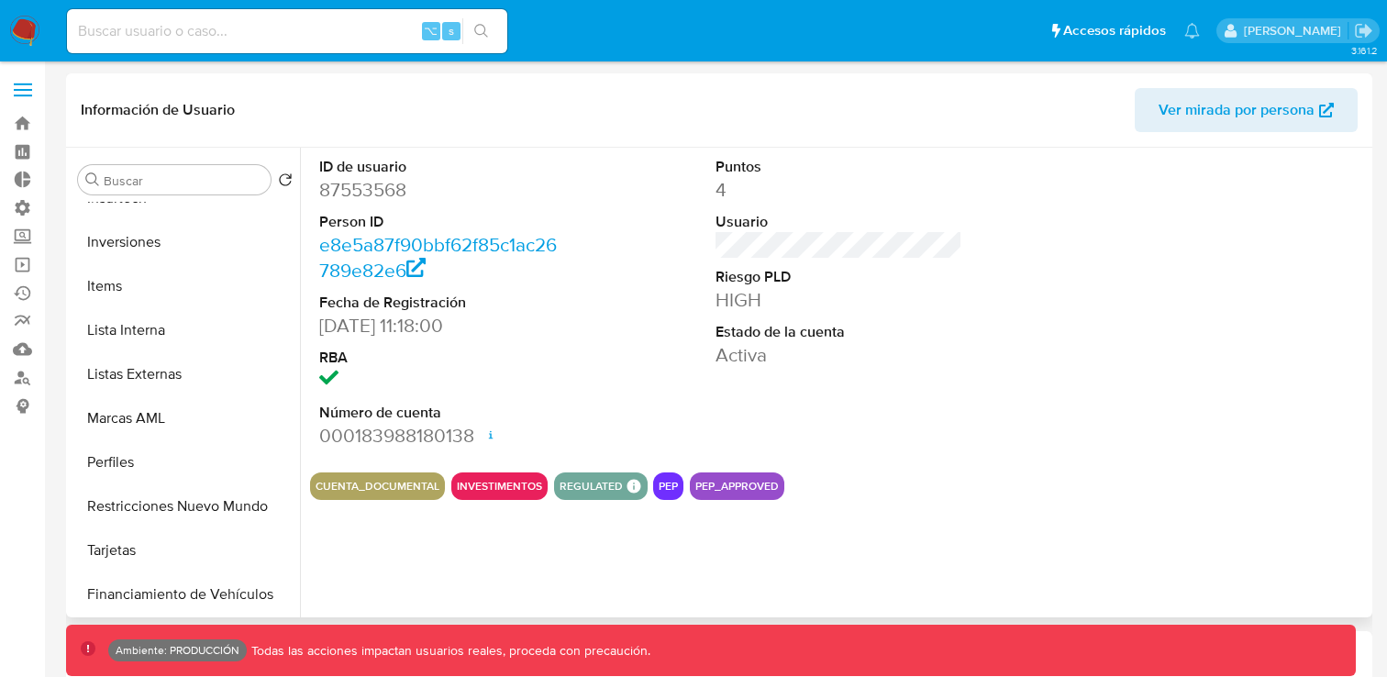
scroll to position [824, 0]
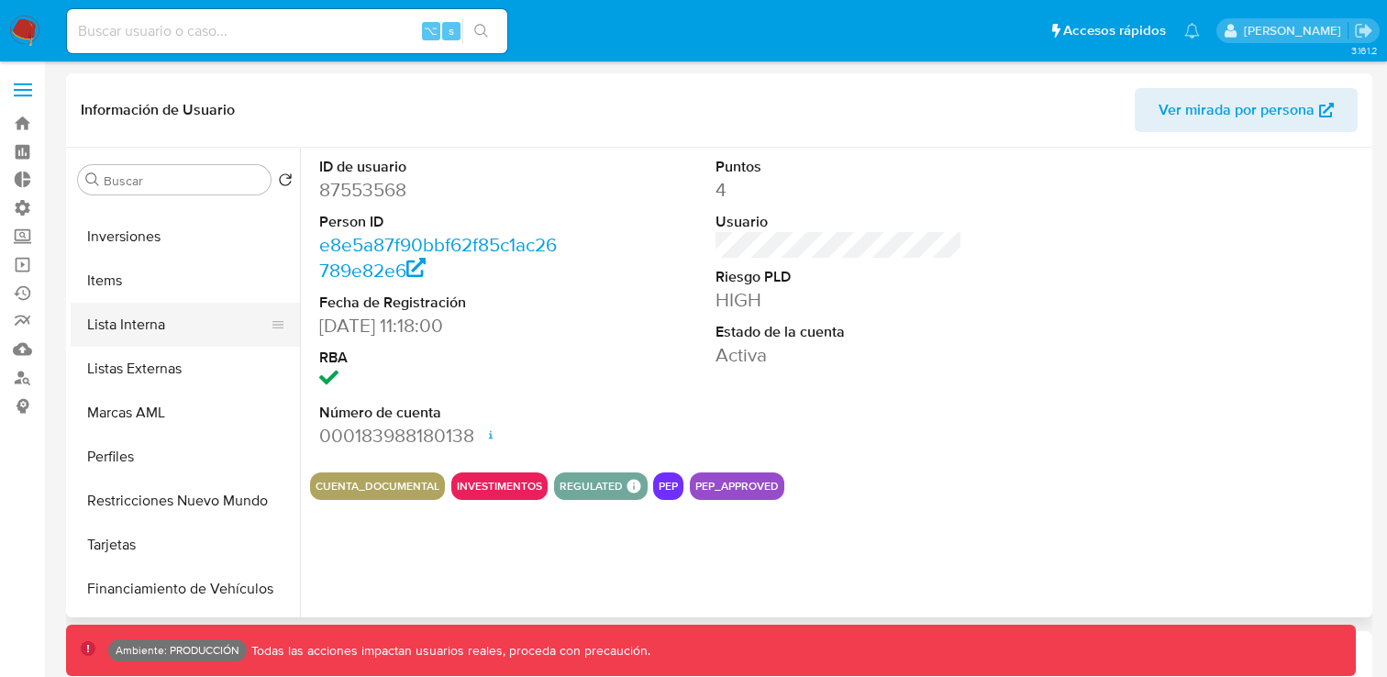
click at [162, 333] on button "Lista Interna" at bounding box center [178, 325] width 215 height 44
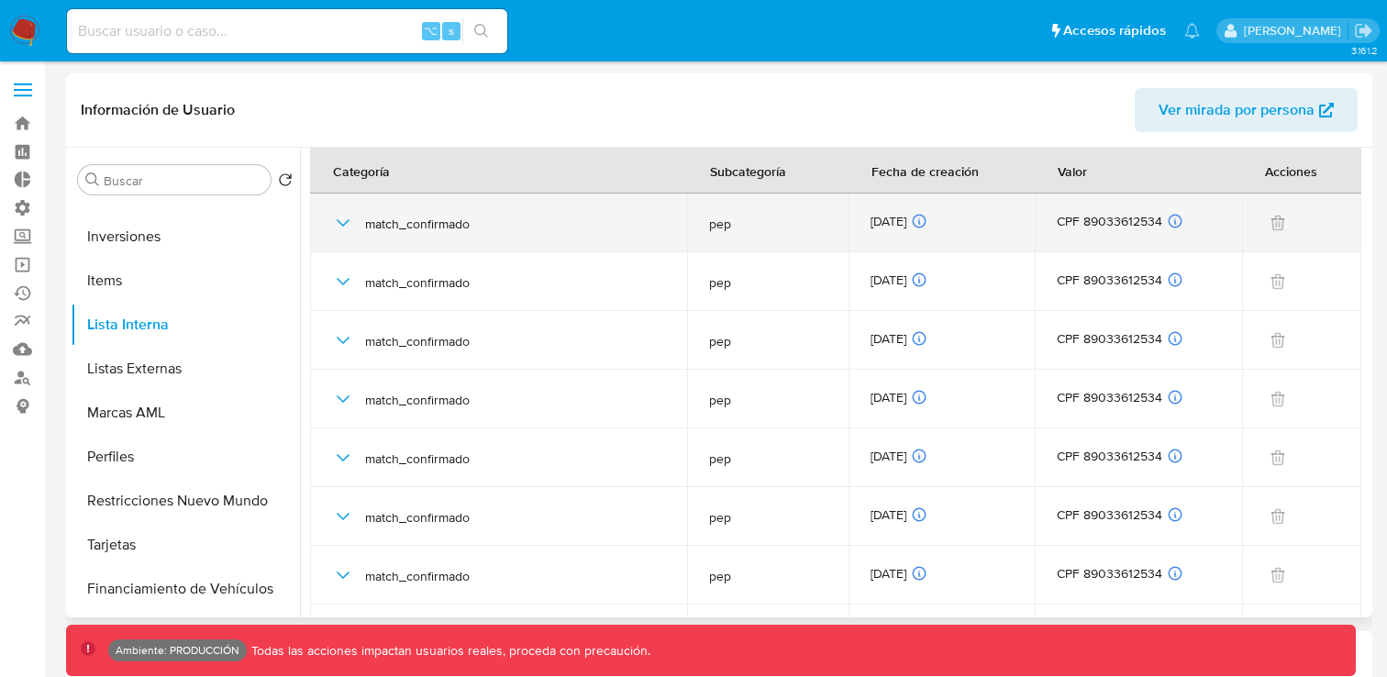
click at [344, 227] on icon "button" at bounding box center [343, 223] width 22 height 22
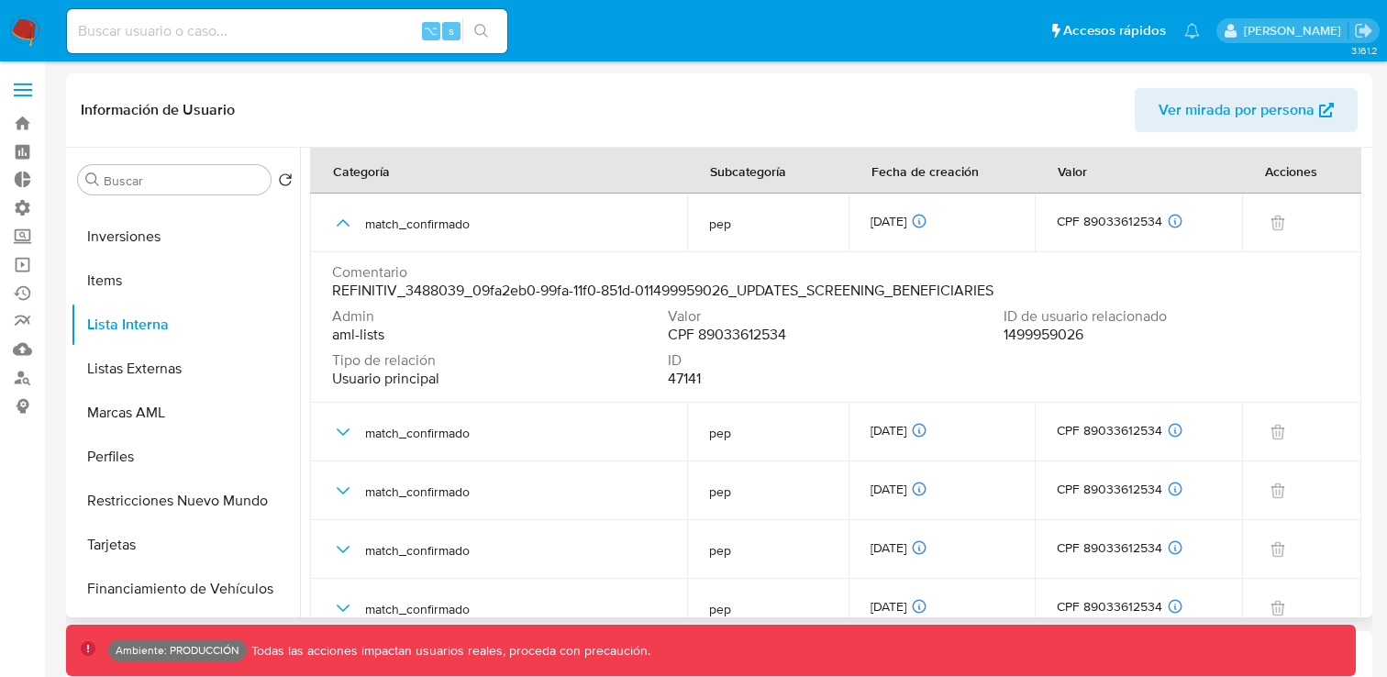
drag, startPoint x: 463, startPoint y: 290, endPoint x: 407, endPoint y: 291, distance: 56.0
click at [407, 291] on span "REFINITIV_3488039_09fa2eb0-99fa-11f0-851d-011499959026_UPDATES_SCREENING_BENEFI…" at bounding box center [662, 291] width 661 height 18
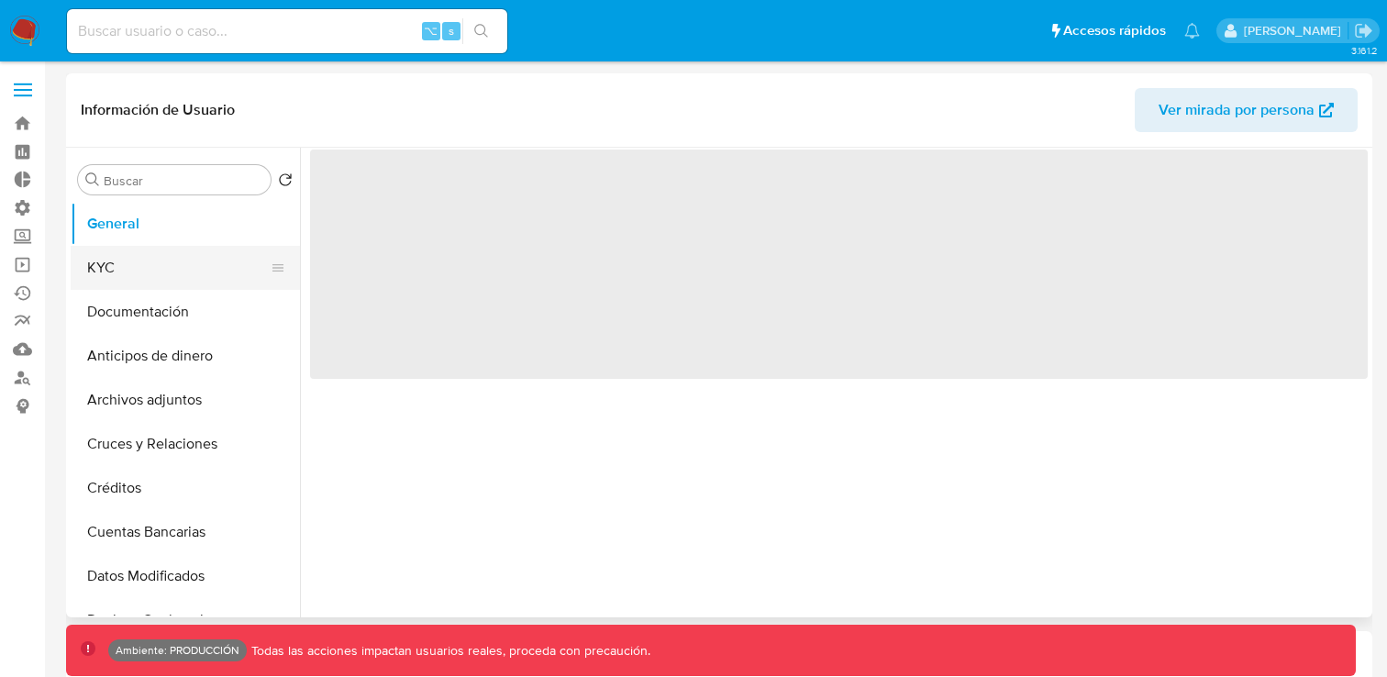
click at [99, 267] on button "KYC" at bounding box center [178, 268] width 215 height 44
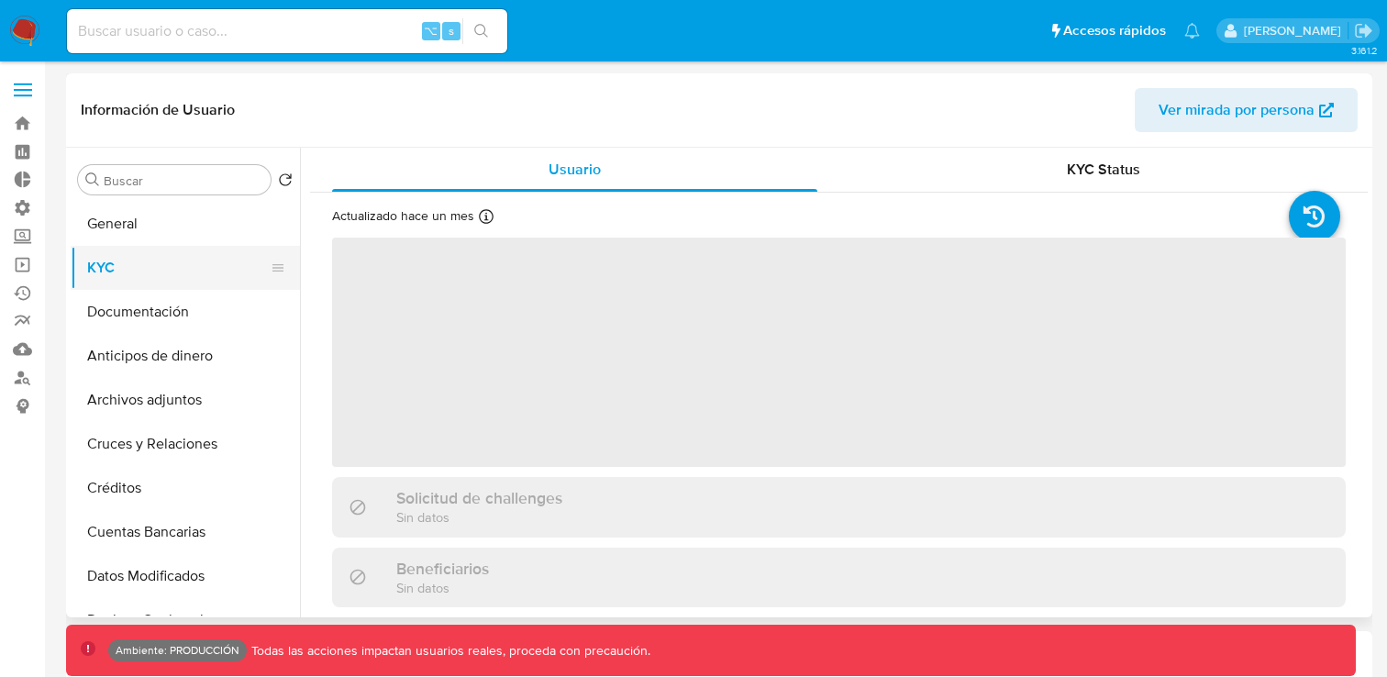
select select "10"
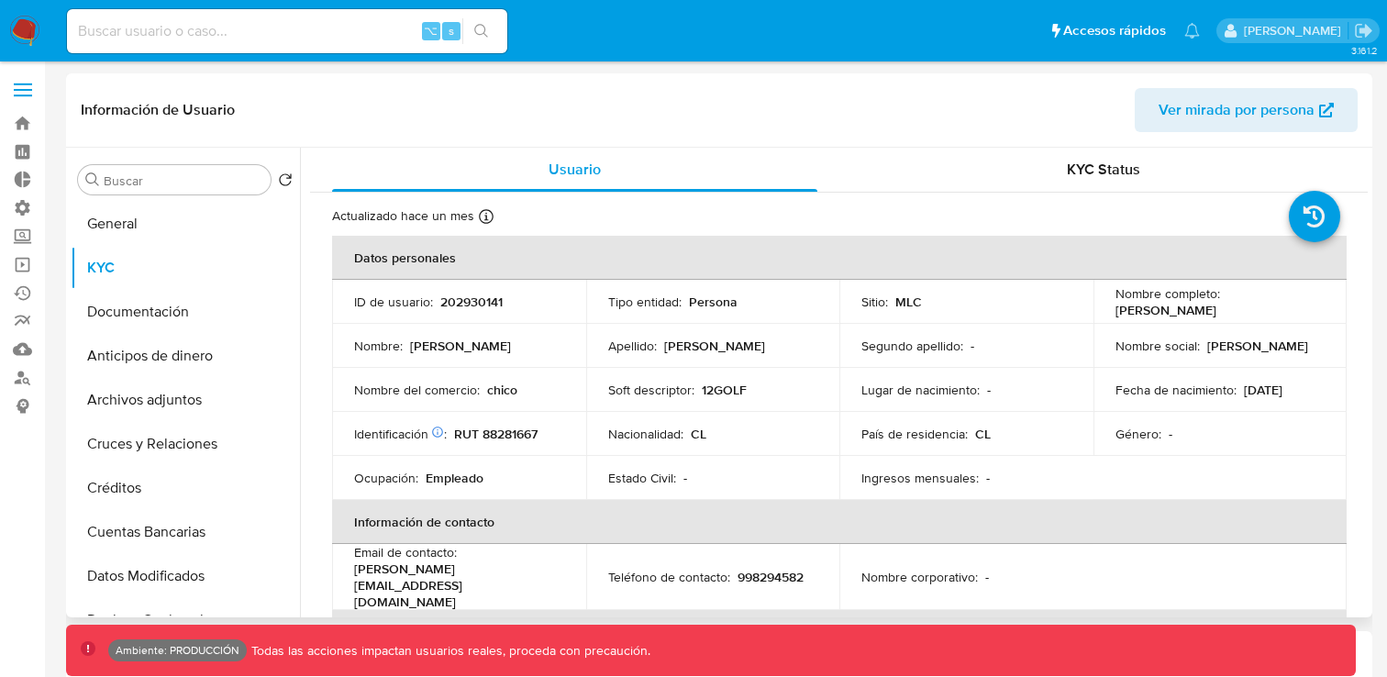
click at [498, 432] on p "RUT 88281667" at bounding box center [495, 434] width 83 height 17
copy p "88281667"
click at [333, 24] on input at bounding box center [287, 31] width 440 height 24
paste input "202930141"
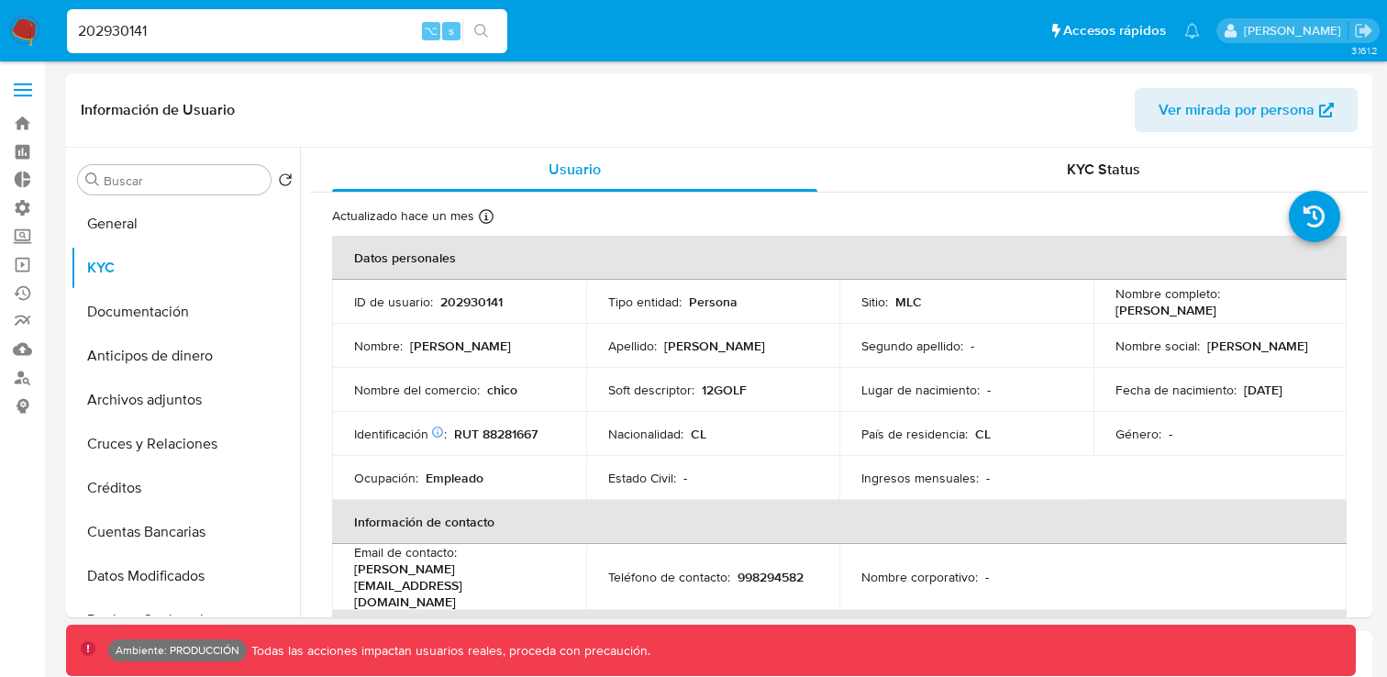
type input "202930141"
click at [466, 434] on p "RUT 88281667" at bounding box center [495, 434] width 83 height 17
copy p "RUT"
click at [519, 428] on p "RUT 88281667" at bounding box center [495, 434] width 83 height 17
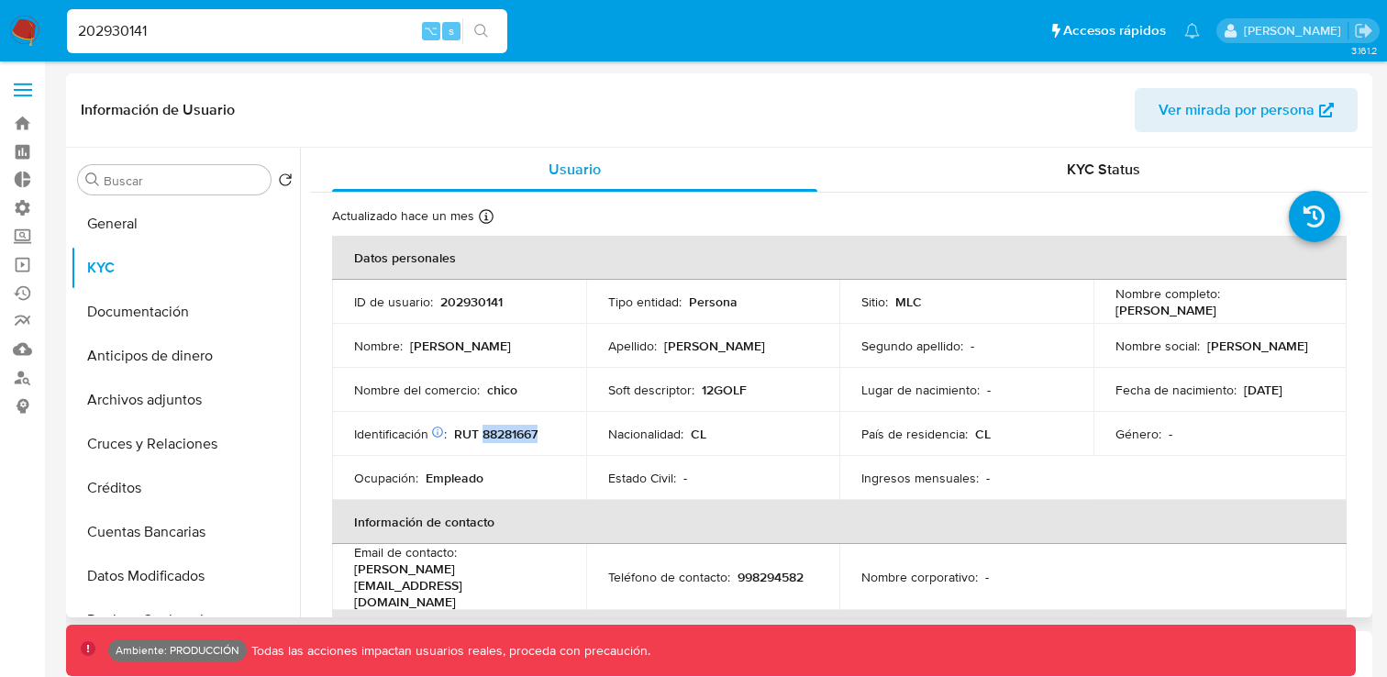
click at [519, 428] on p "RUT 88281667" at bounding box center [495, 434] width 83 height 17
copy p "88281667"
